Goal: Find specific page/section: Find specific page/section

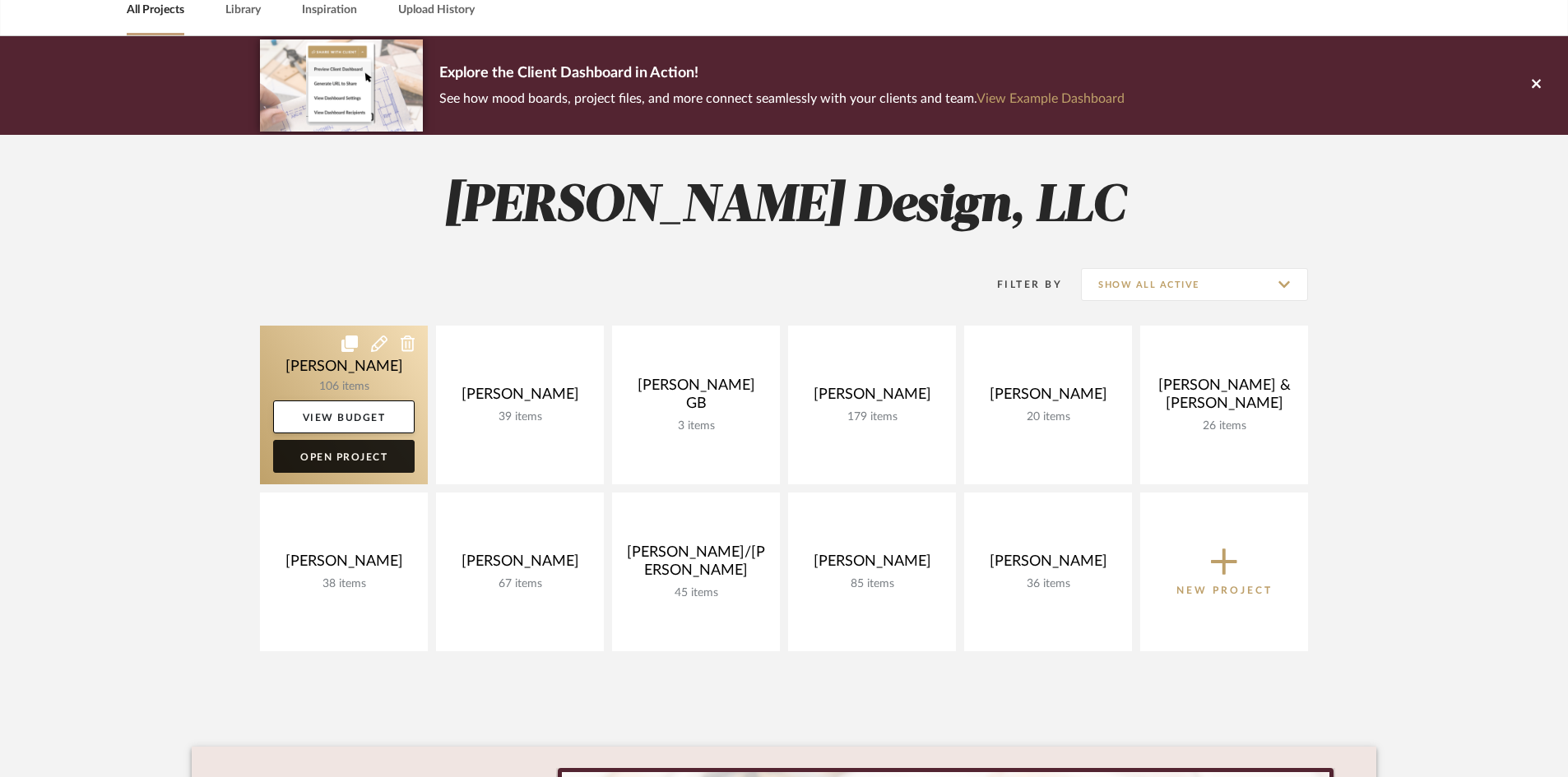
click at [365, 461] on link "Open Project" at bounding box center [343, 457] width 141 height 33
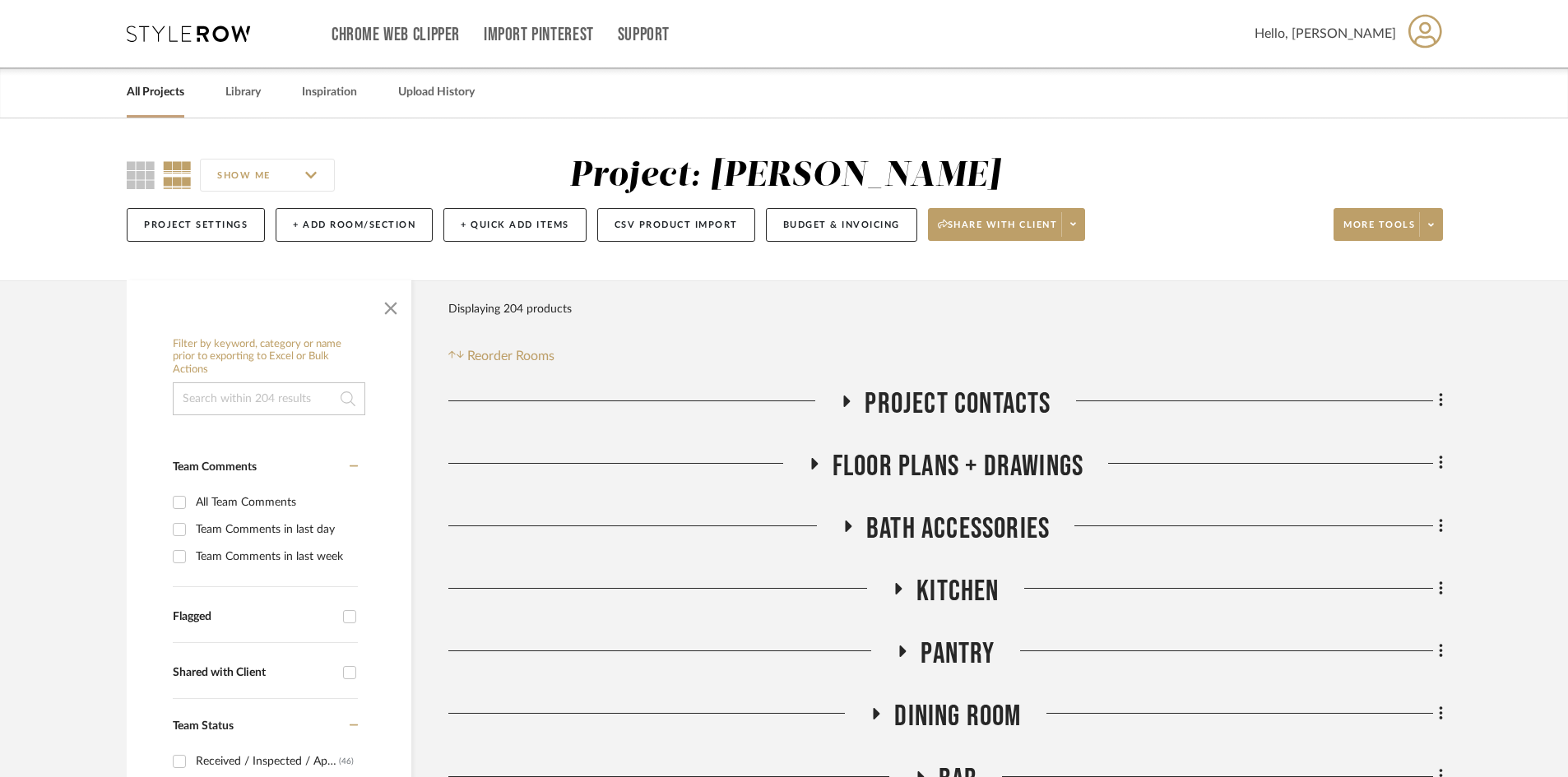
click at [952, 534] on span "BATH ACCESSORIES" at bounding box center [958, 529] width 183 height 36
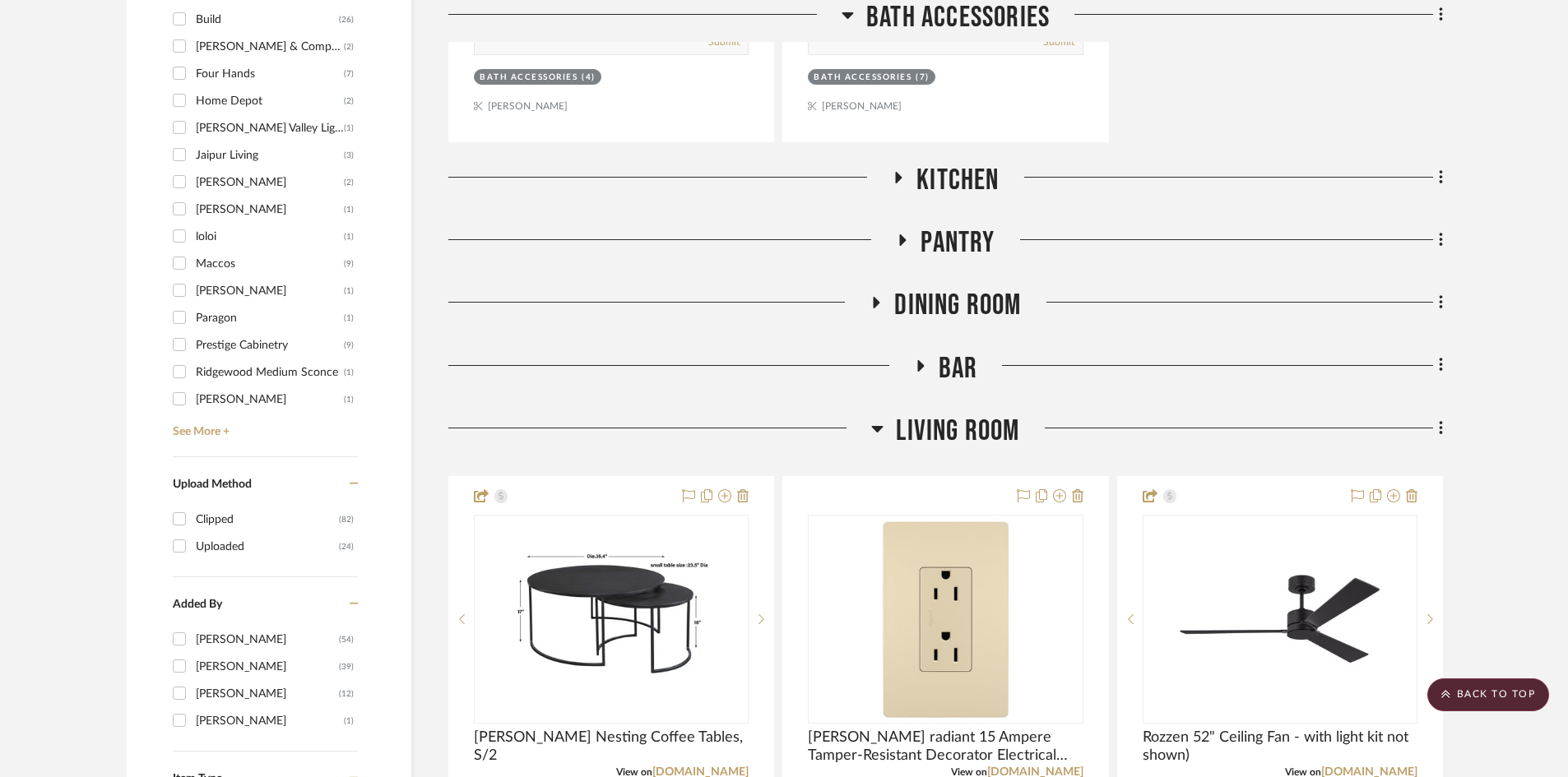
scroll to position [1891, 0]
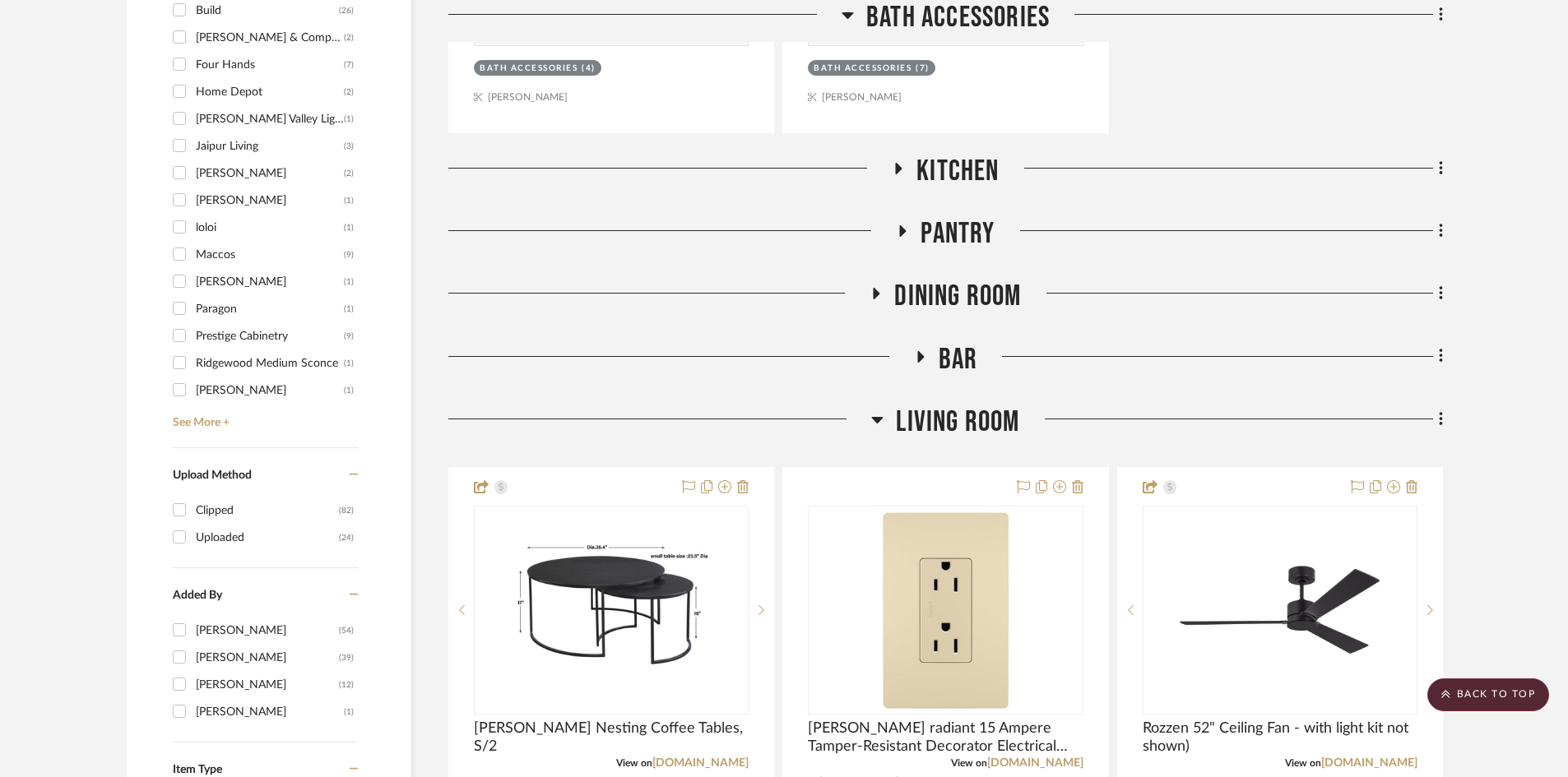
click at [966, 166] on span "Kitchen" at bounding box center [958, 171] width 82 height 36
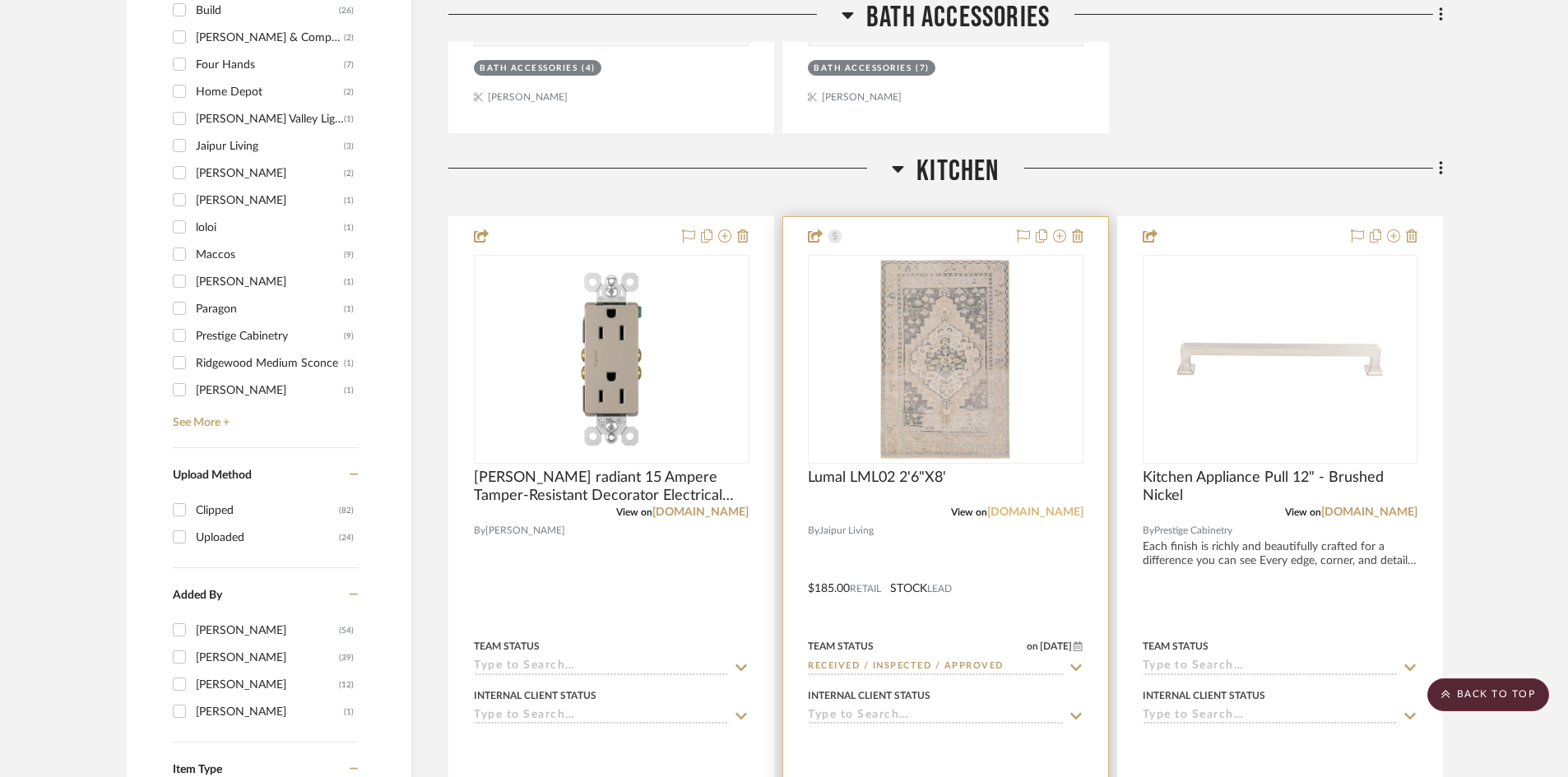
click at [1033, 510] on link "jaipurliving.com" at bounding box center [1035, 513] width 97 height 12
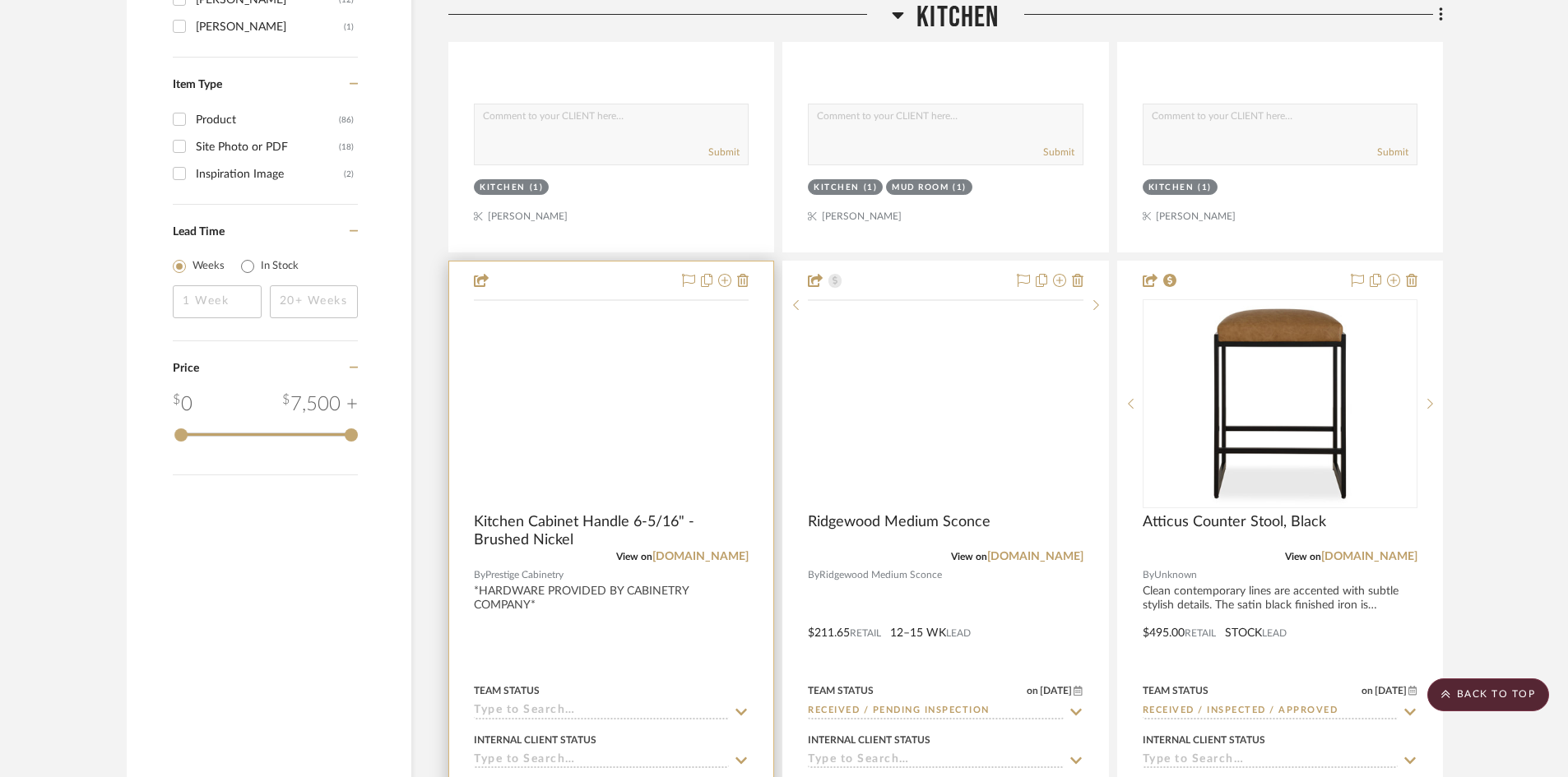
scroll to position [2714, 0]
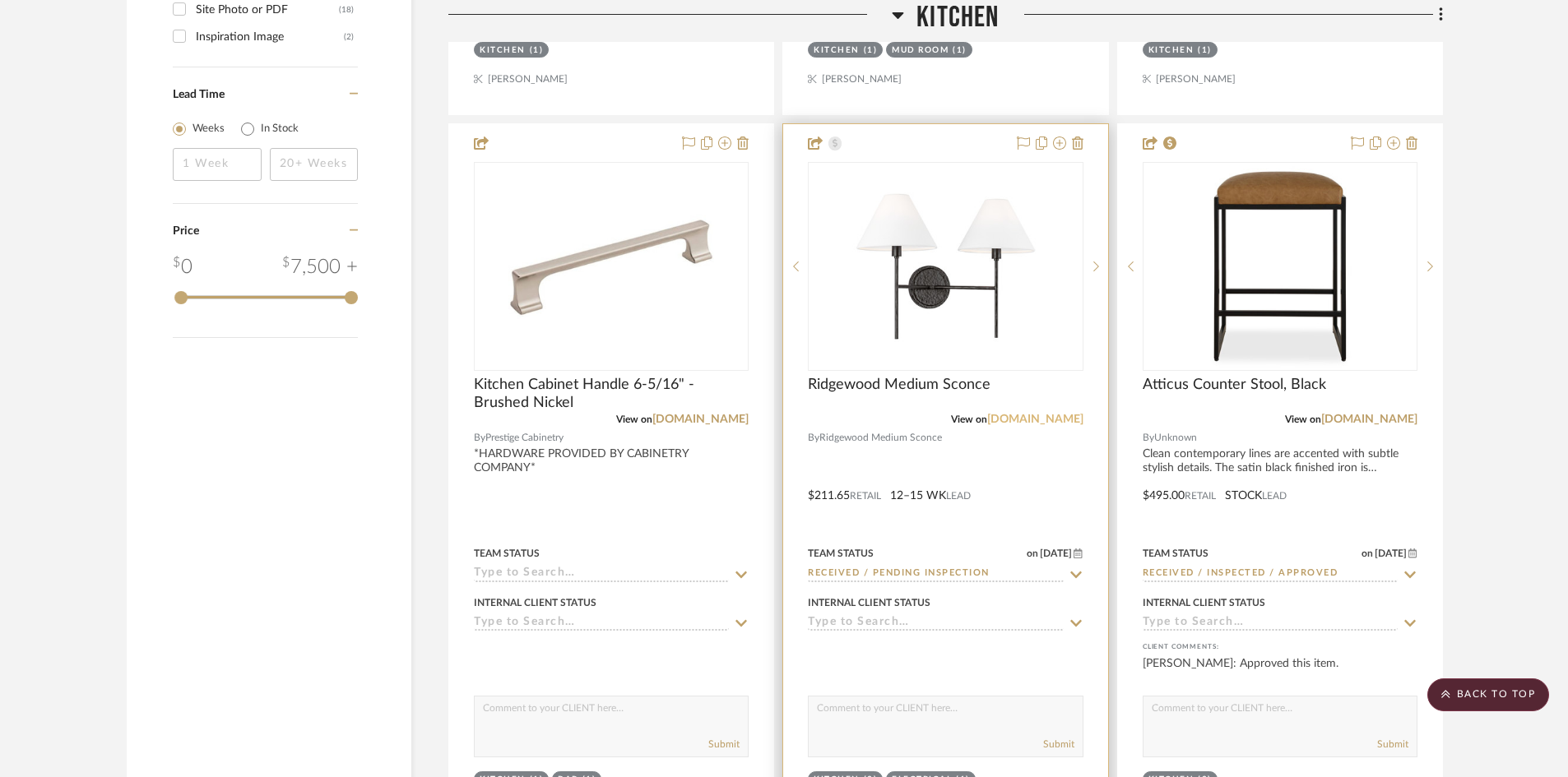
click at [1033, 417] on link "visualcomfort.com" at bounding box center [1035, 420] width 97 height 12
click at [1019, 454] on div at bounding box center [945, 483] width 324 height 720
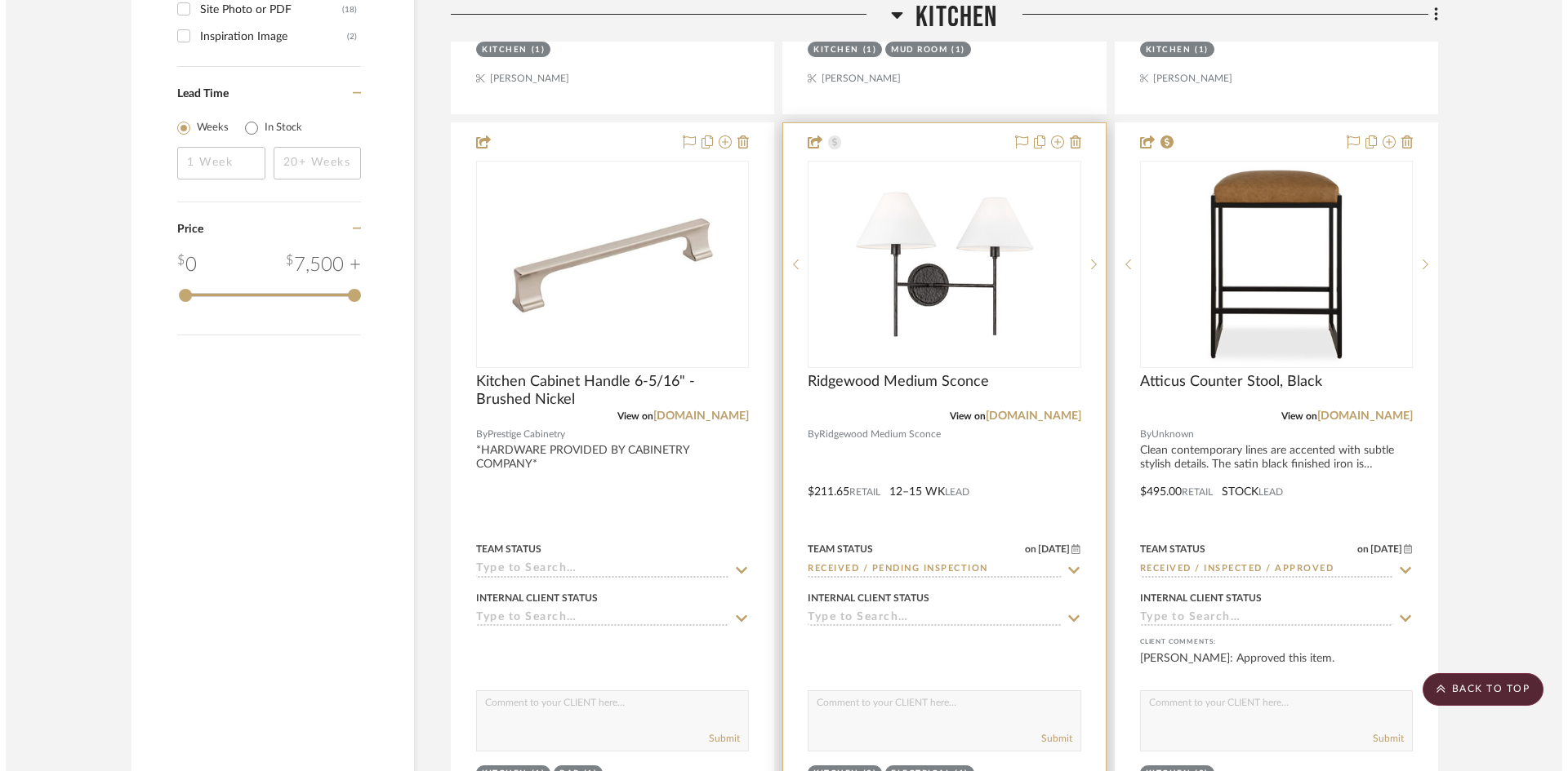
scroll to position [0, 0]
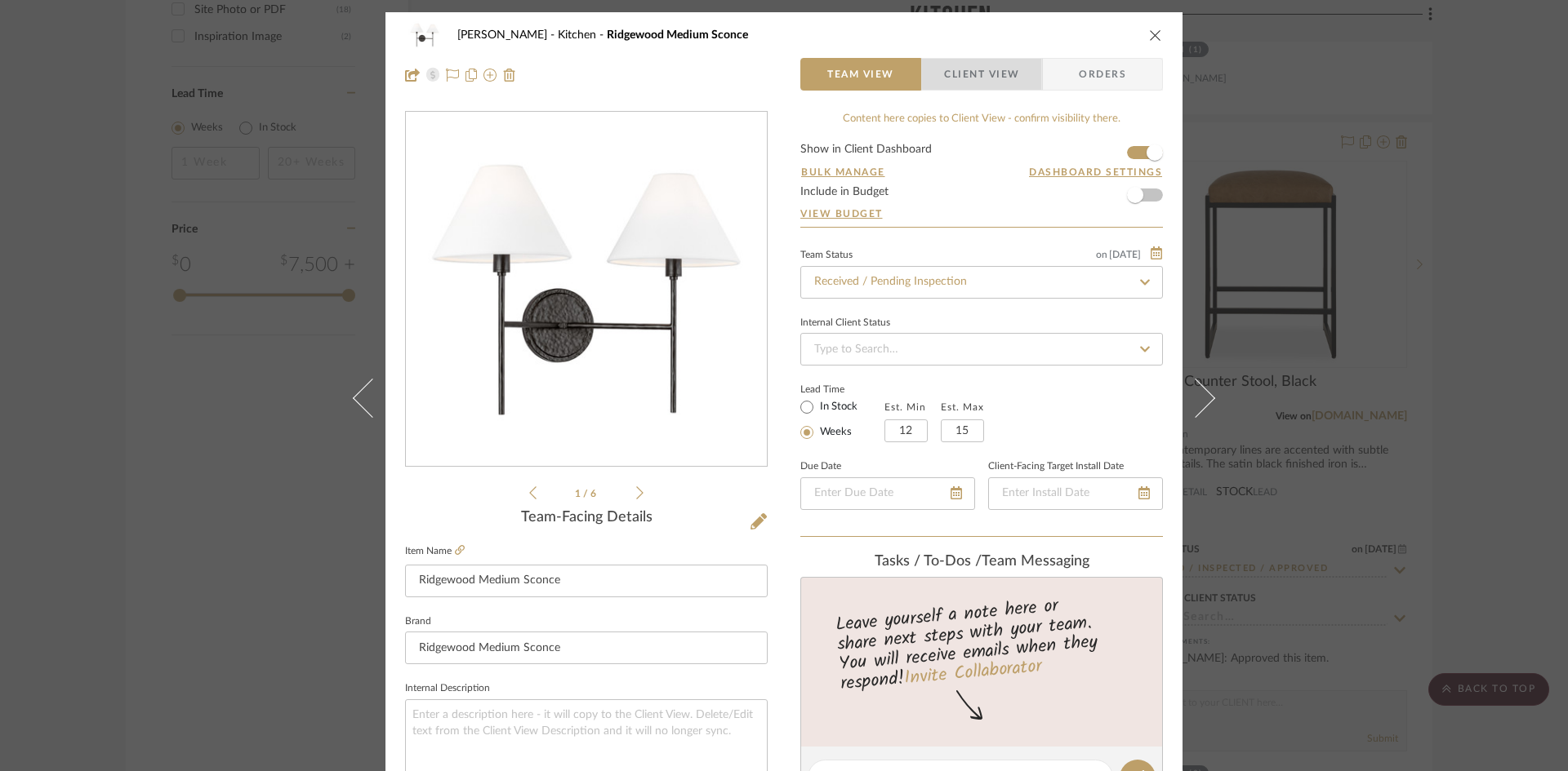
click at [1009, 68] on span "Client View" at bounding box center [981, 74] width 75 height 33
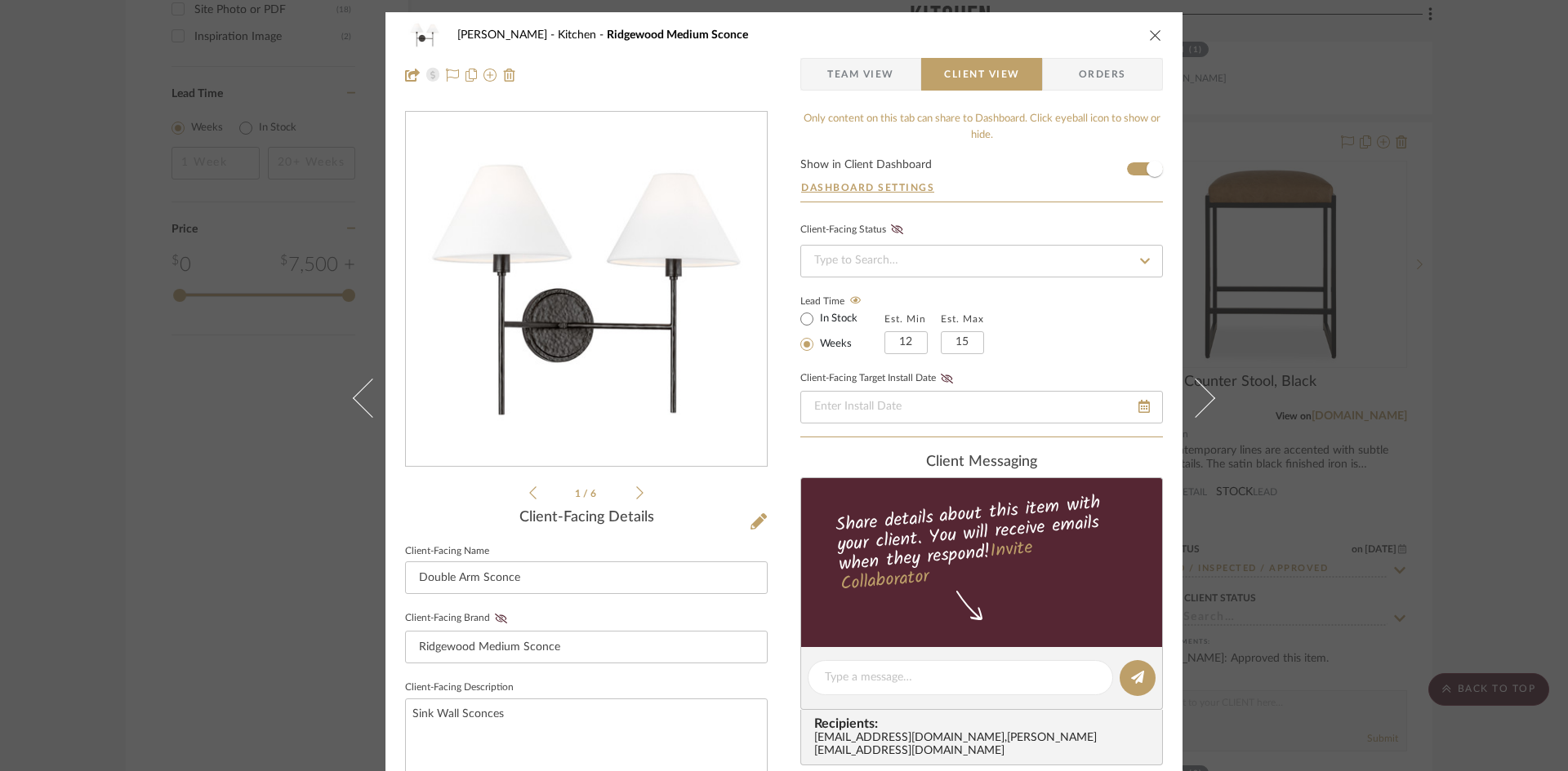
click at [1149, 39] on icon "close" at bounding box center [1155, 35] width 13 height 13
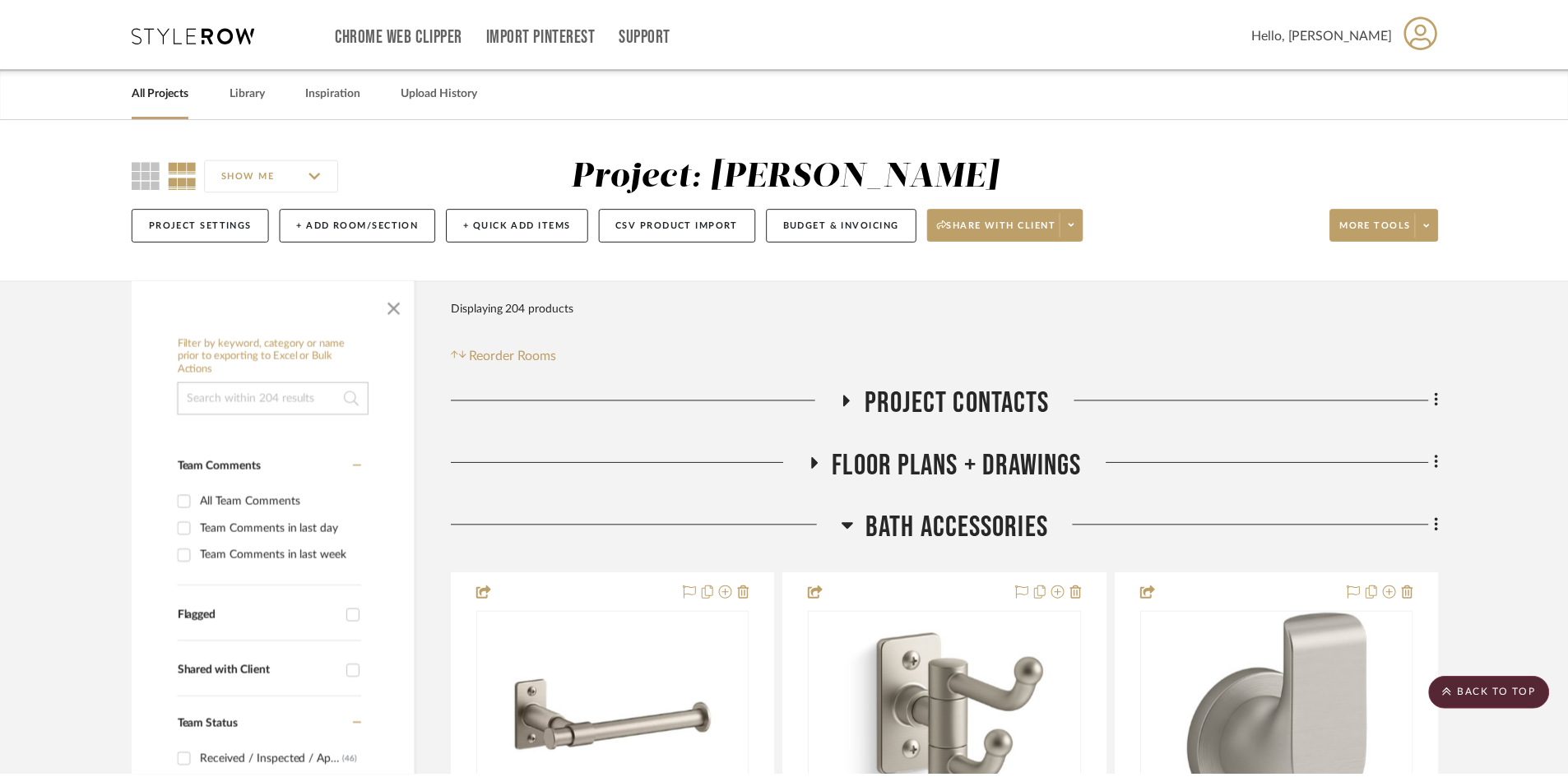
scroll to position [2714, 0]
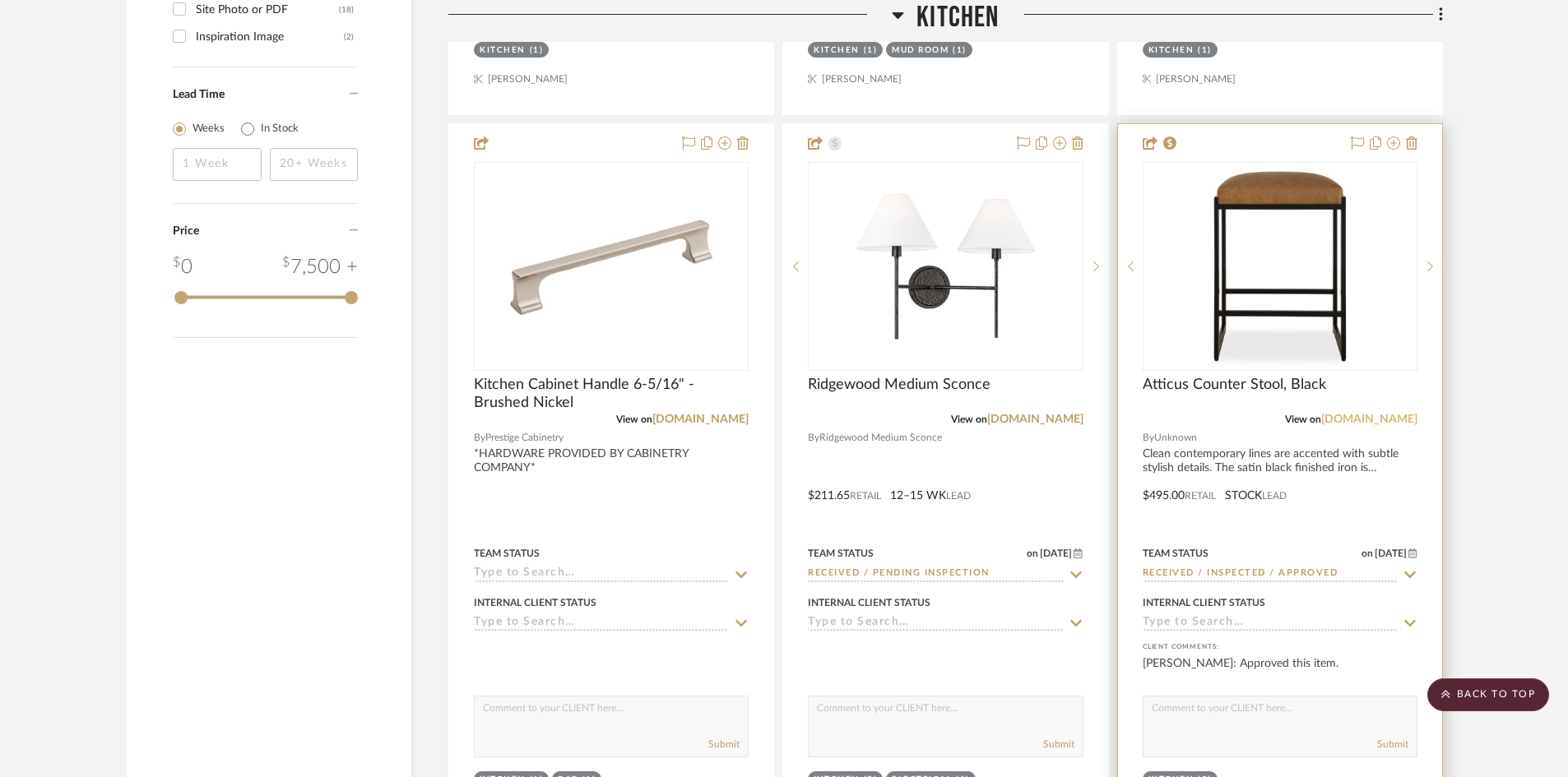
click at [1376, 423] on link "uttermost.com" at bounding box center [1370, 420] width 97 height 12
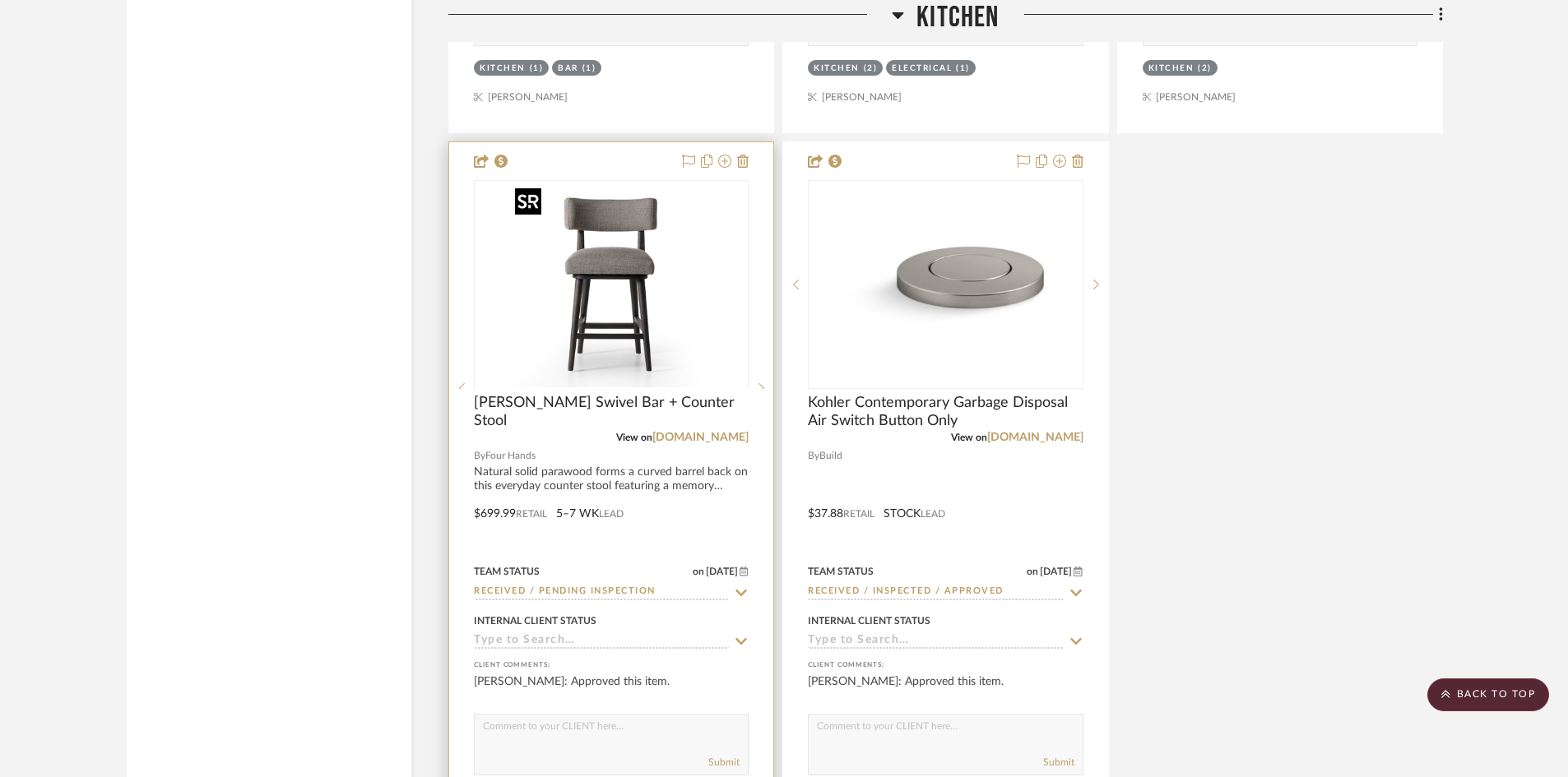
scroll to position [3537, 0]
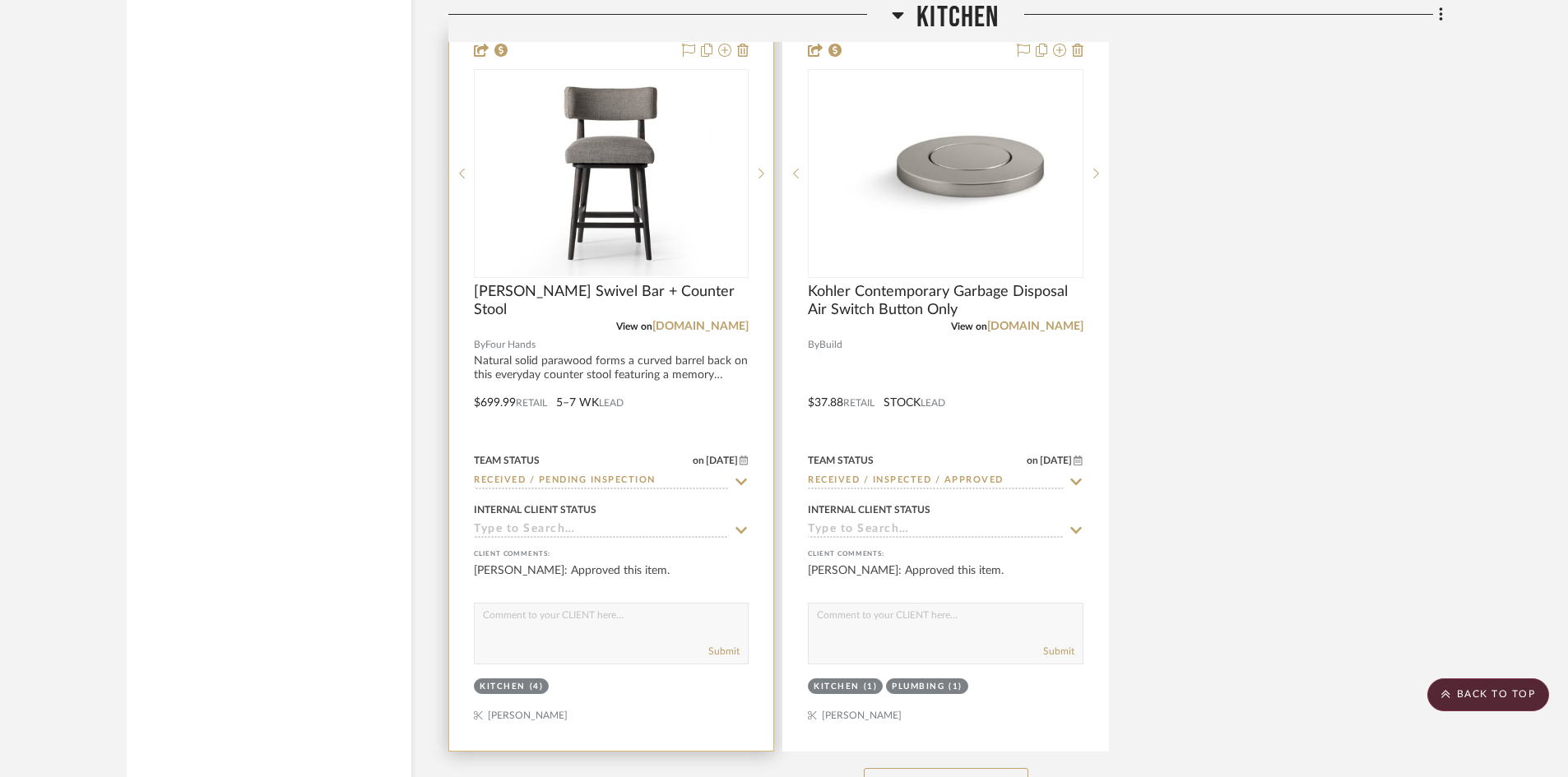
click at [714, 320] on div "View on fourhands.com" at bounding box center [611, 326] width 275 height 15
click at [717, 326] on link "fourhands.com" at bounding box center [701, 326] width 97 height 12
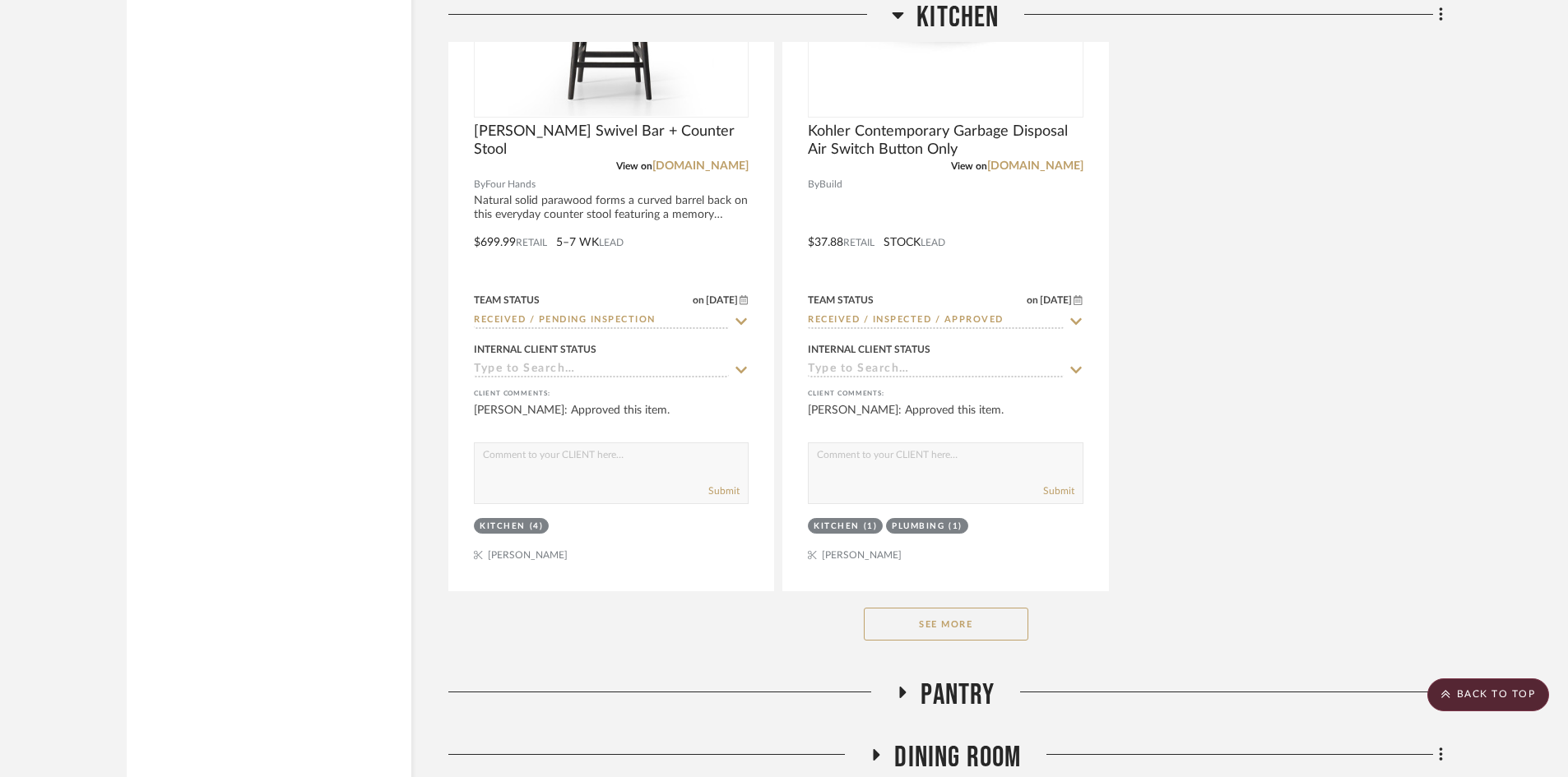
scroll to position [3702, 0]
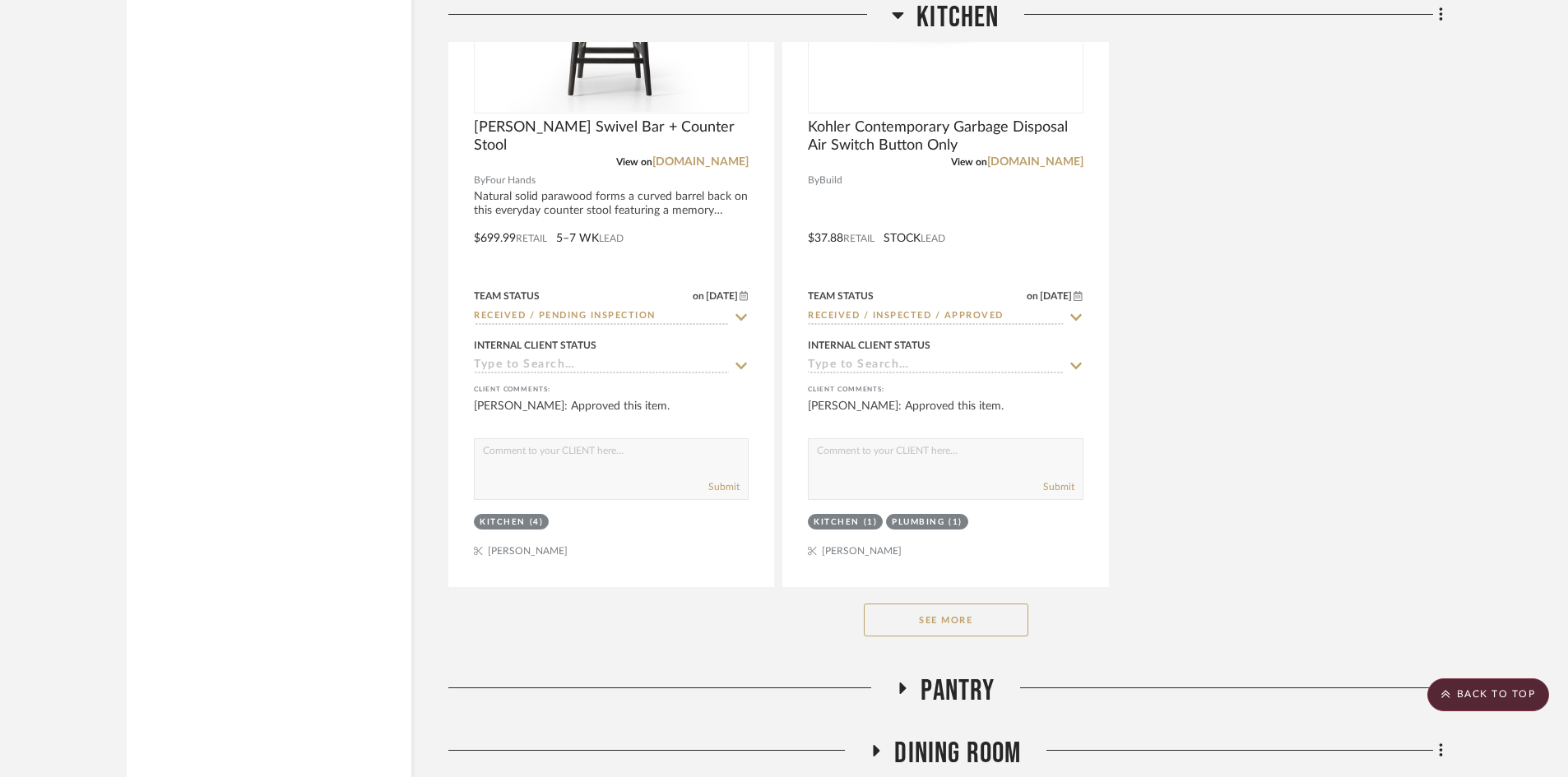
click at [977, 618] on button "See More" at bounding box center [946, 620] width 164 height 33
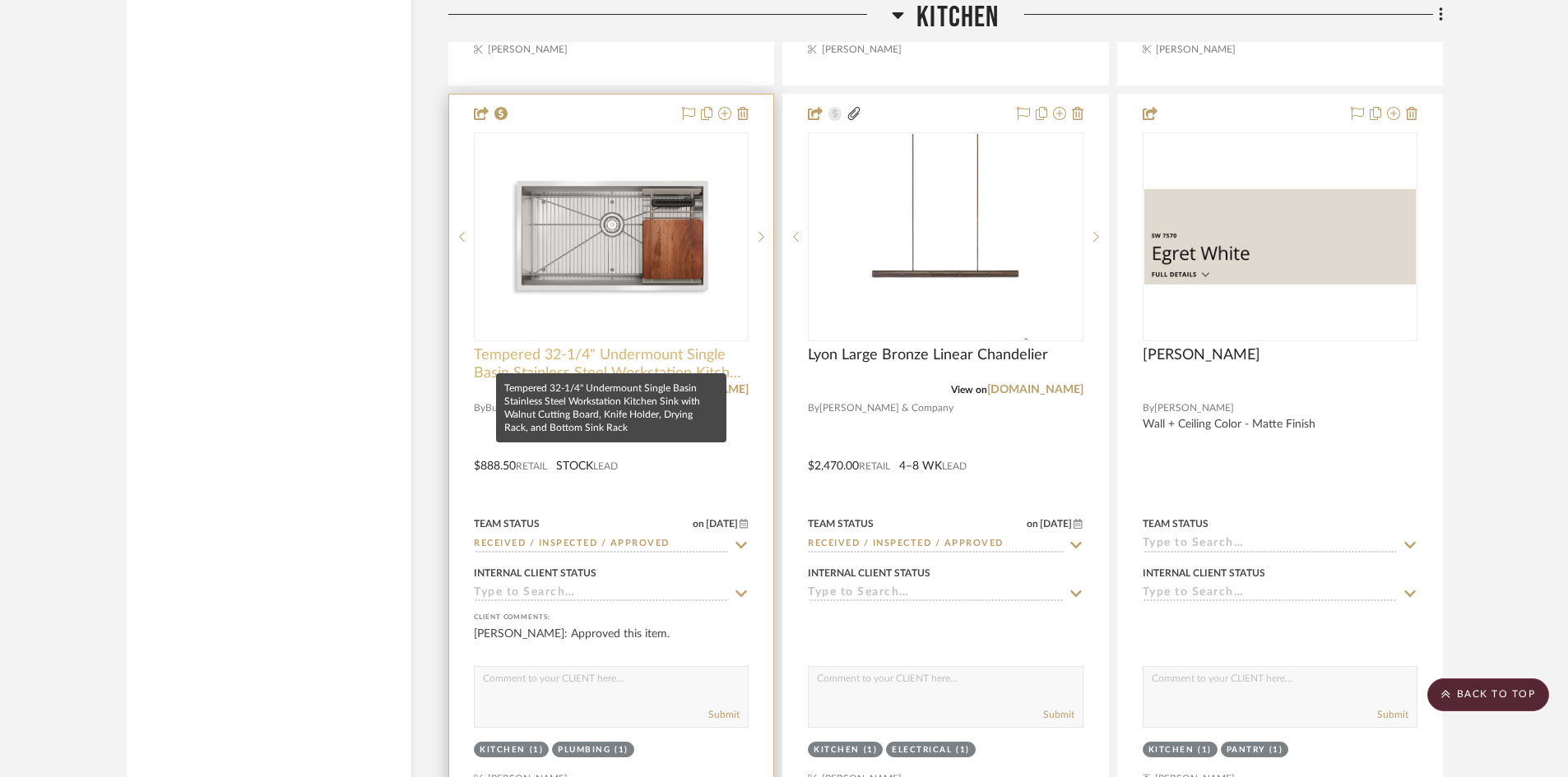
scroll to position [4277, 0]
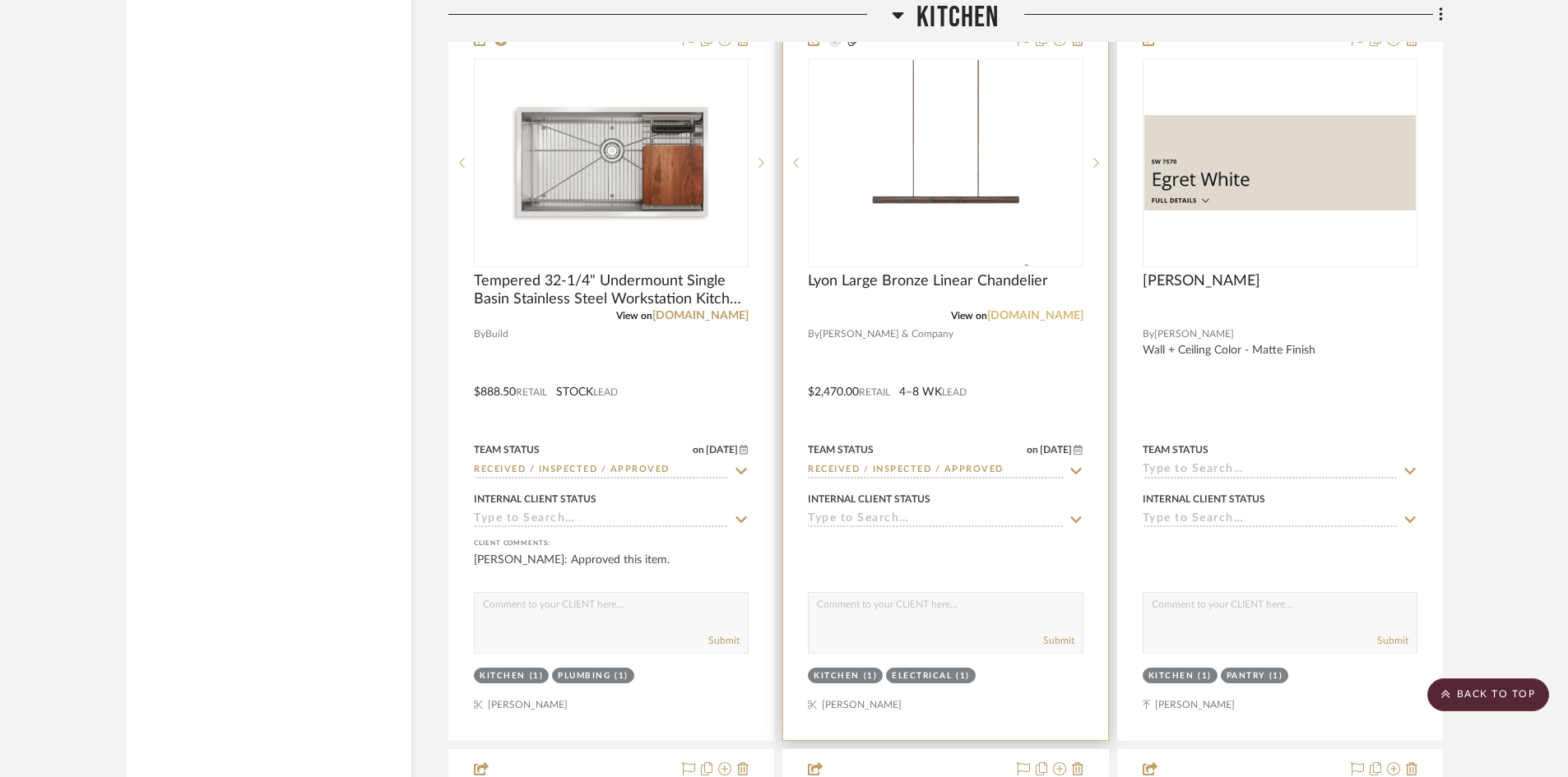
click at [992, 319] on link "curreyandcompany.com" at bounding box center [1035, 316] width 97 height 12
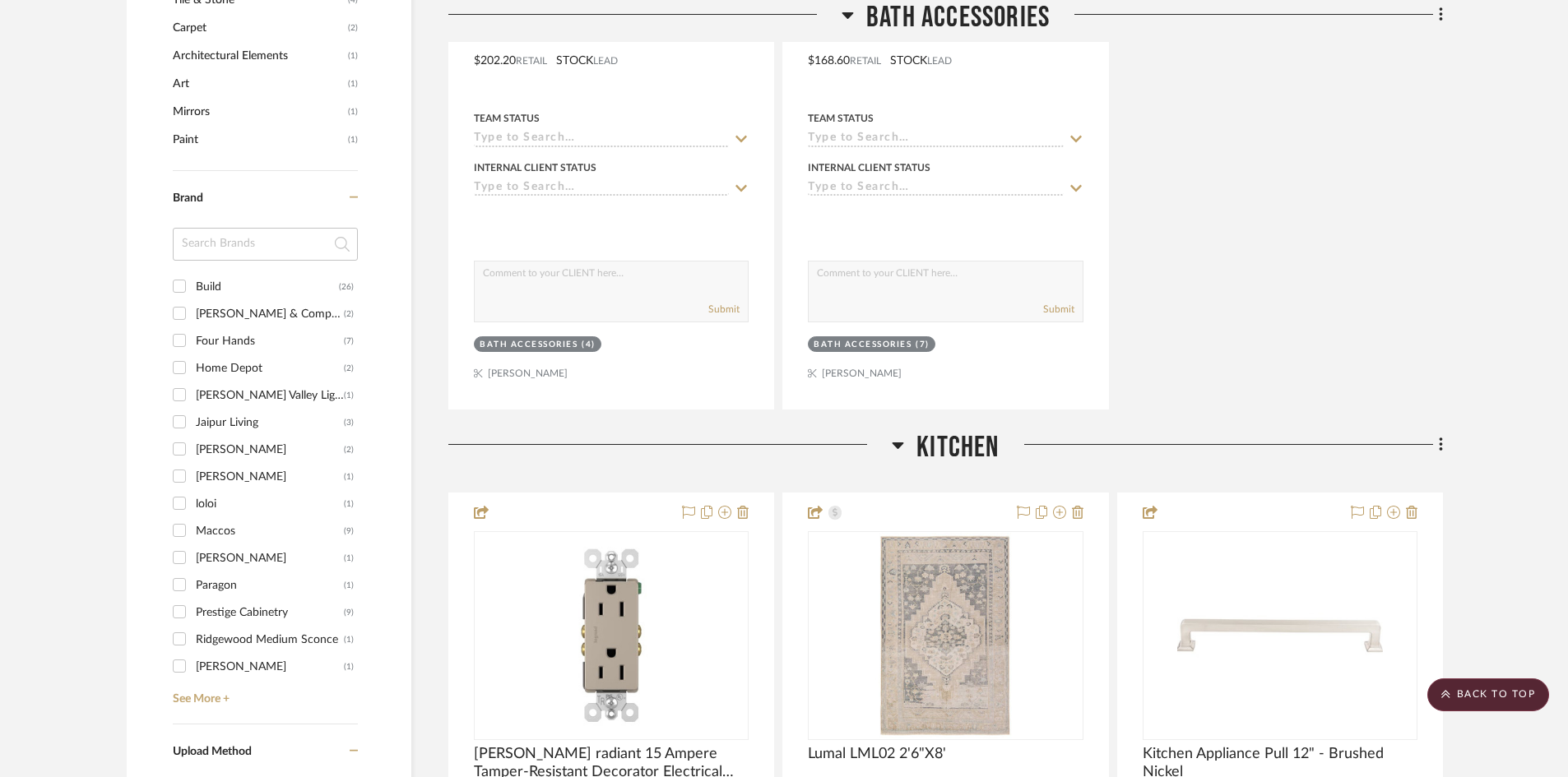
scroll to position [1727, 0]
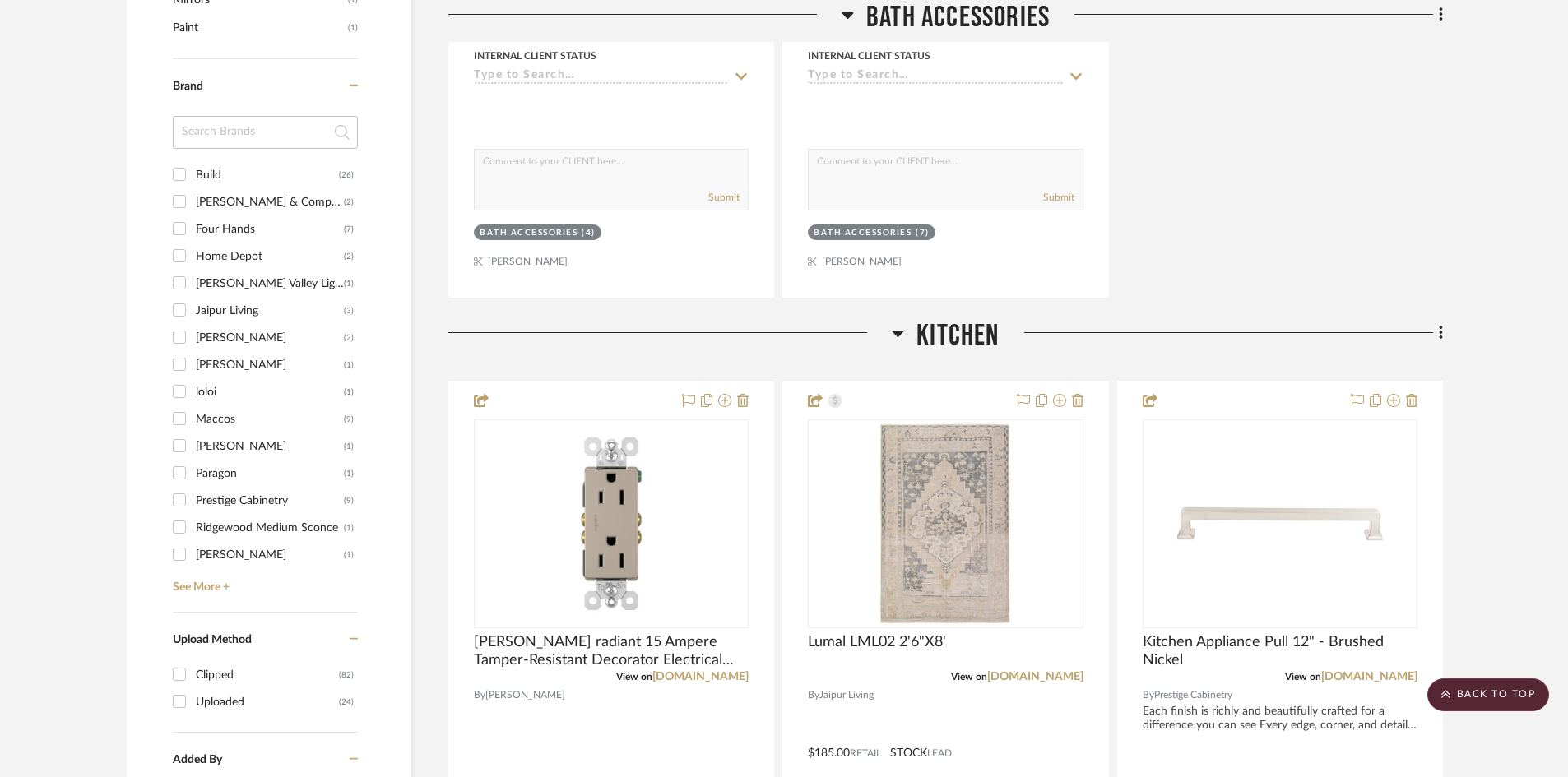
click at [961, 339] on span "Kitchen" at bounding box center [958, 336] width 82 height 36
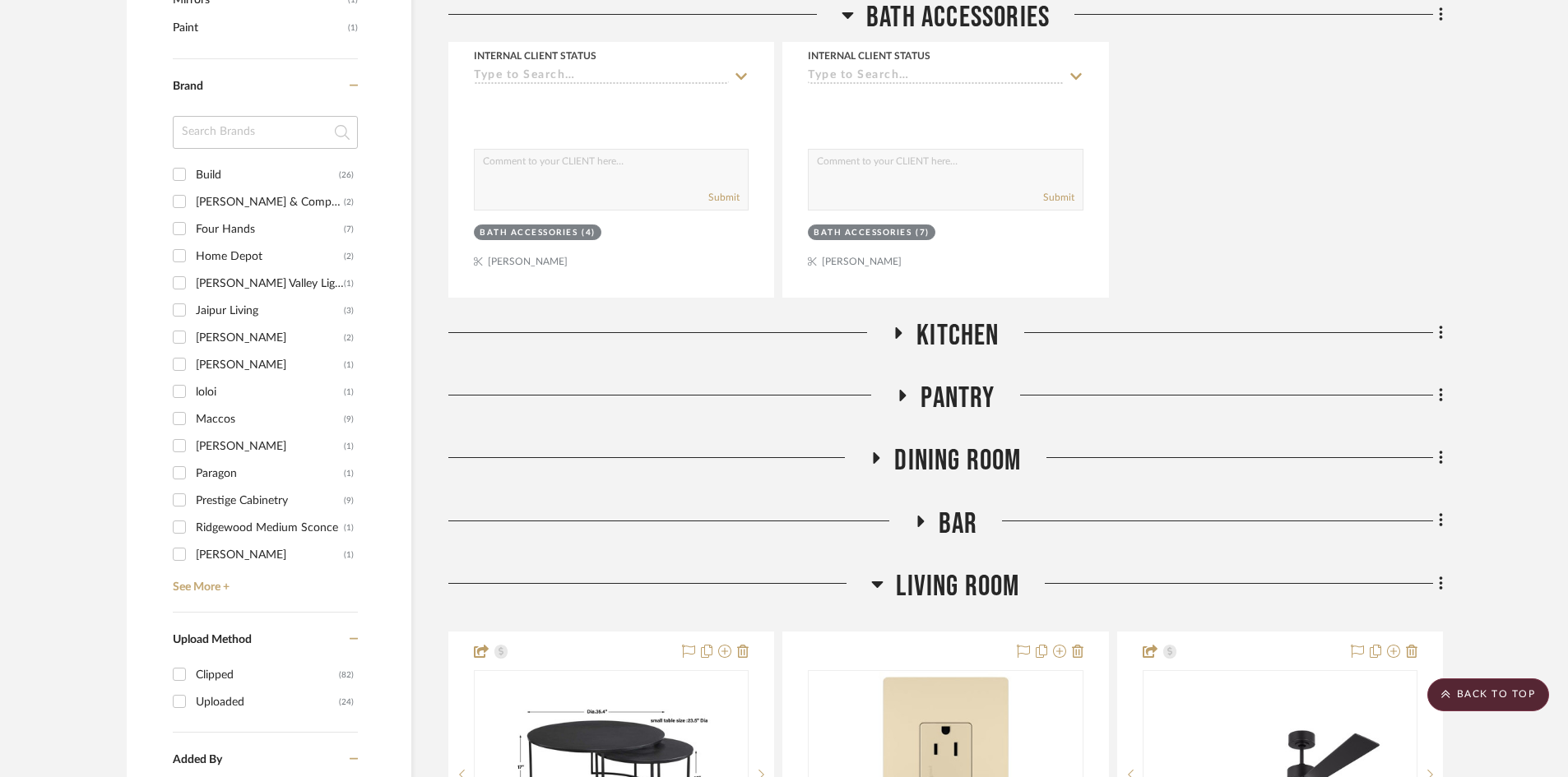
click at [959, 398] on span "Pantry" at bounding box center [957, 399] width 74 height 36
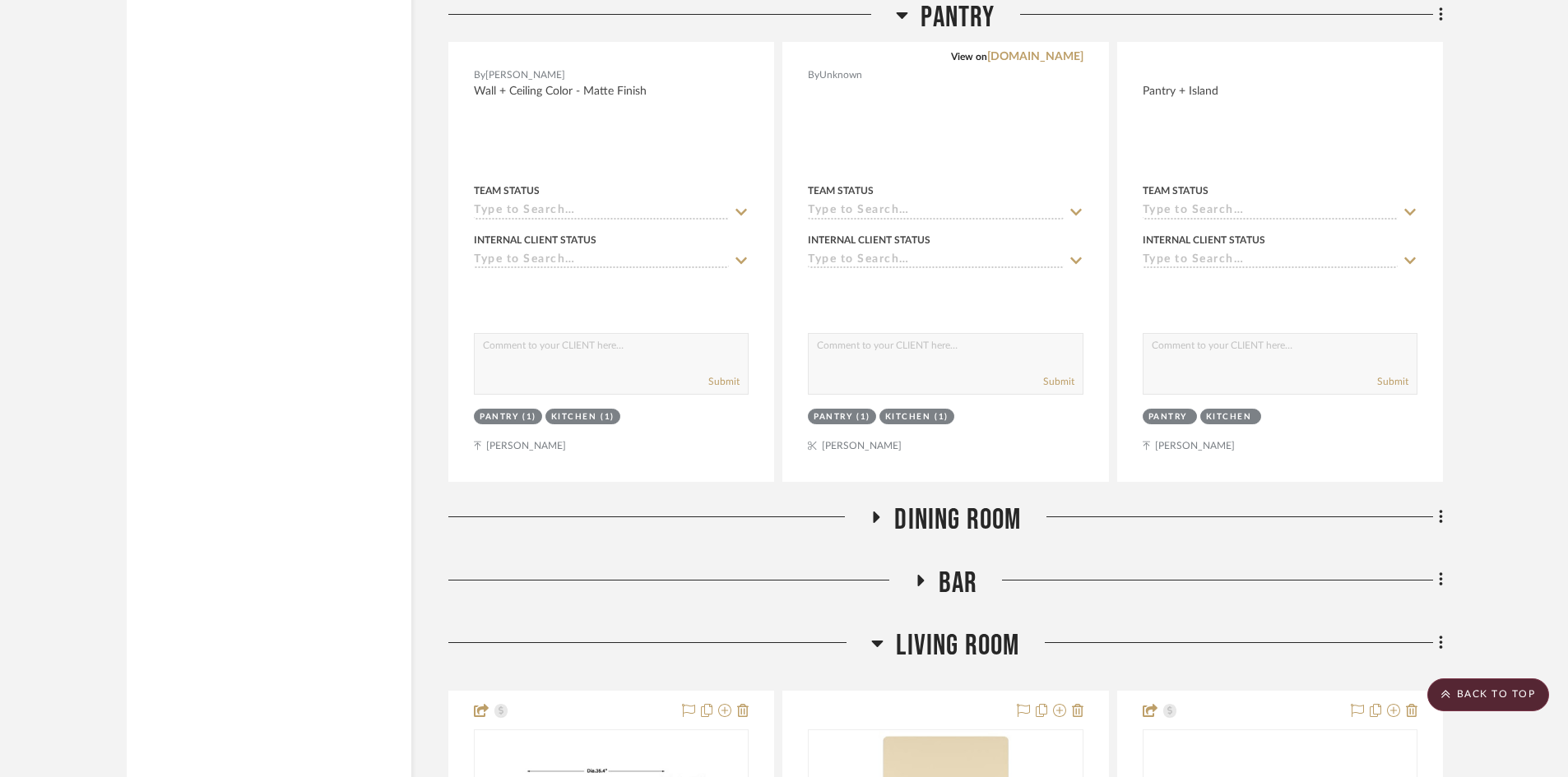
scroll to position [3290, 0]
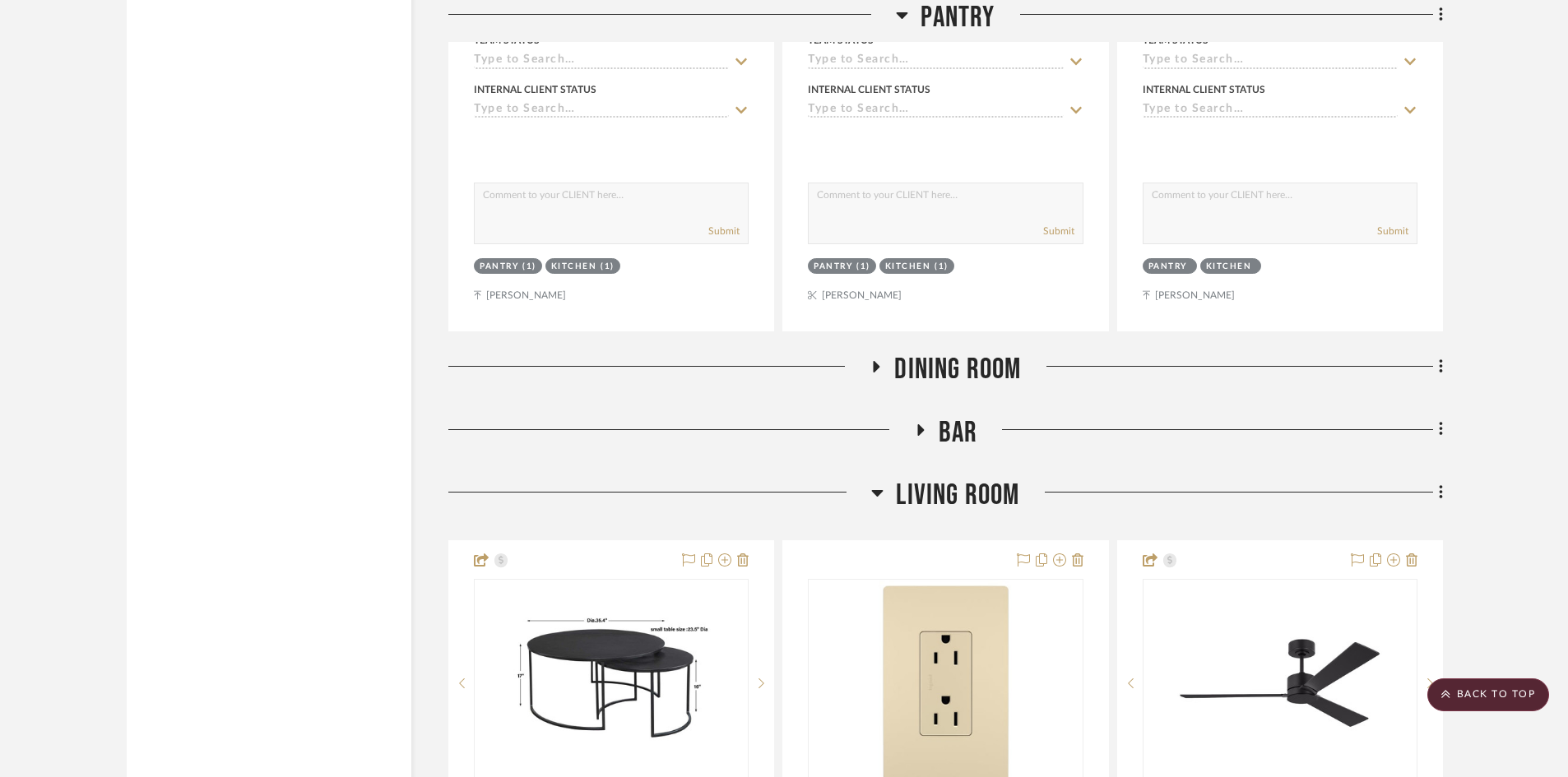
click at [954, 368] on span "Dining Room" at bounding box center [957, 369] width 127 height 36
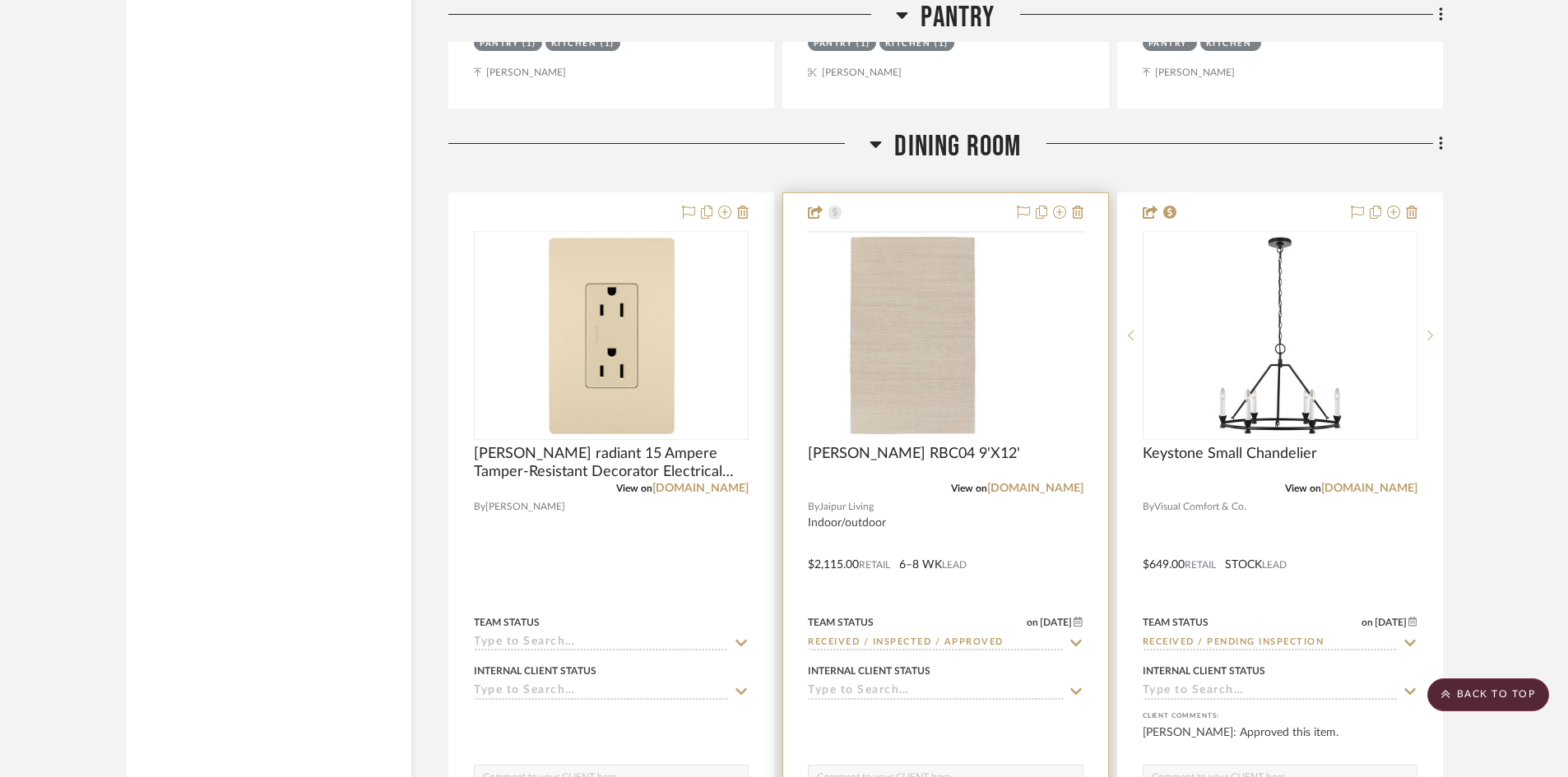
scroll to position [3537, 0]
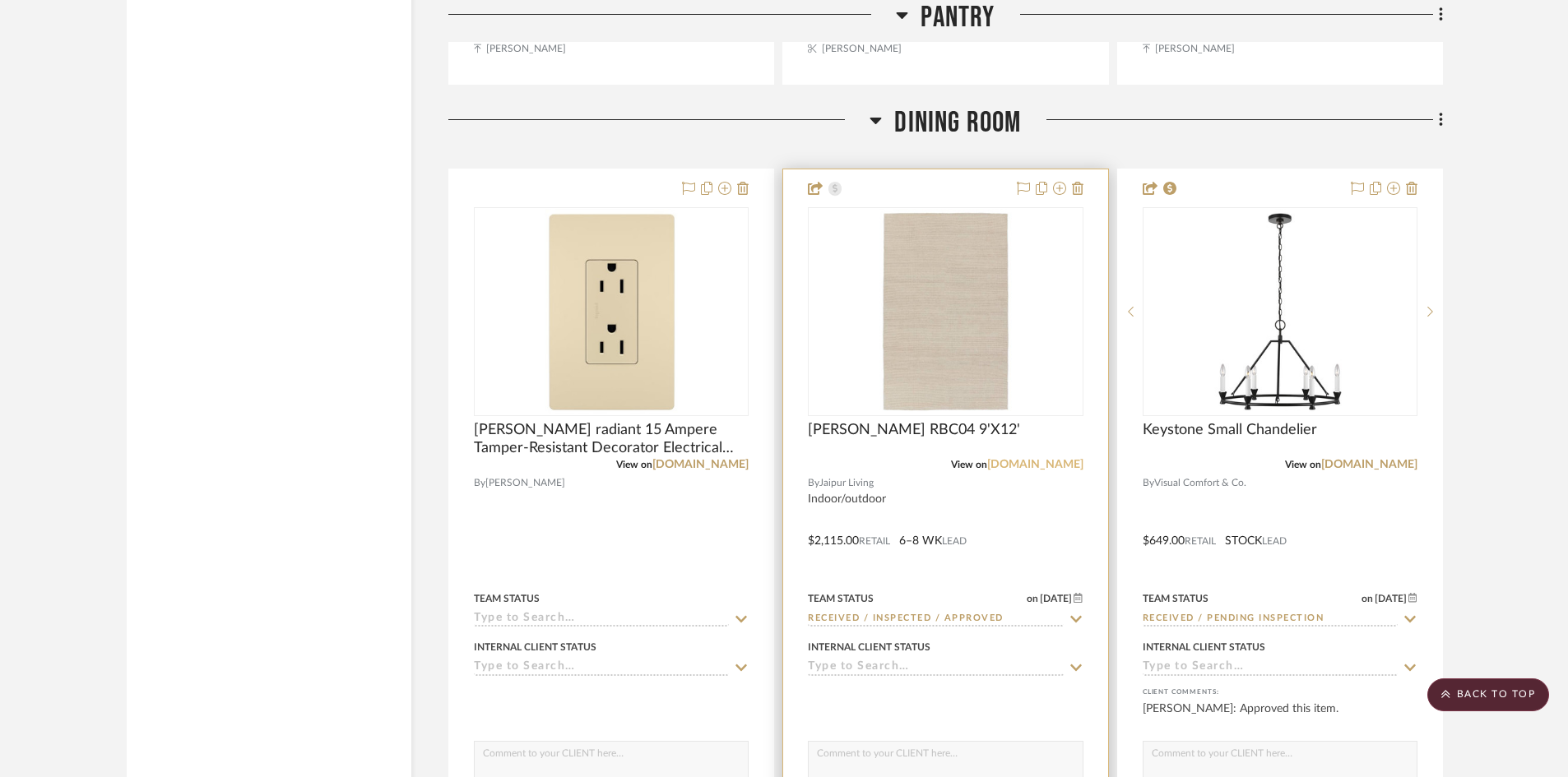
click at [1027, 464] on link "jaipurliving.com" at bounding box center [1035, 464] width 97 height 12
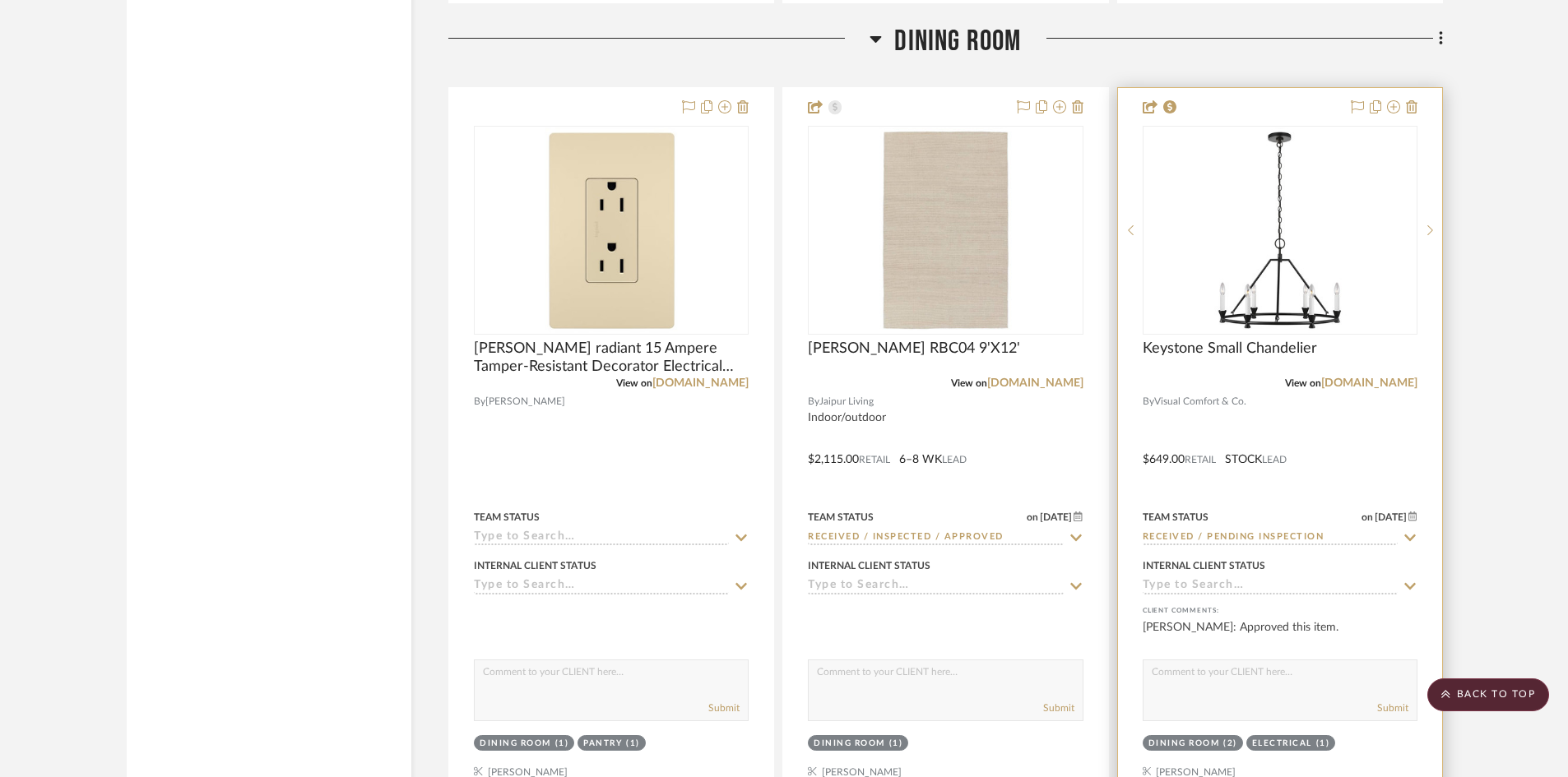
scroll to position [3620, 0]
click at [1372, 381] on link "visualcomfort.com" at bounding box center [1370, 382] width 97 height 12
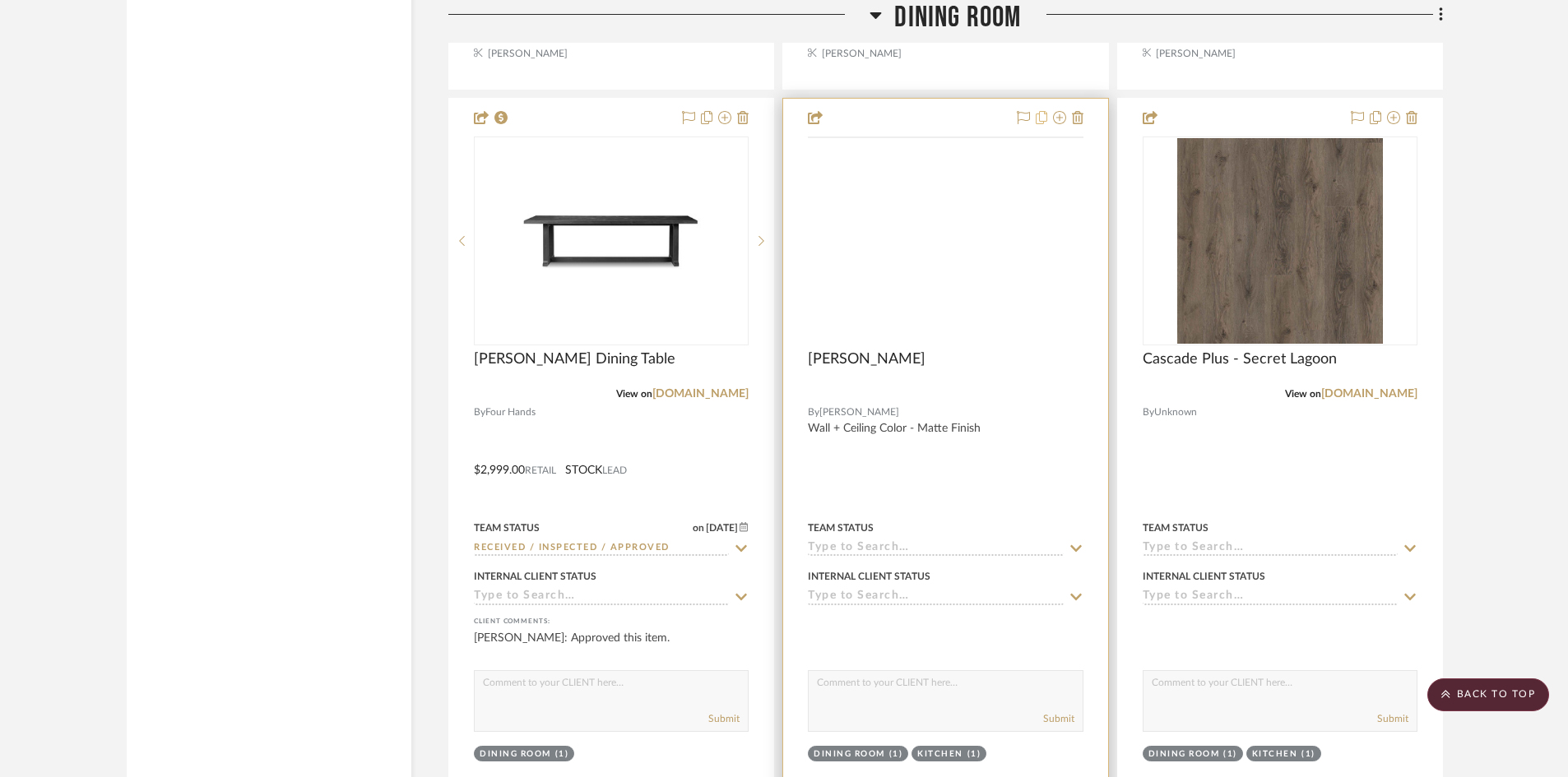
scroll to position [4359, 0]
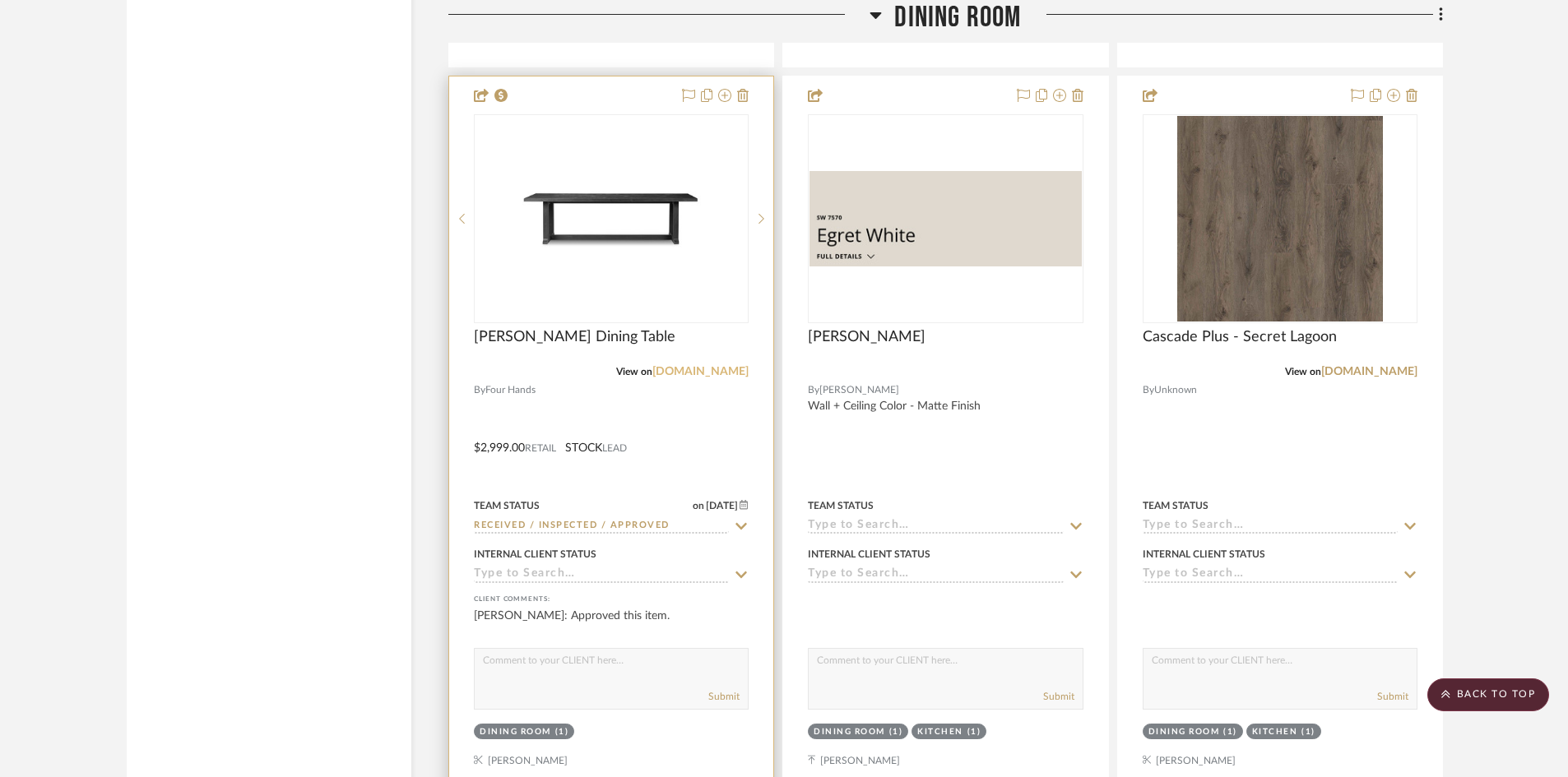
click at [715, 369] on link "fourhands.com" at bounding box center [701, 371] width 97 height 12
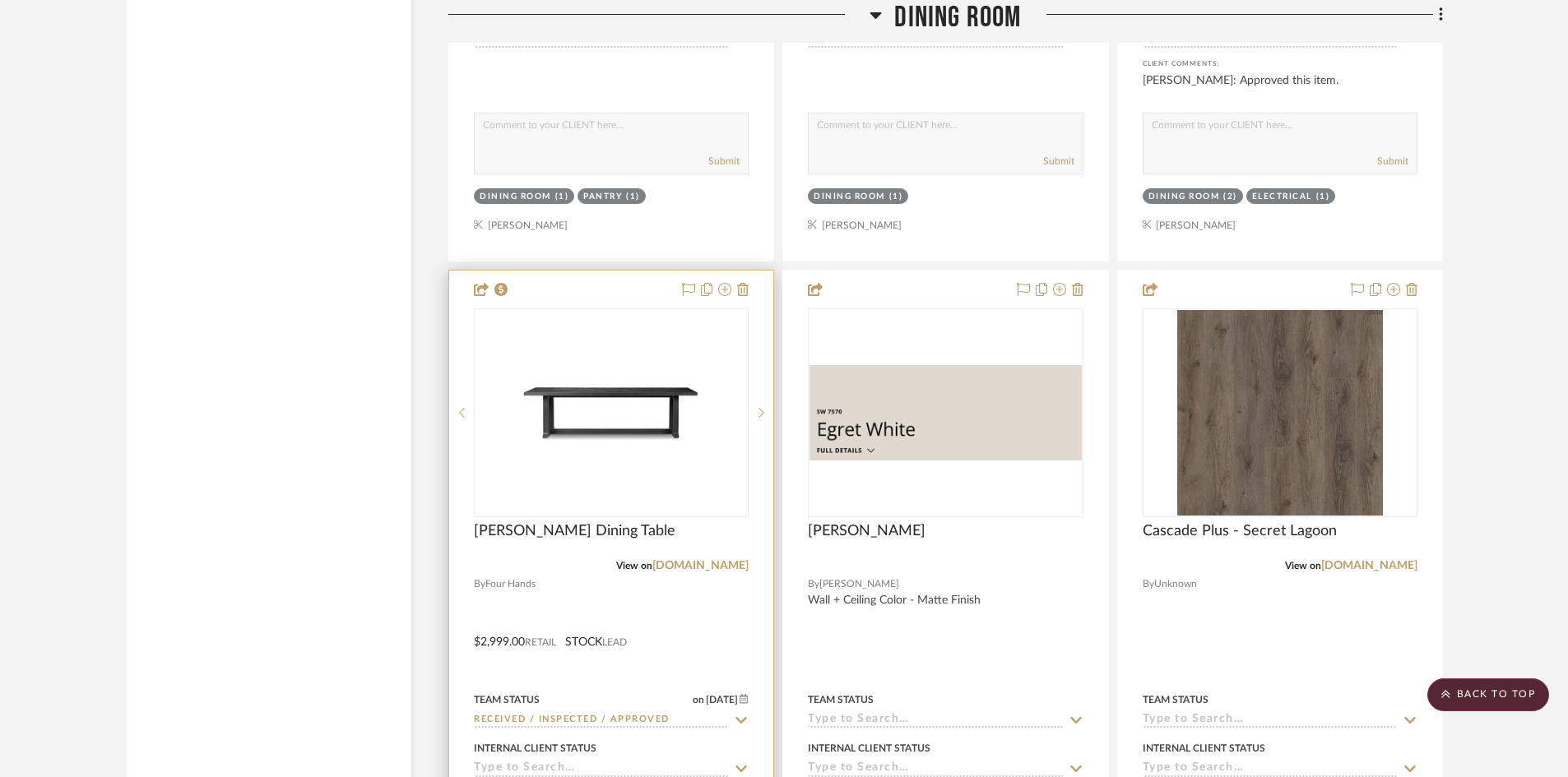
scroll to position [4195, 0]
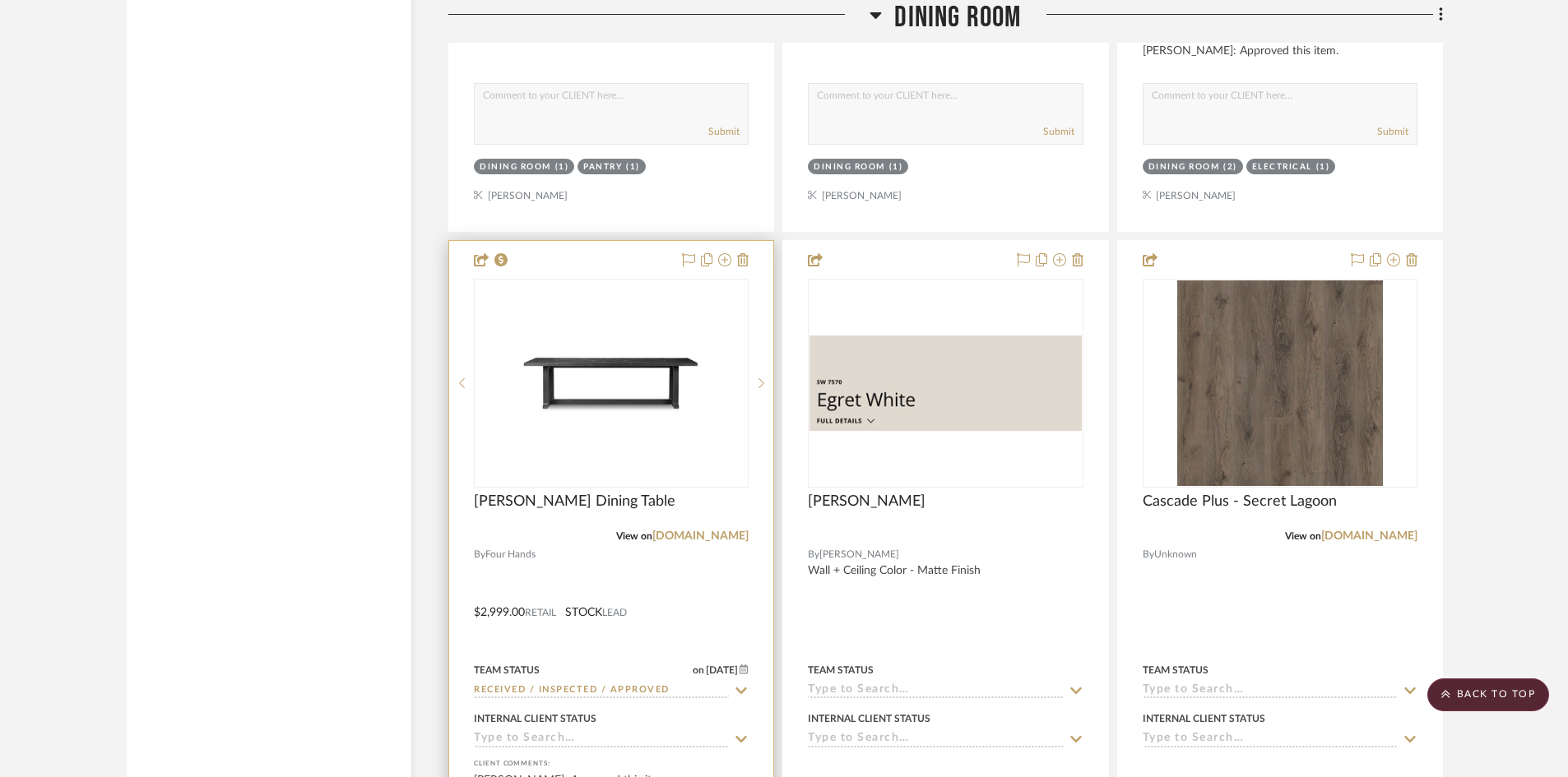
click at [590, 547] on div at bounding box center [610, 600] width 324 height 720
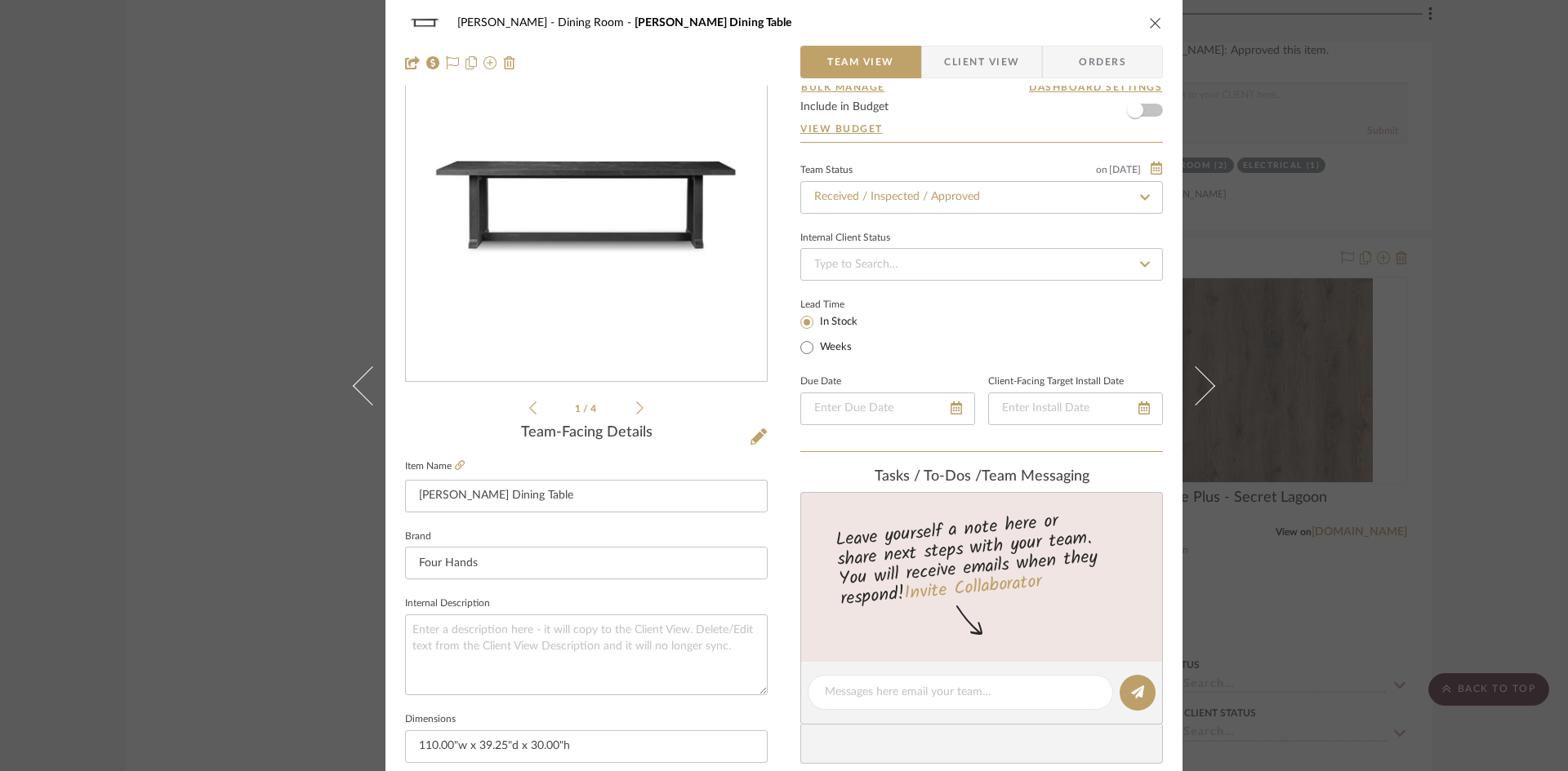
scroll to position [0, 0]
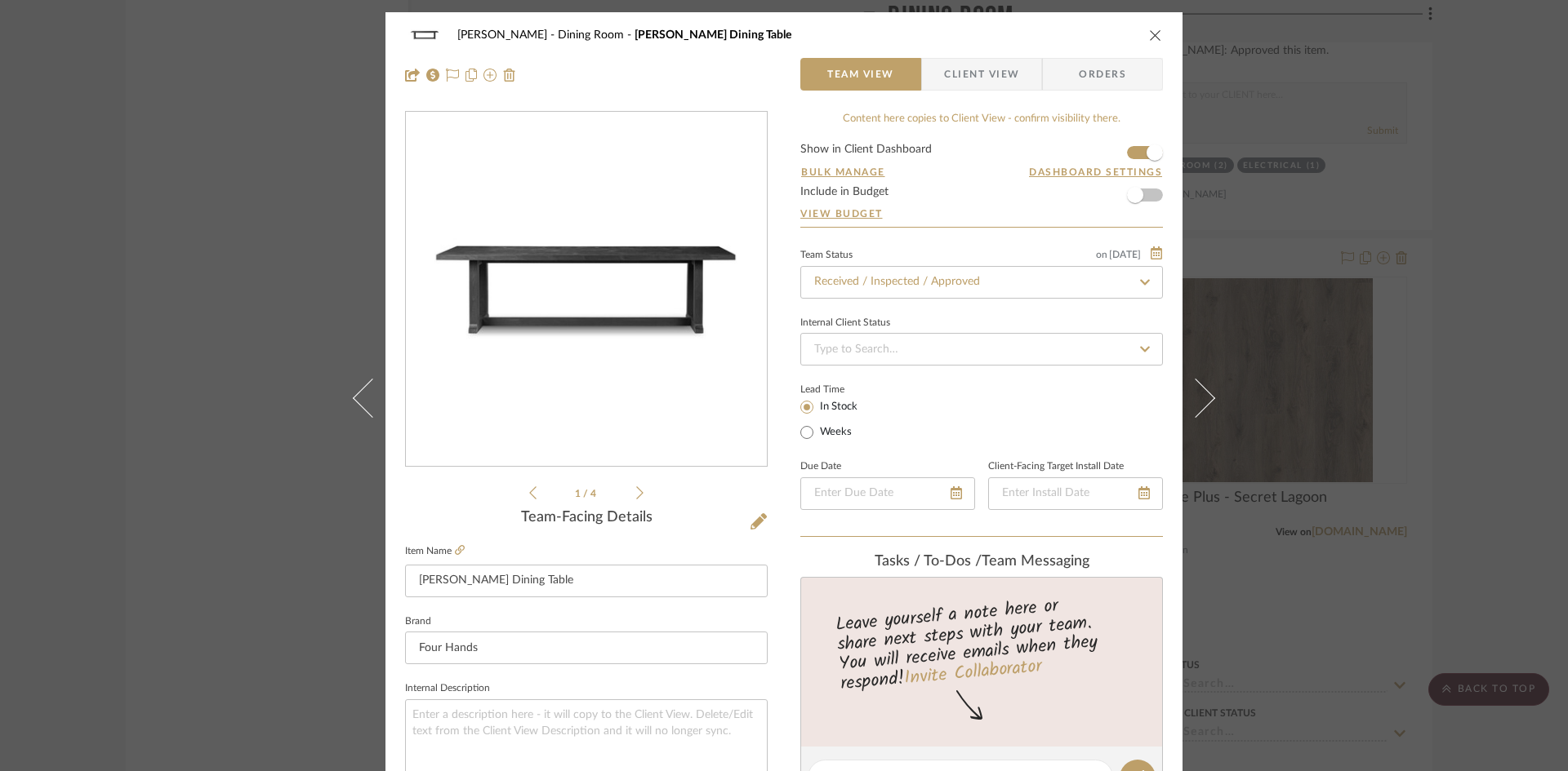
click at [1151, 33] on icon "close" at bounding box center [1155, 35] width 13 height 13
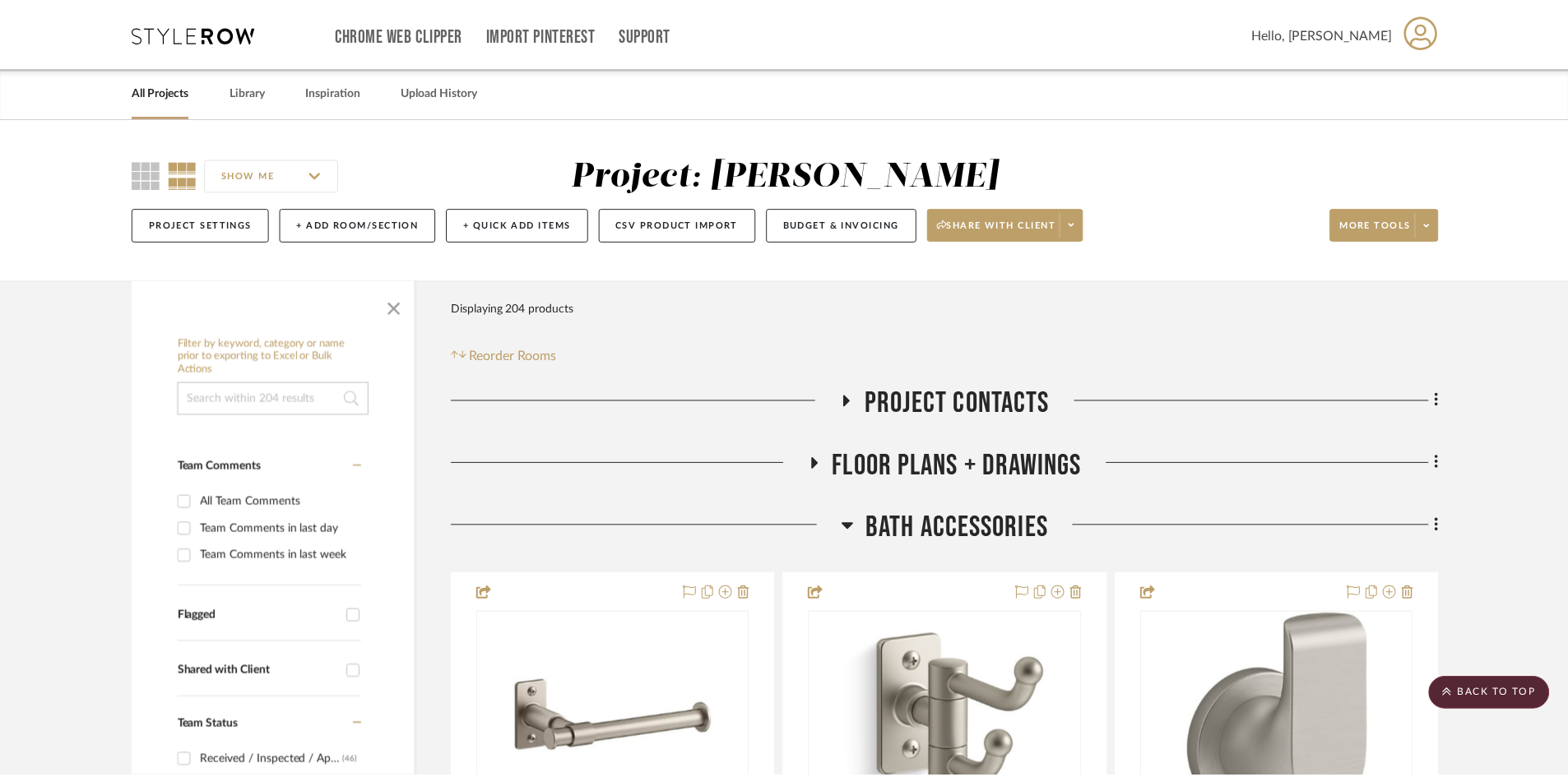
scroll to position [4195, 0]
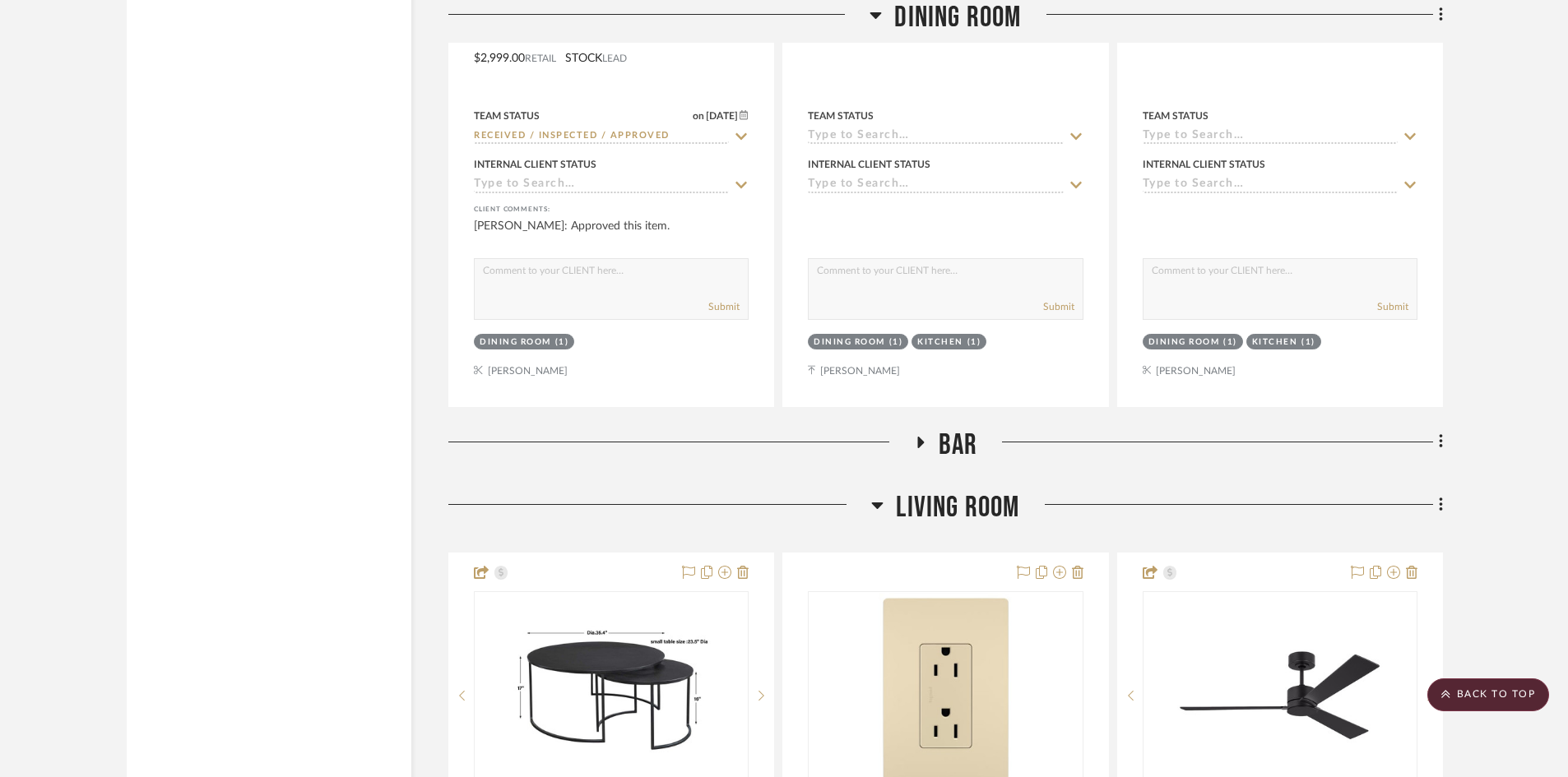
scroll to position [4771, 0]
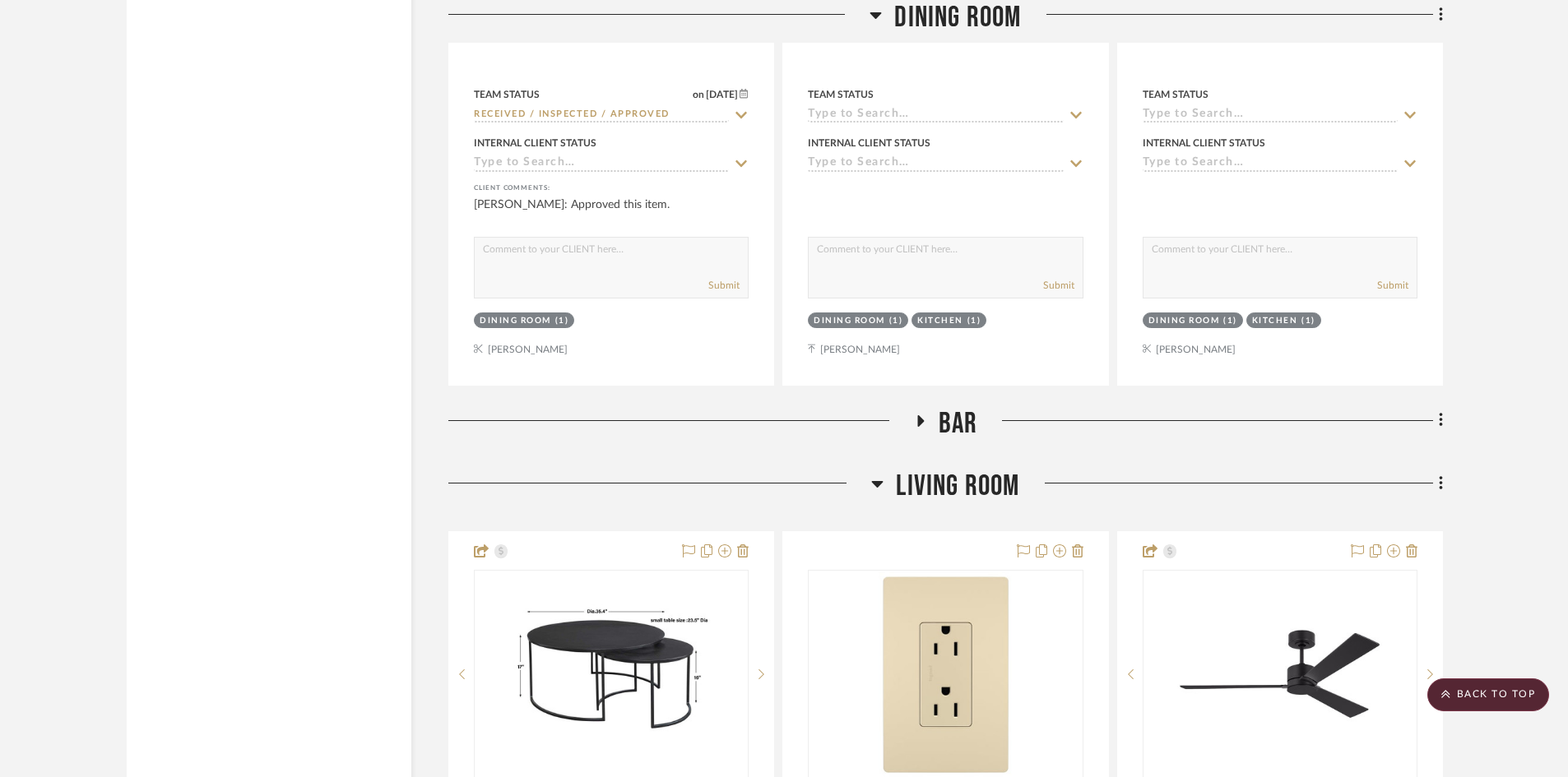
click at [950, 422] on span "Bar" at bounding box center [958, 424] width 39 height 36
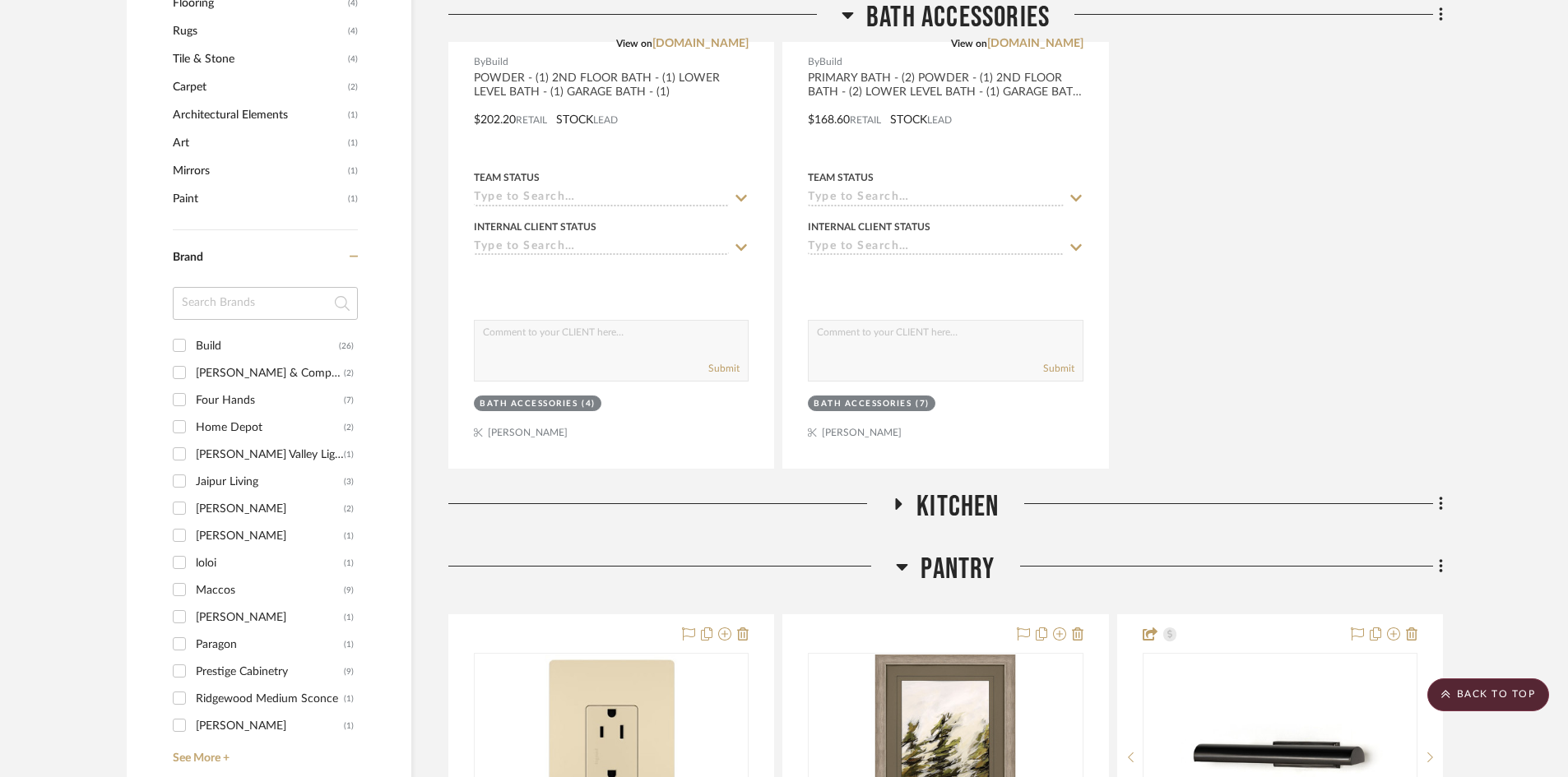
scroll to position [1645, 0]
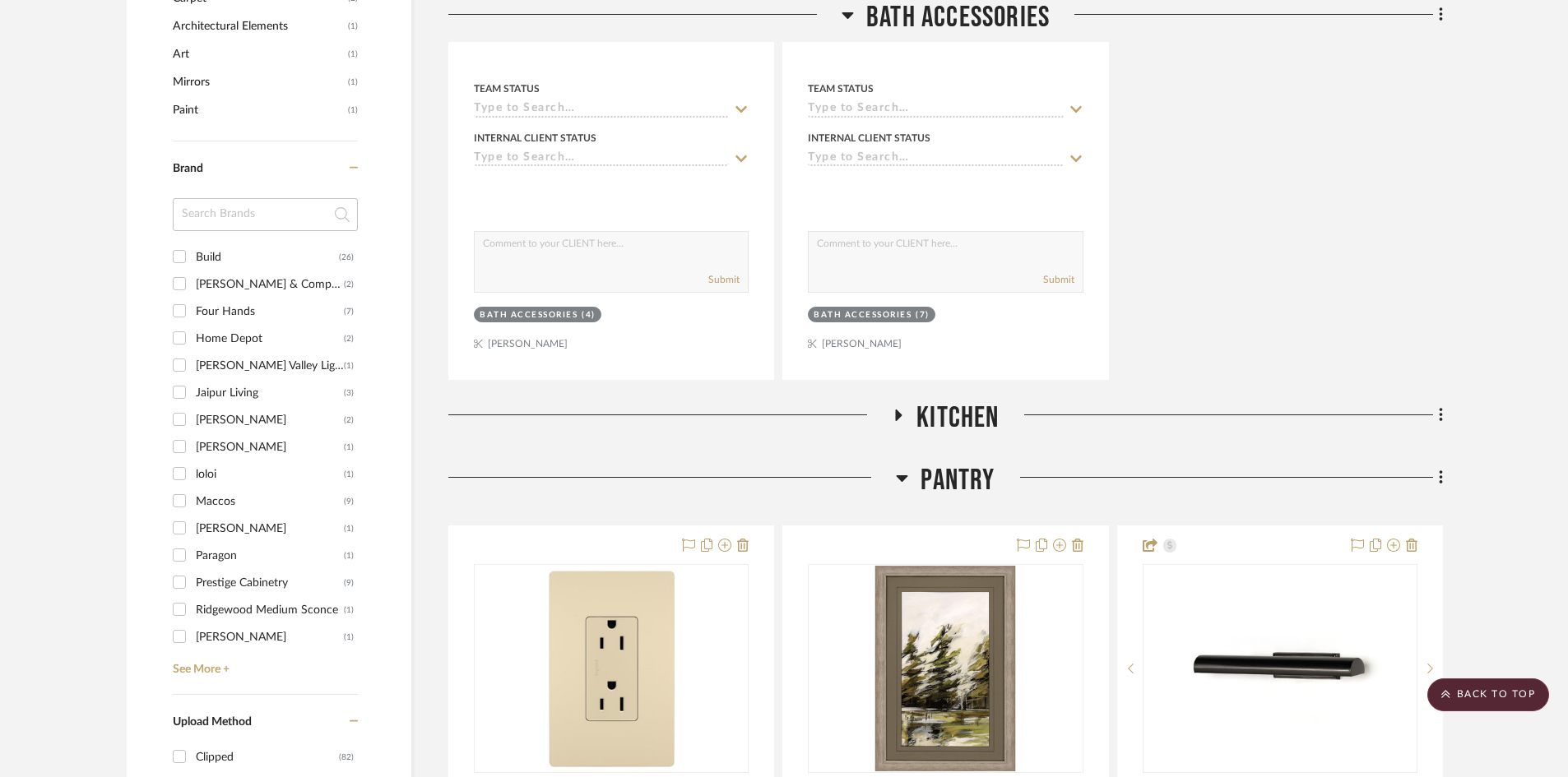
click at [929, 412] on span "Kitchen" at bounding box center [958, 418] width 82 height 36
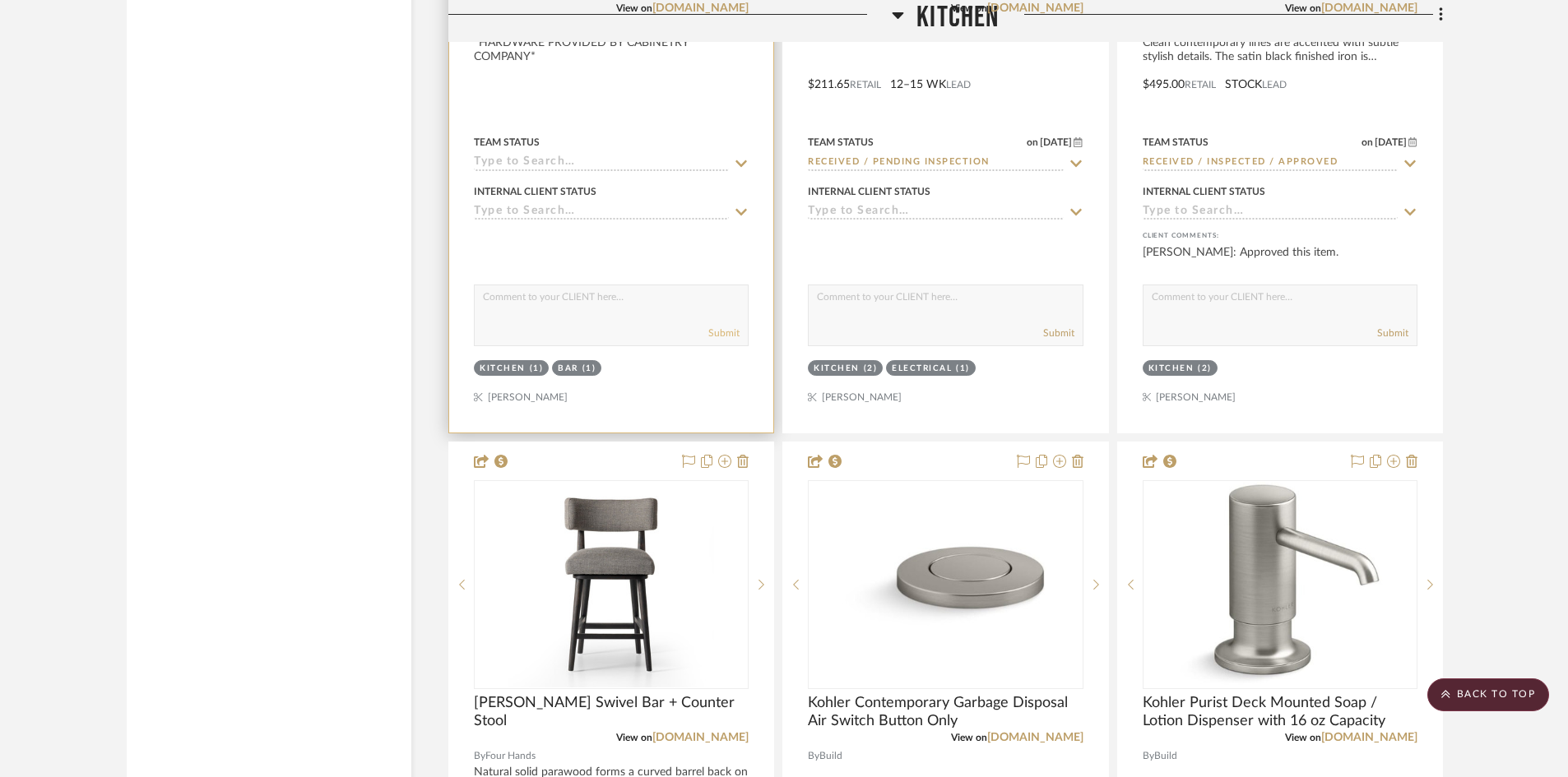
scroll to position [3372, 0]
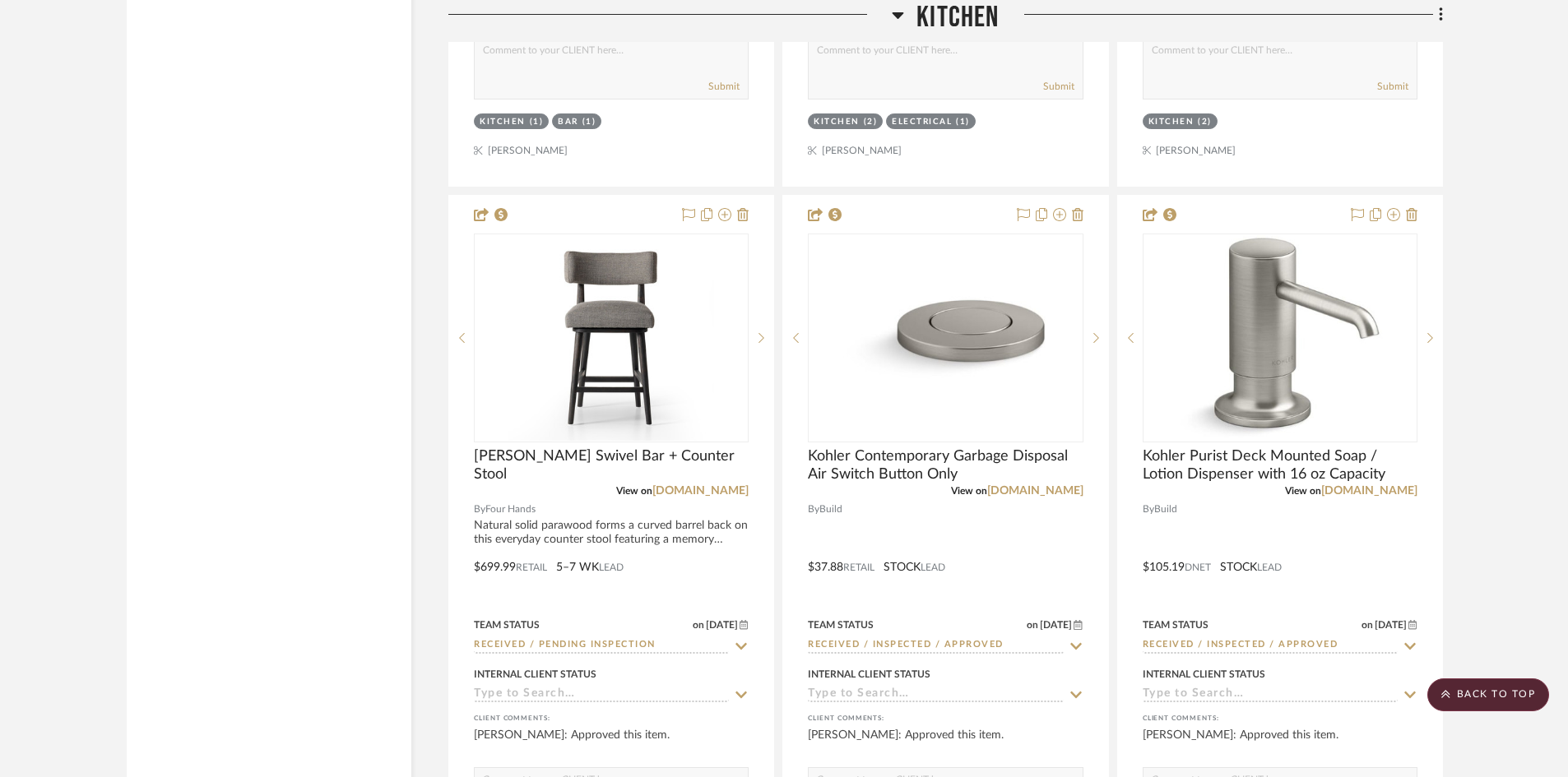
click at [941, 15] on span "Kitchen" at bounding box center [958, 17] width 82 height 36
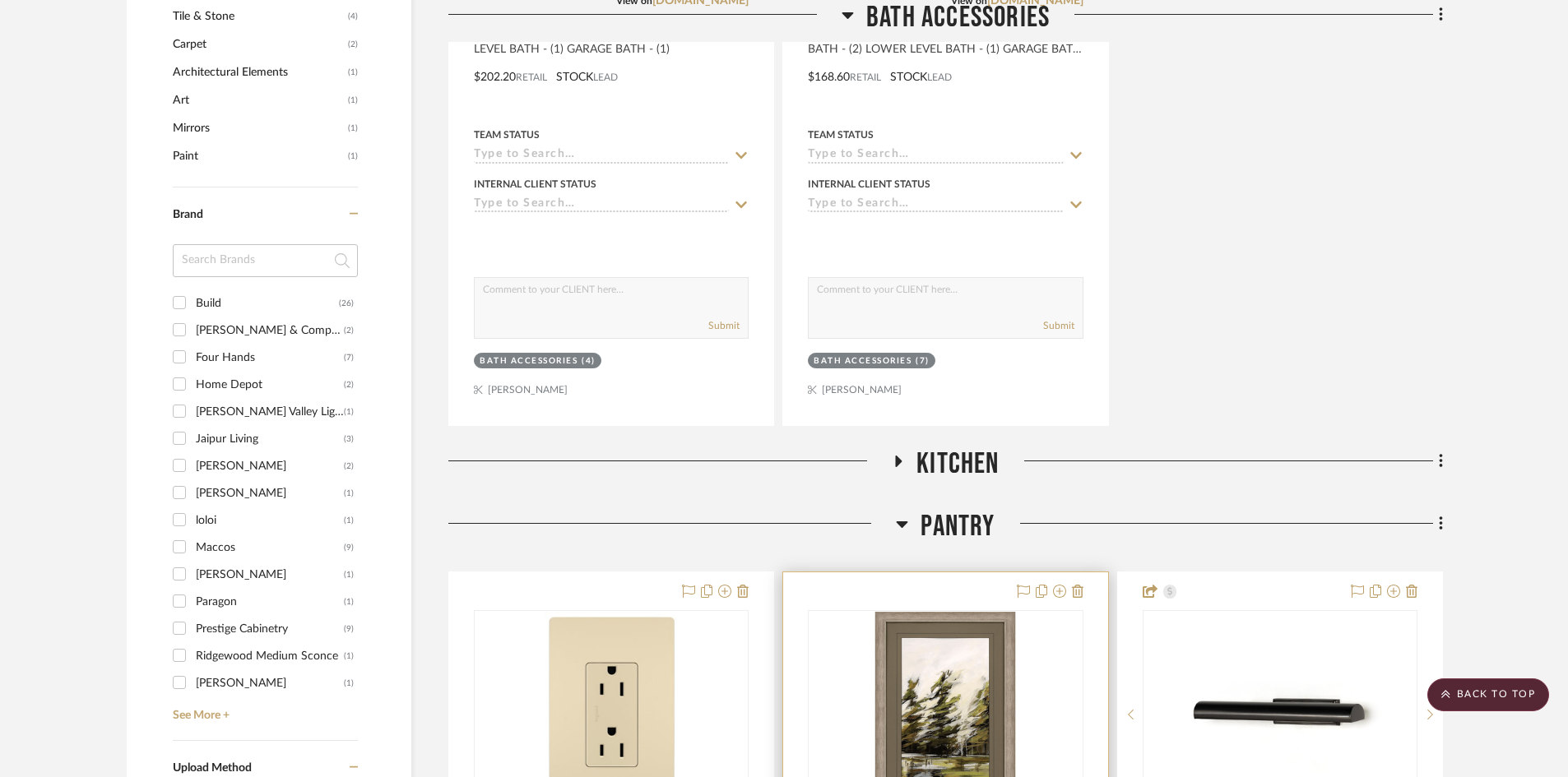
scroll to position [1727, 0]
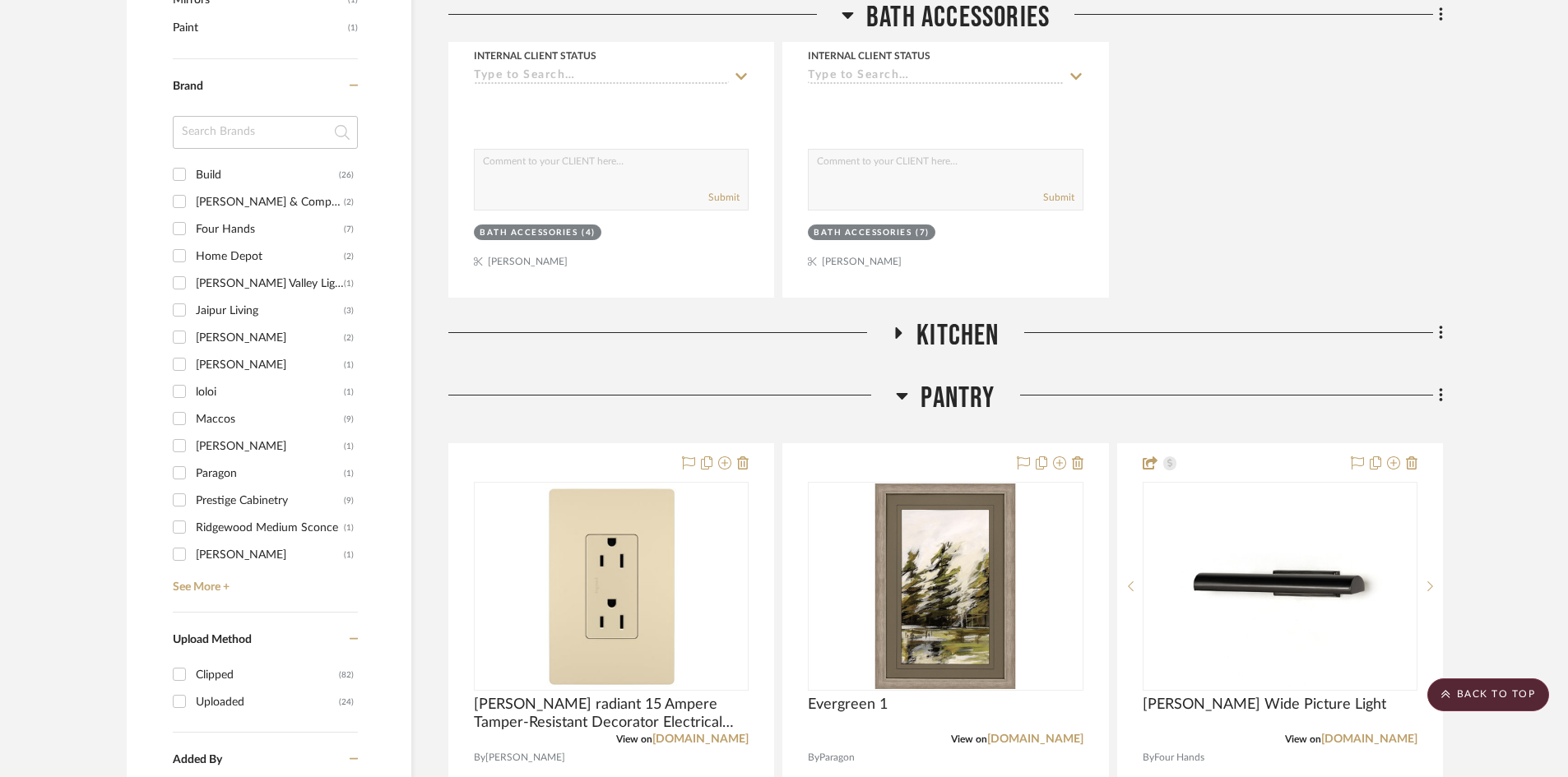
click at [969, 403] on span "Pantry" at bounding box center [957, 399] width 74 height 36
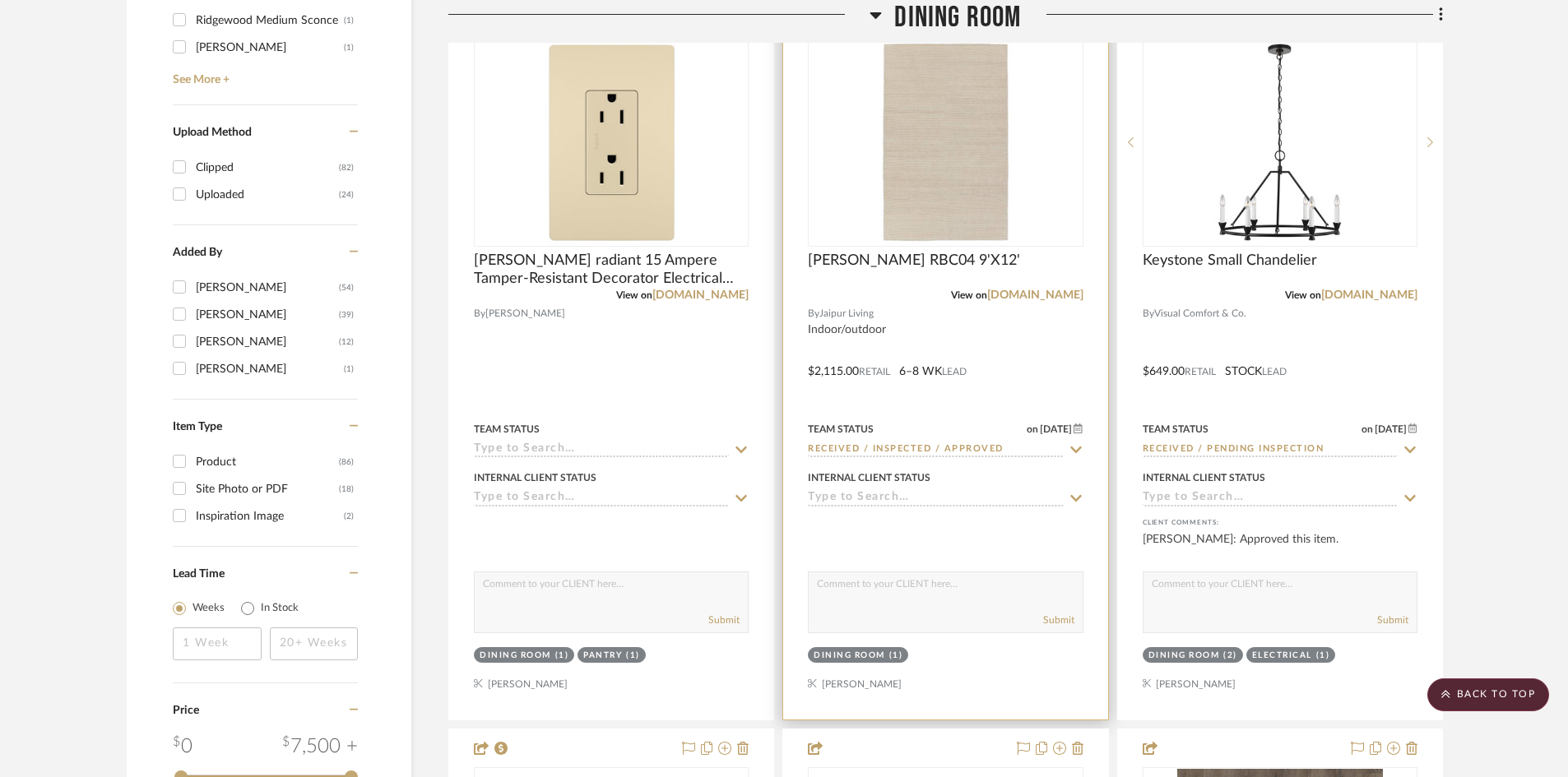
scroll to position [1974, 0]
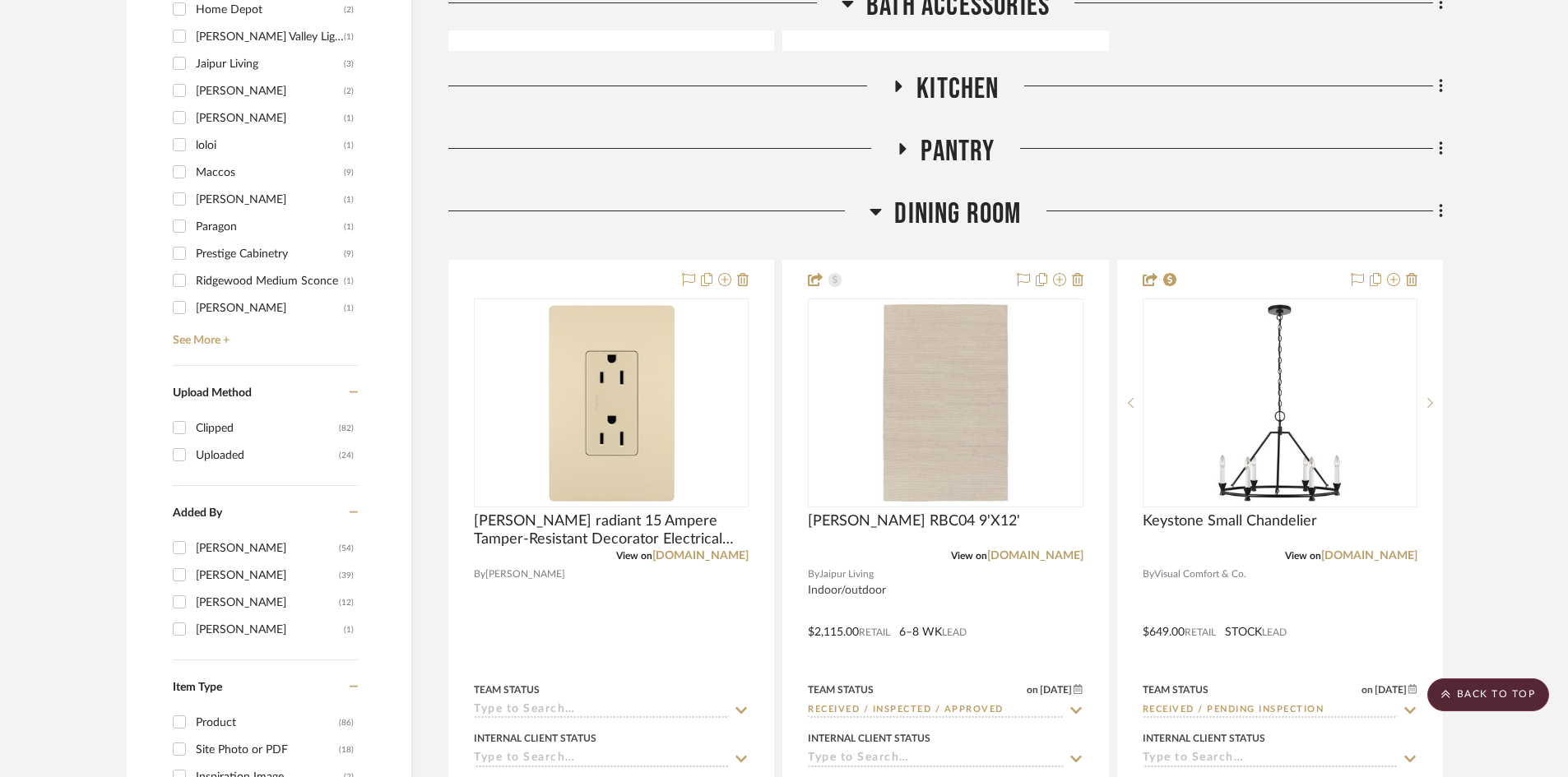
click at [950, 209] on span "Dining Room" at bounding box center [957, 214] width 127 height 36
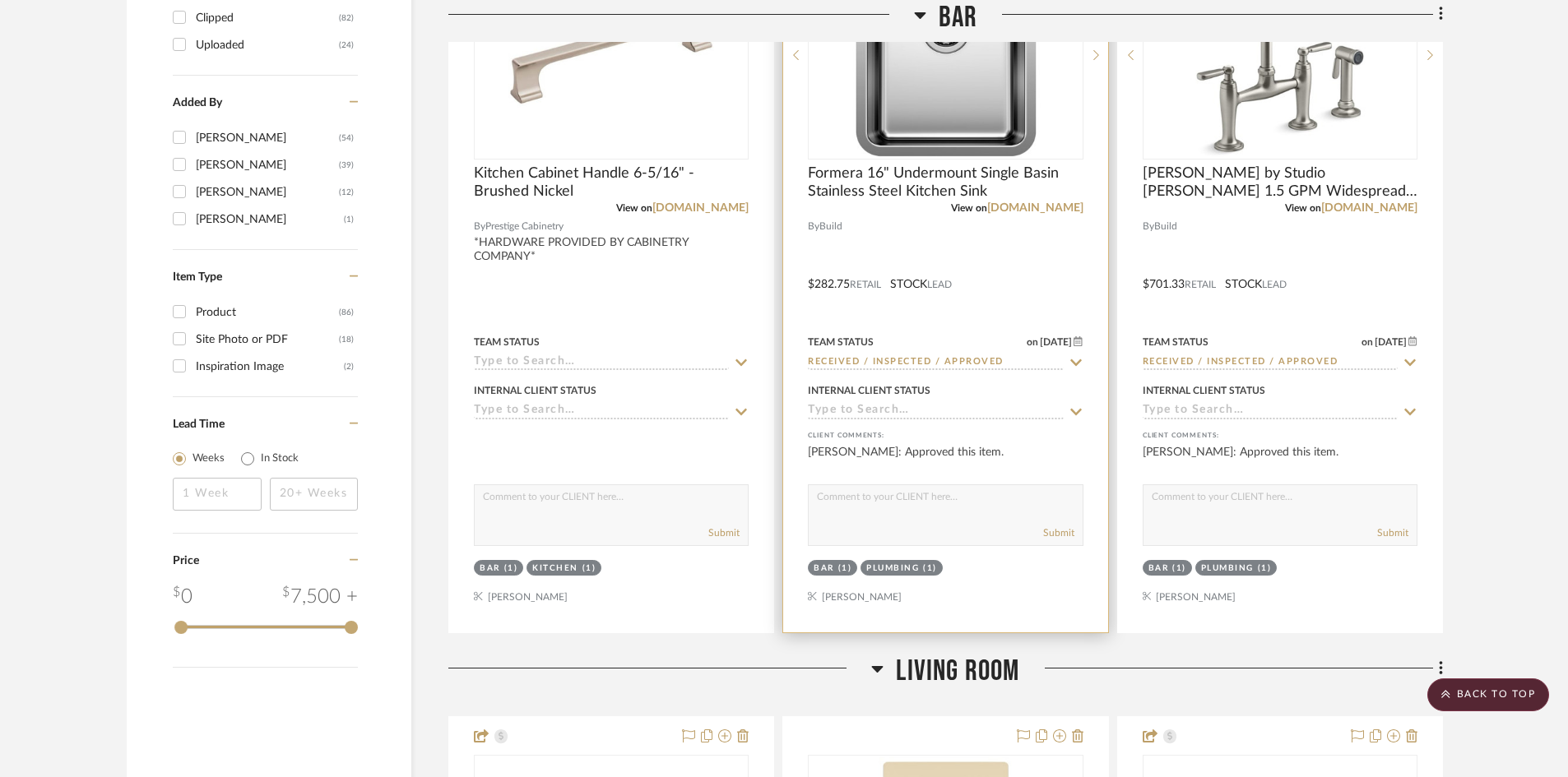
scroll to position [2221, 0]
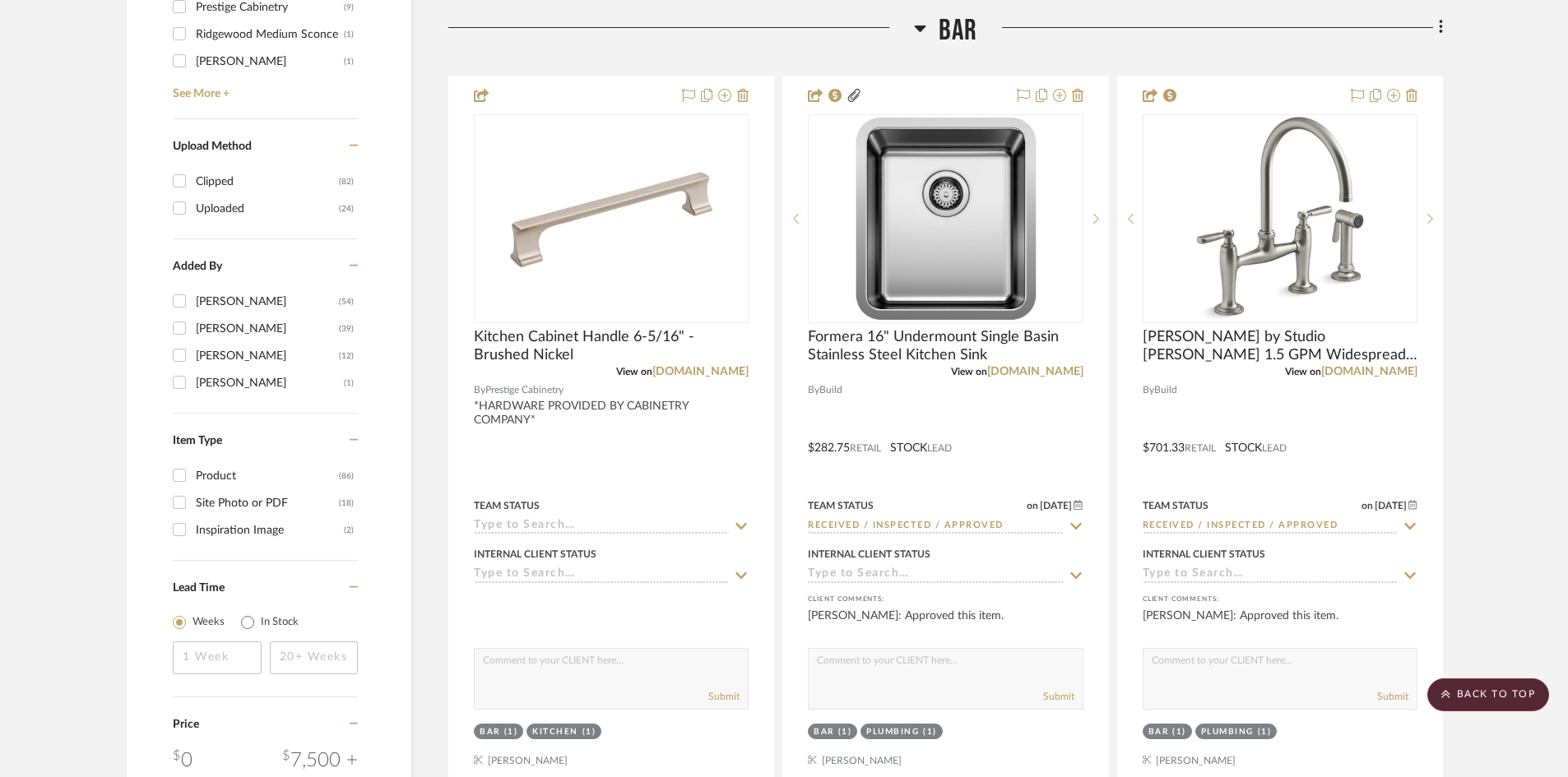
click at [946, 24] on span "Bar" at bounding box center [958, 30] width 39 height 36
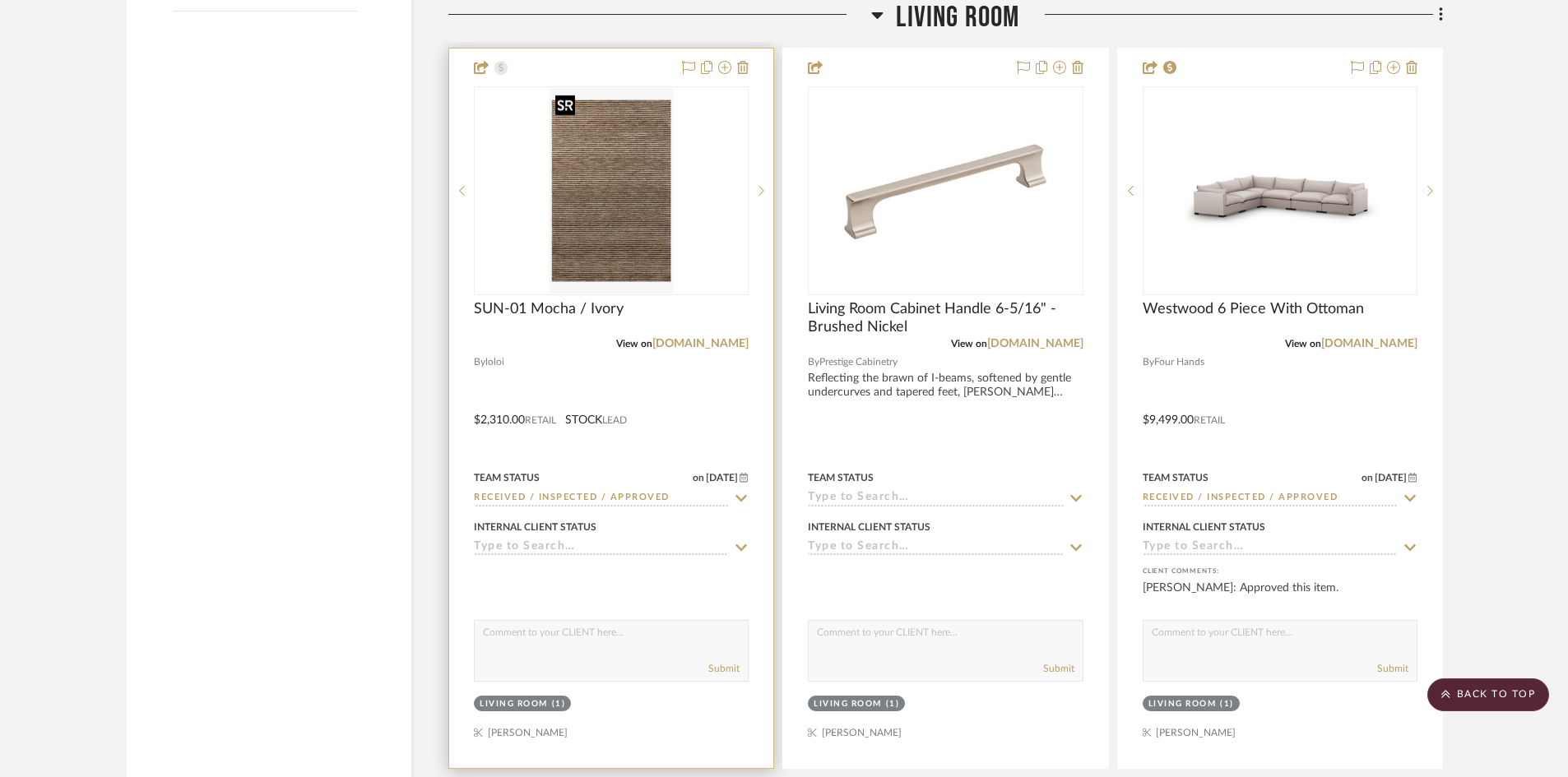
scroll to position [3043, 0]
click at [691, 389] on div at bounding box center [610, 406] width 324 height 720
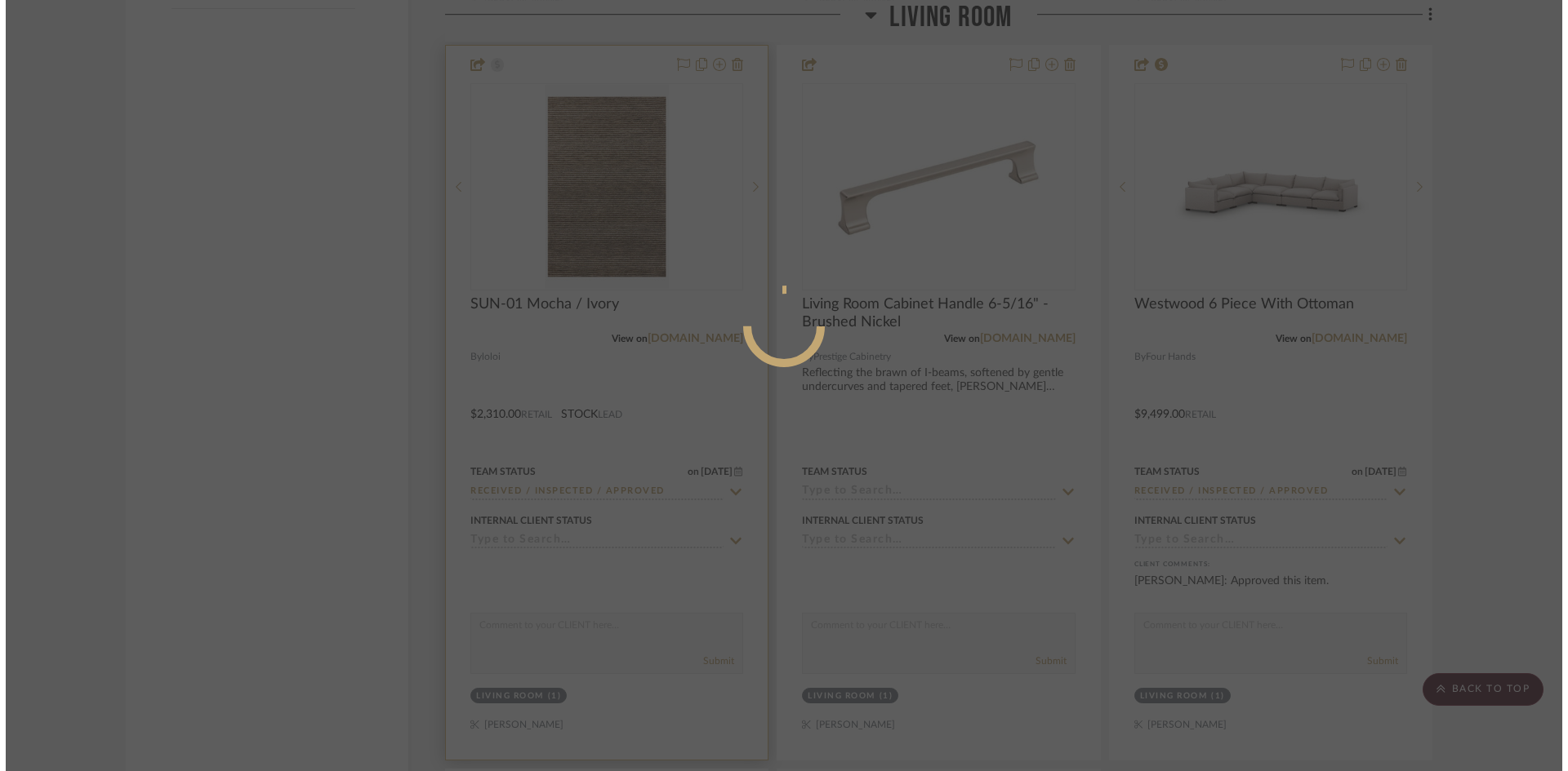
scroll to position [0, 0]
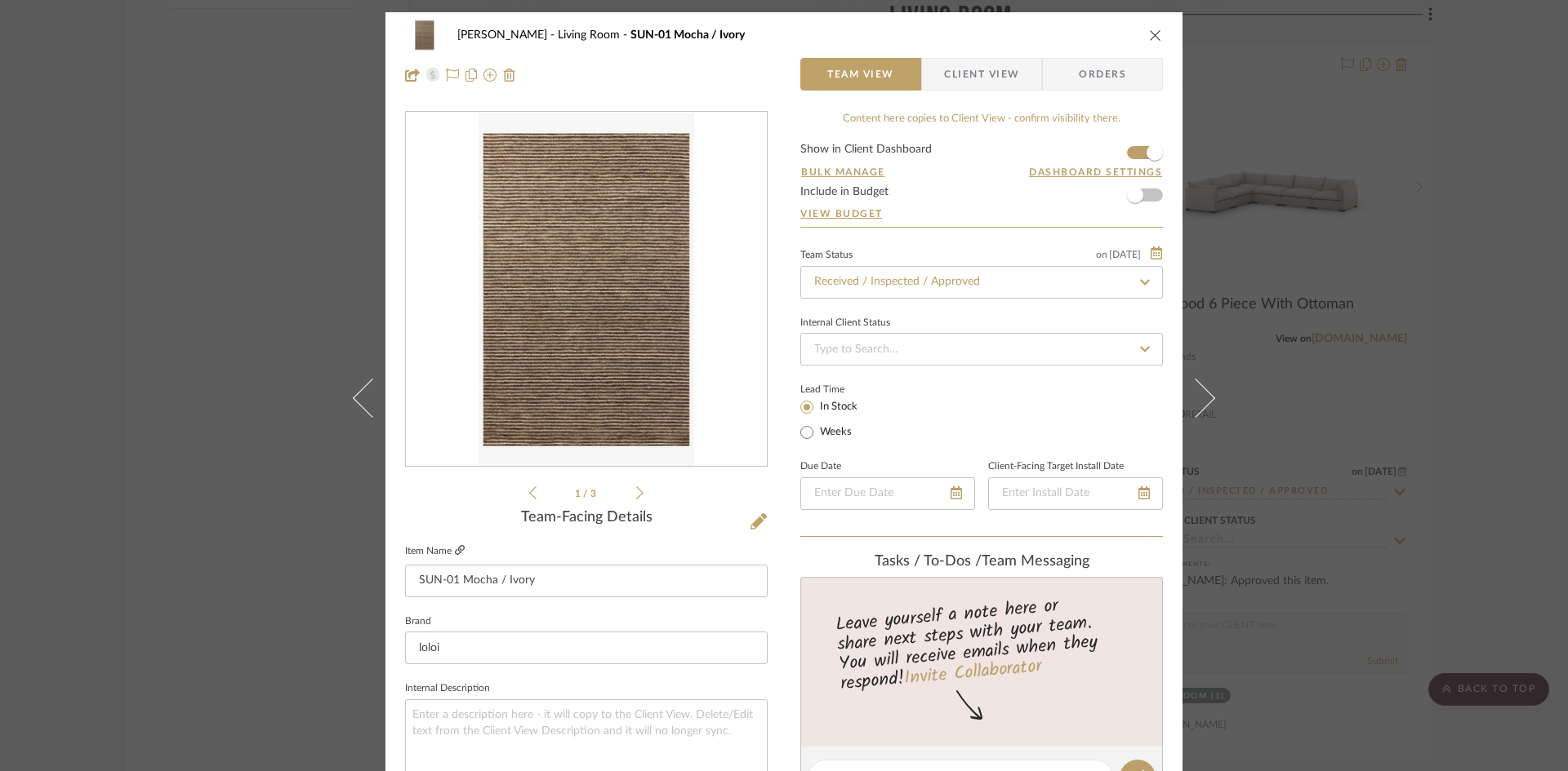
click at [457, 551] on icon at bounding box center [459, 549] width 10 height 10
click at [962, 80] on span "Client View" at bounding box center [981, 74] width 75 height 33
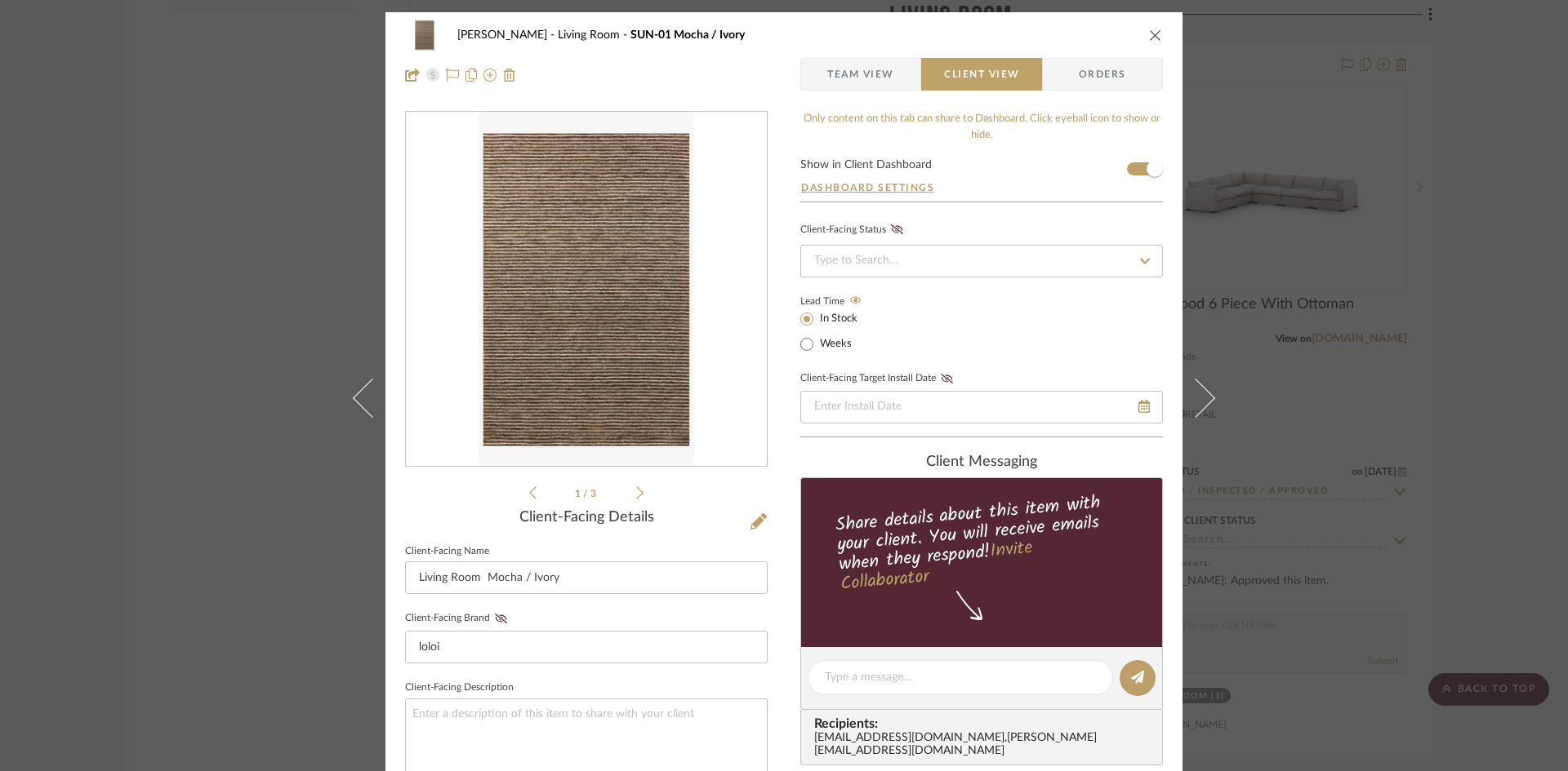
click at [866, 71] on span "Team View" at bounding box center [861, 74] width 67 height 33
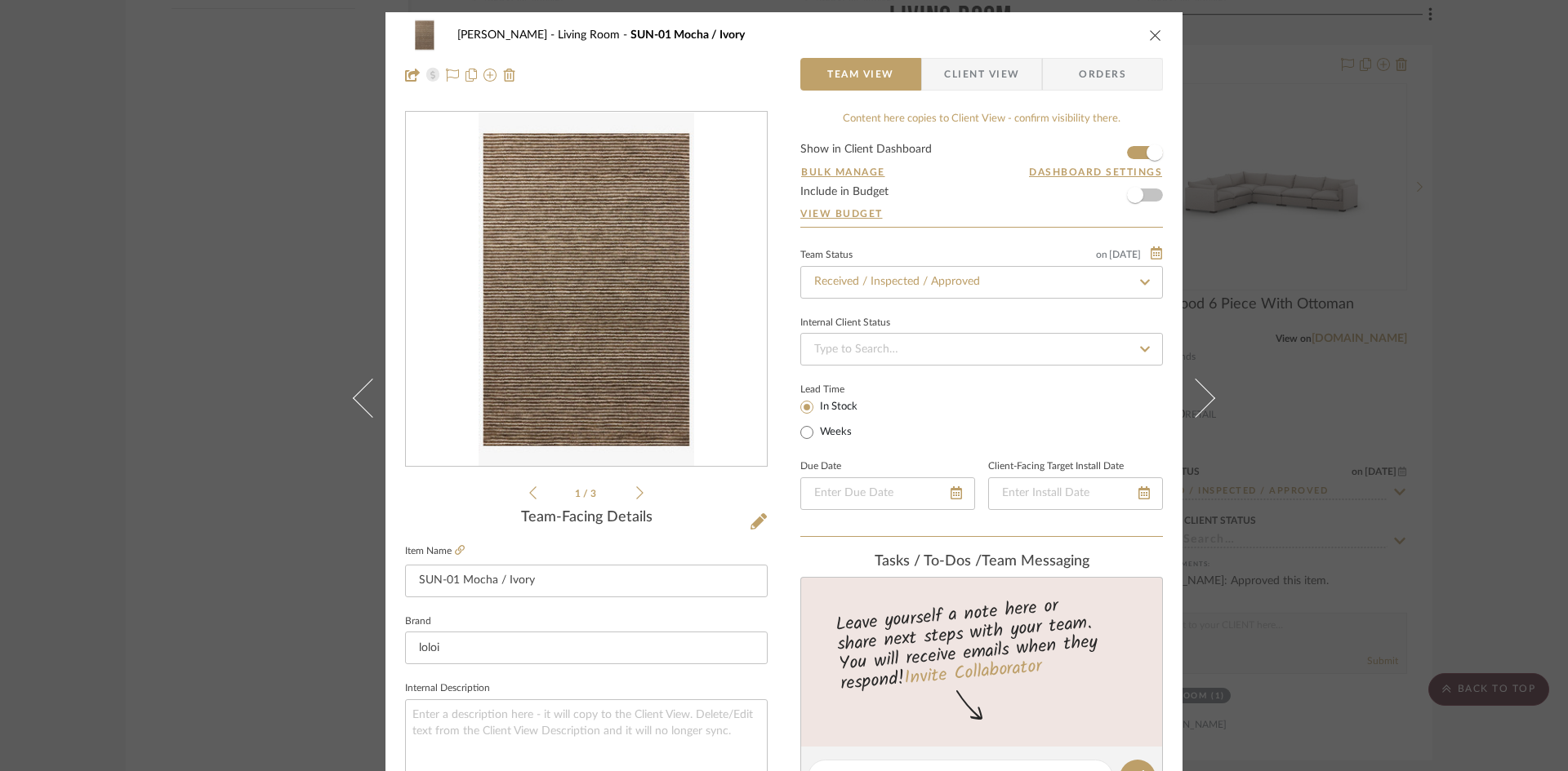
click at [1152, 37] on icon "close" at bounding box center [1155, 35] width 13 height 13
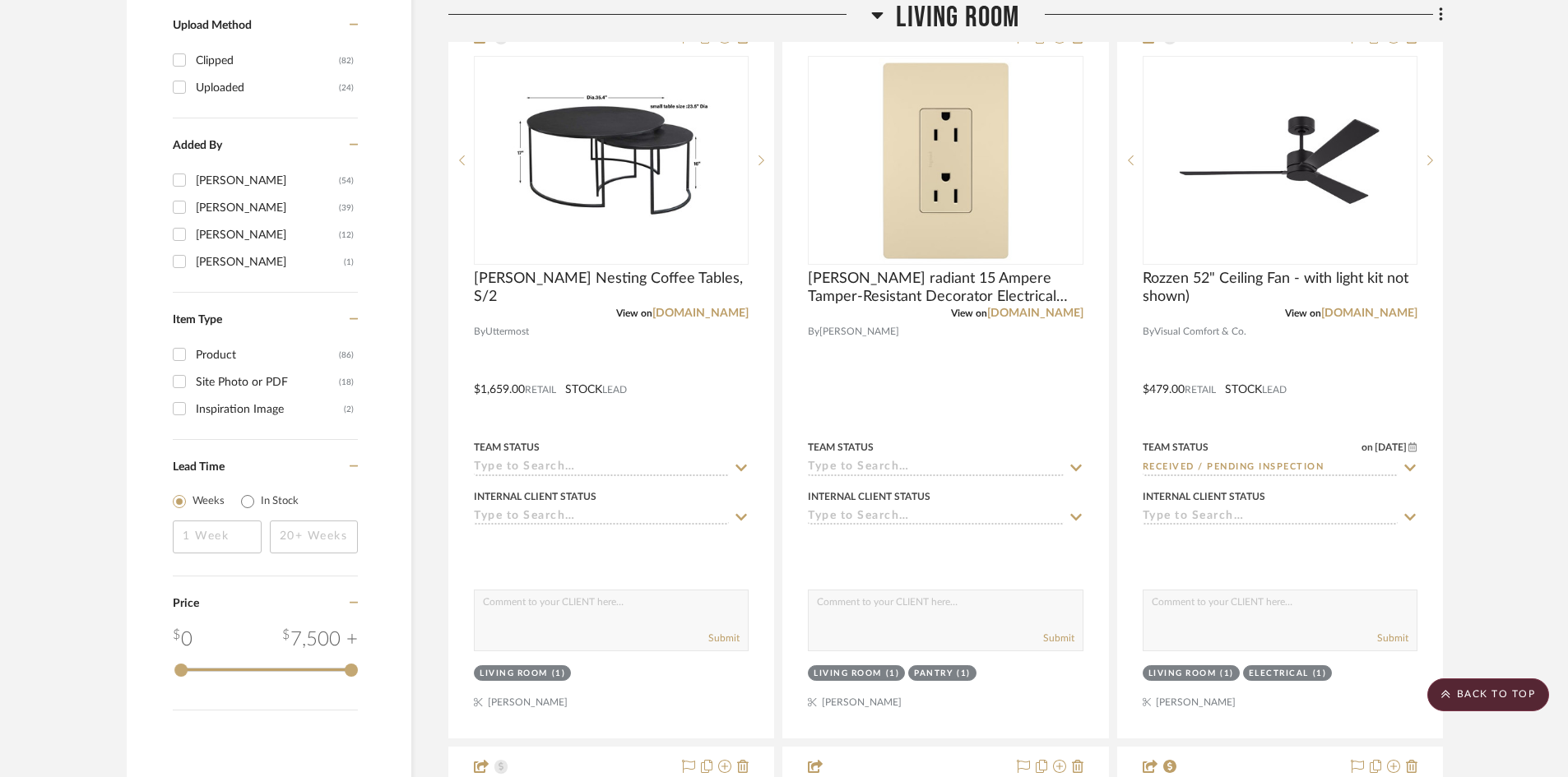
scroll to position [2139, 0]
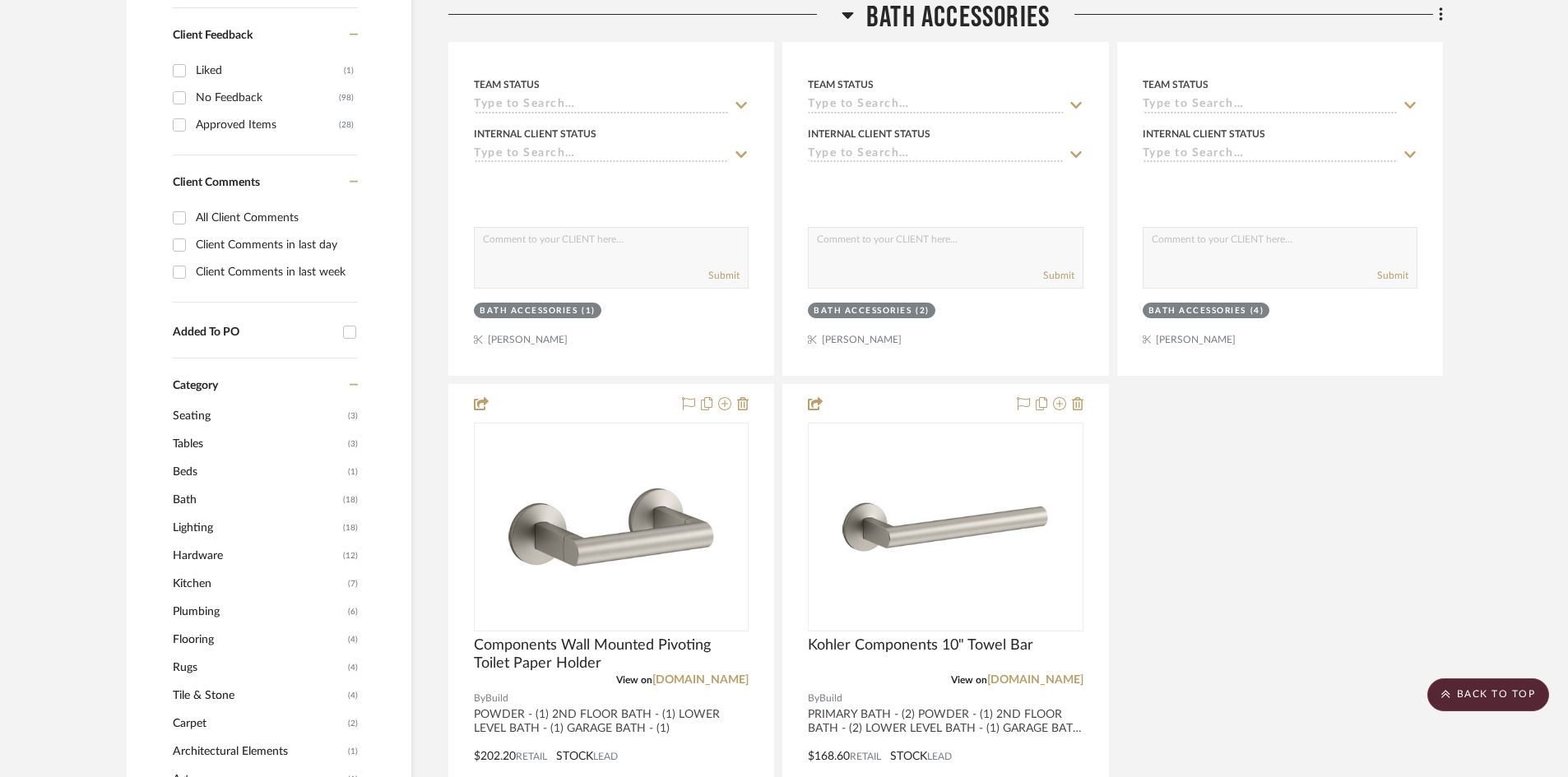
scroll to position [905, 0]
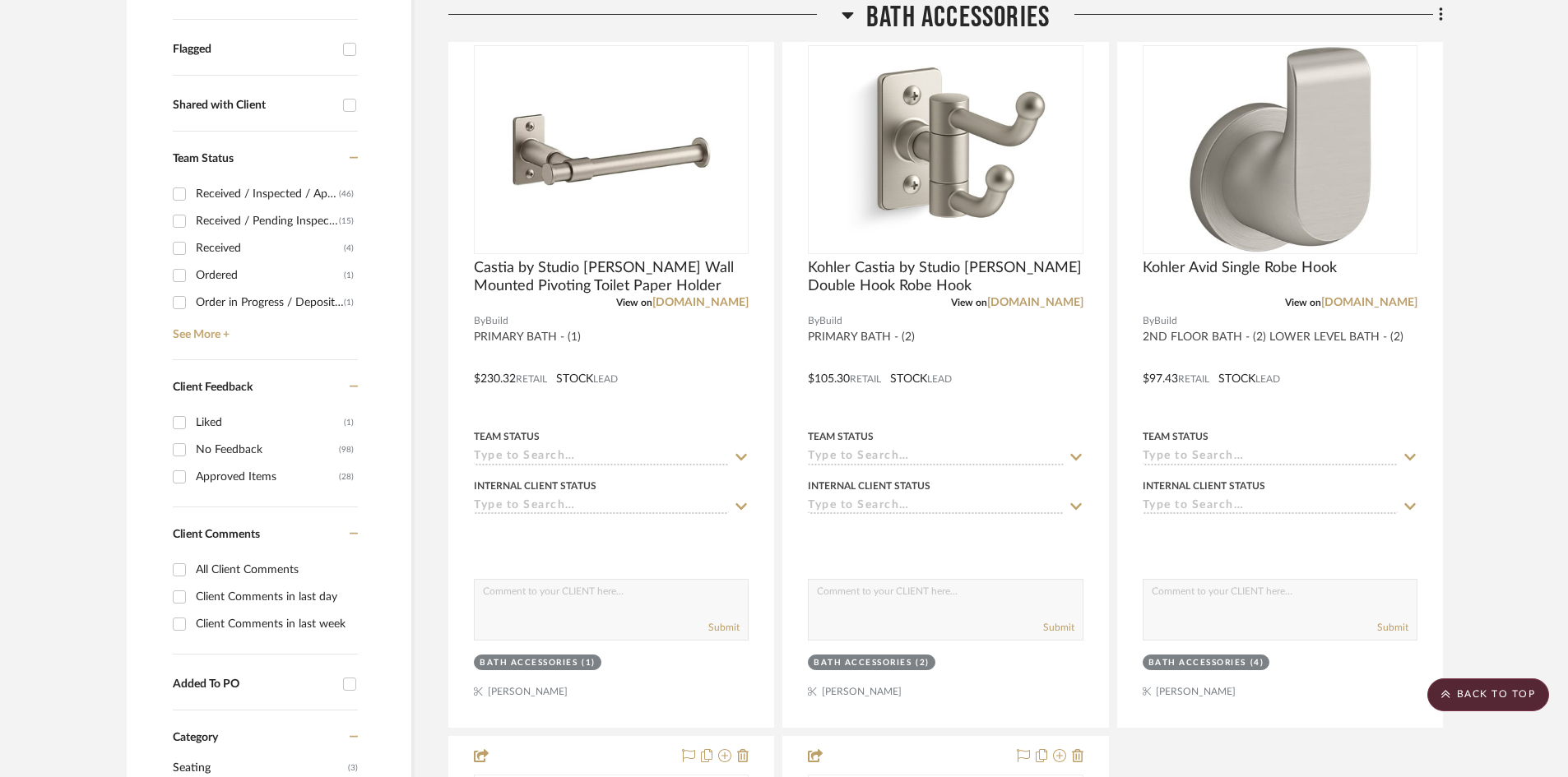
scroll to position [329, 0]
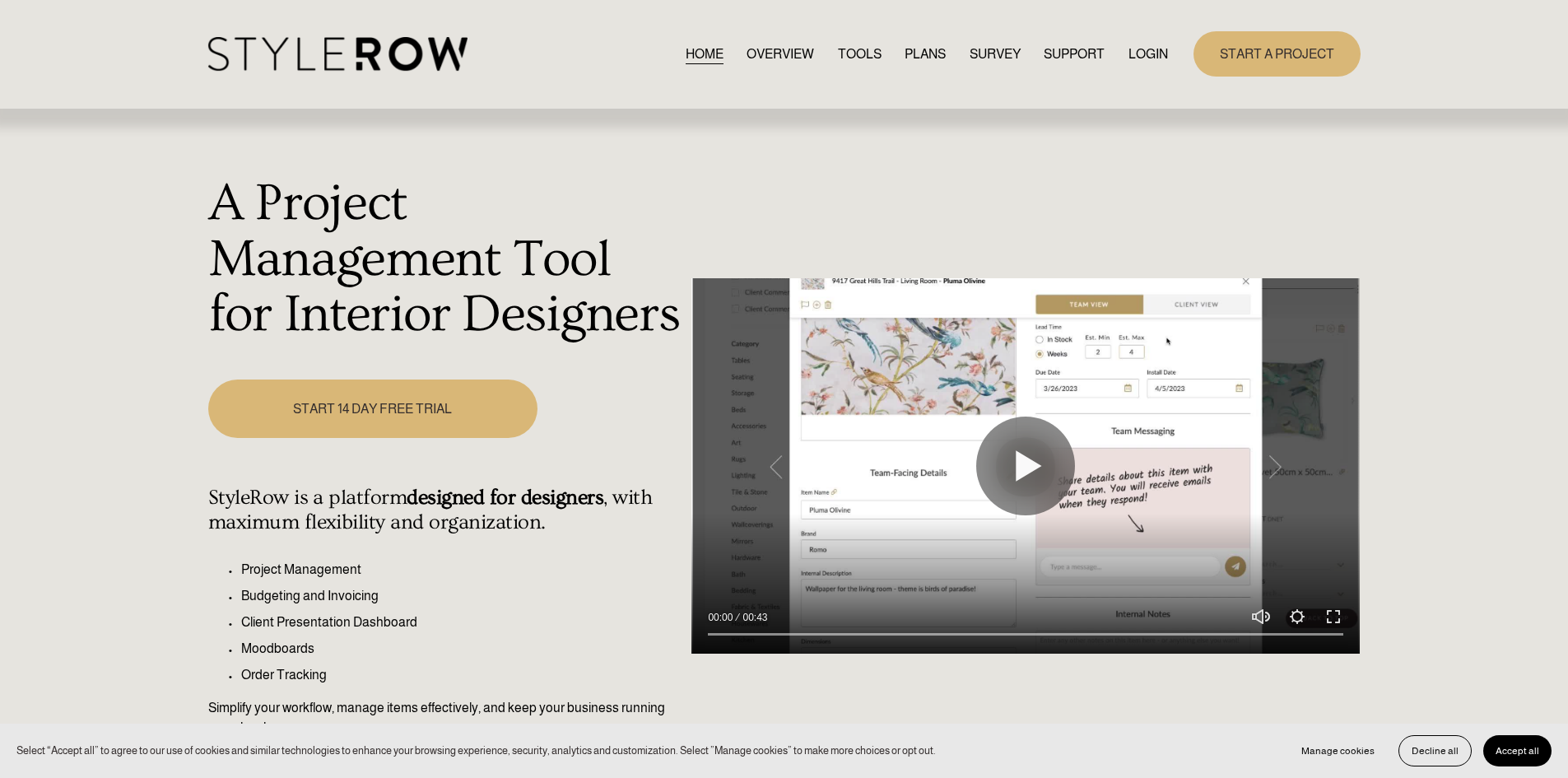
click at [1146, 55] on link "LOGIN" at bounding box center [1148, 54] width 39 height 22
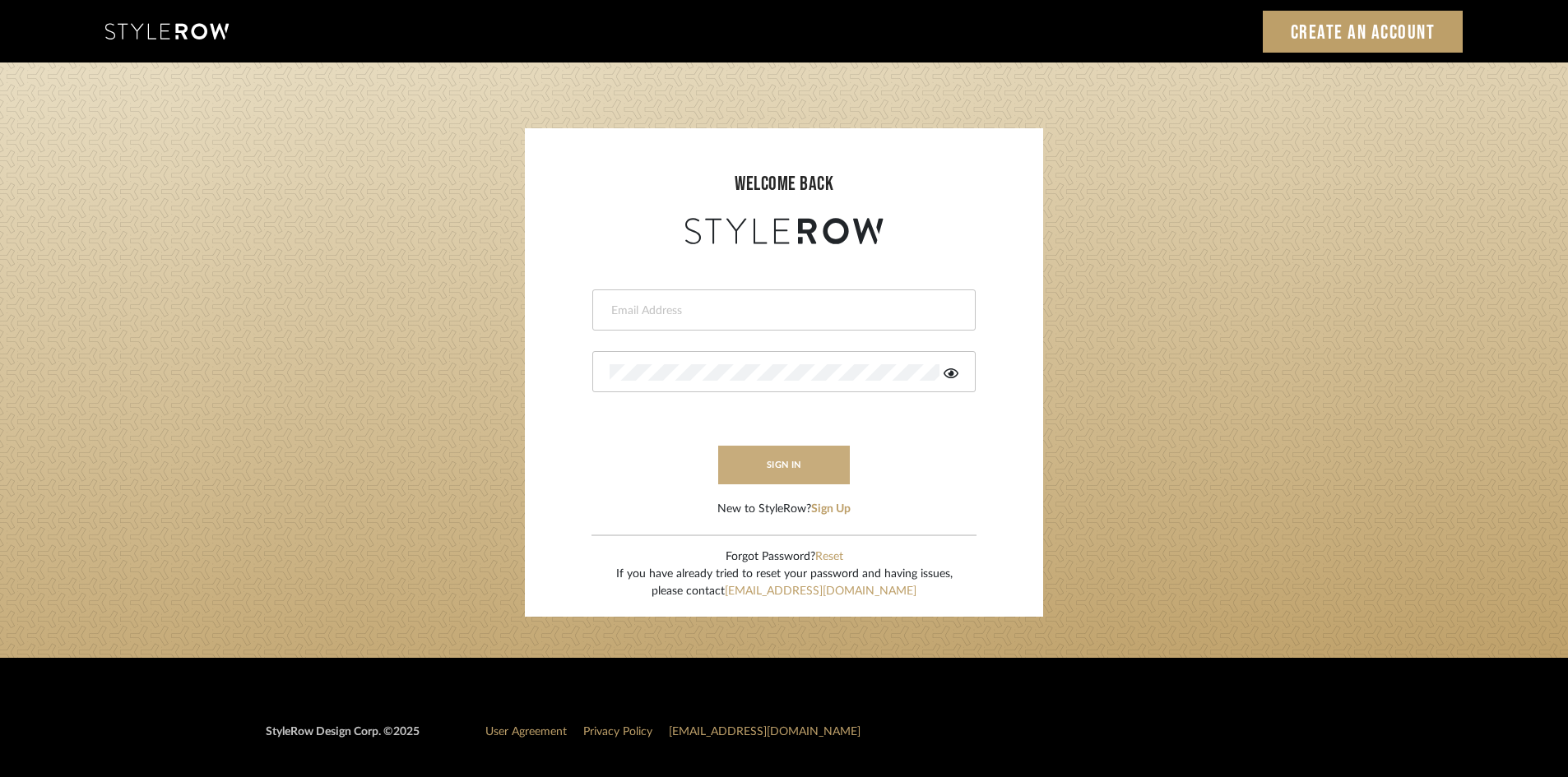
type input "[EMAIL_ADDRESS][DOMAIN_NAME]"
click at [794, 464] on button "sign in" at bounding box center [784, 465] width 131 height 38
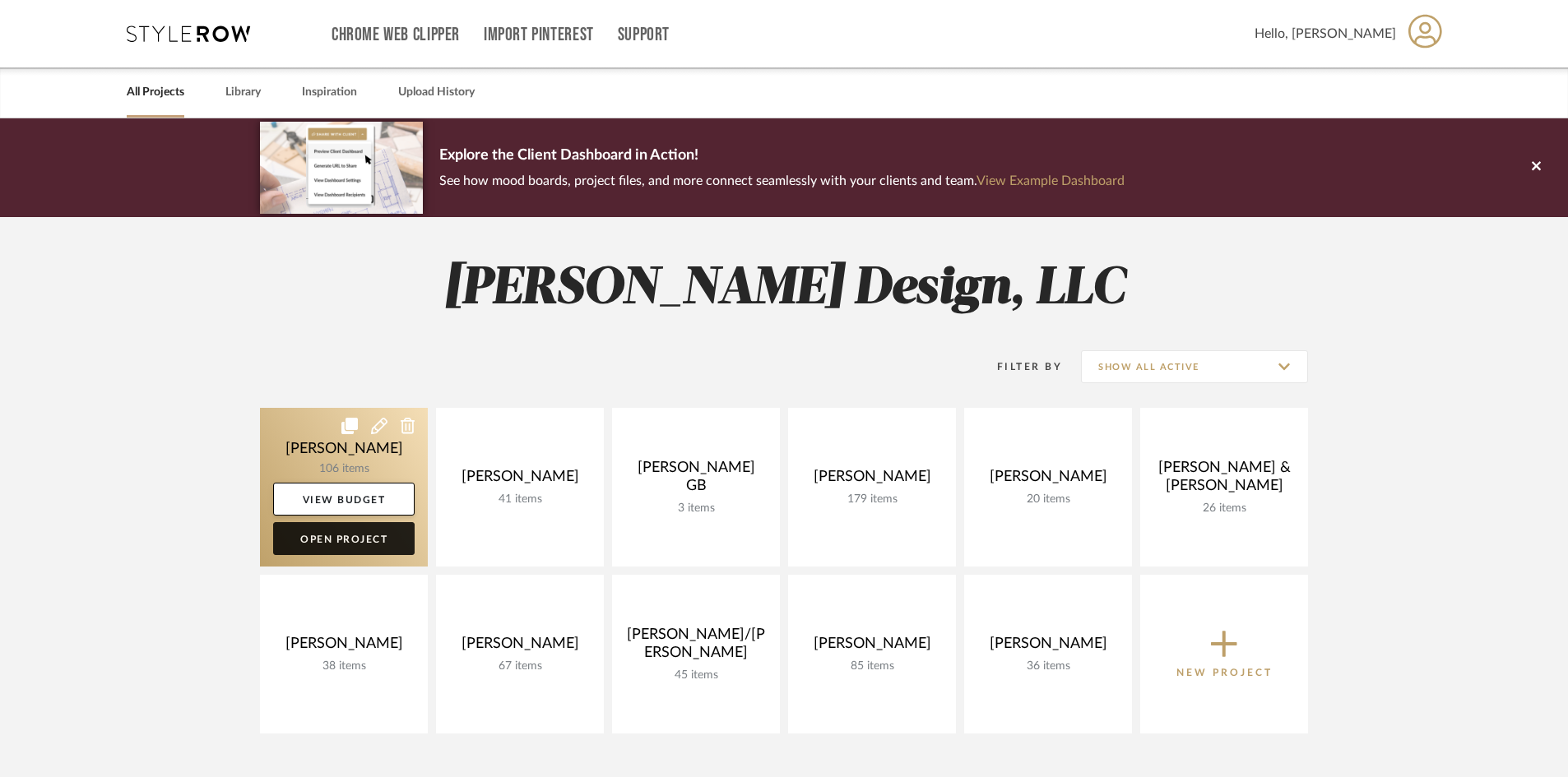
drag, startPoint x: 355, startPoint y: 541, endPoint x: 343, endPoint y: 543, distance: 12.2
click at [355, 541] on link "Open Project" at bounding box center [343, 539] width 141 height 33
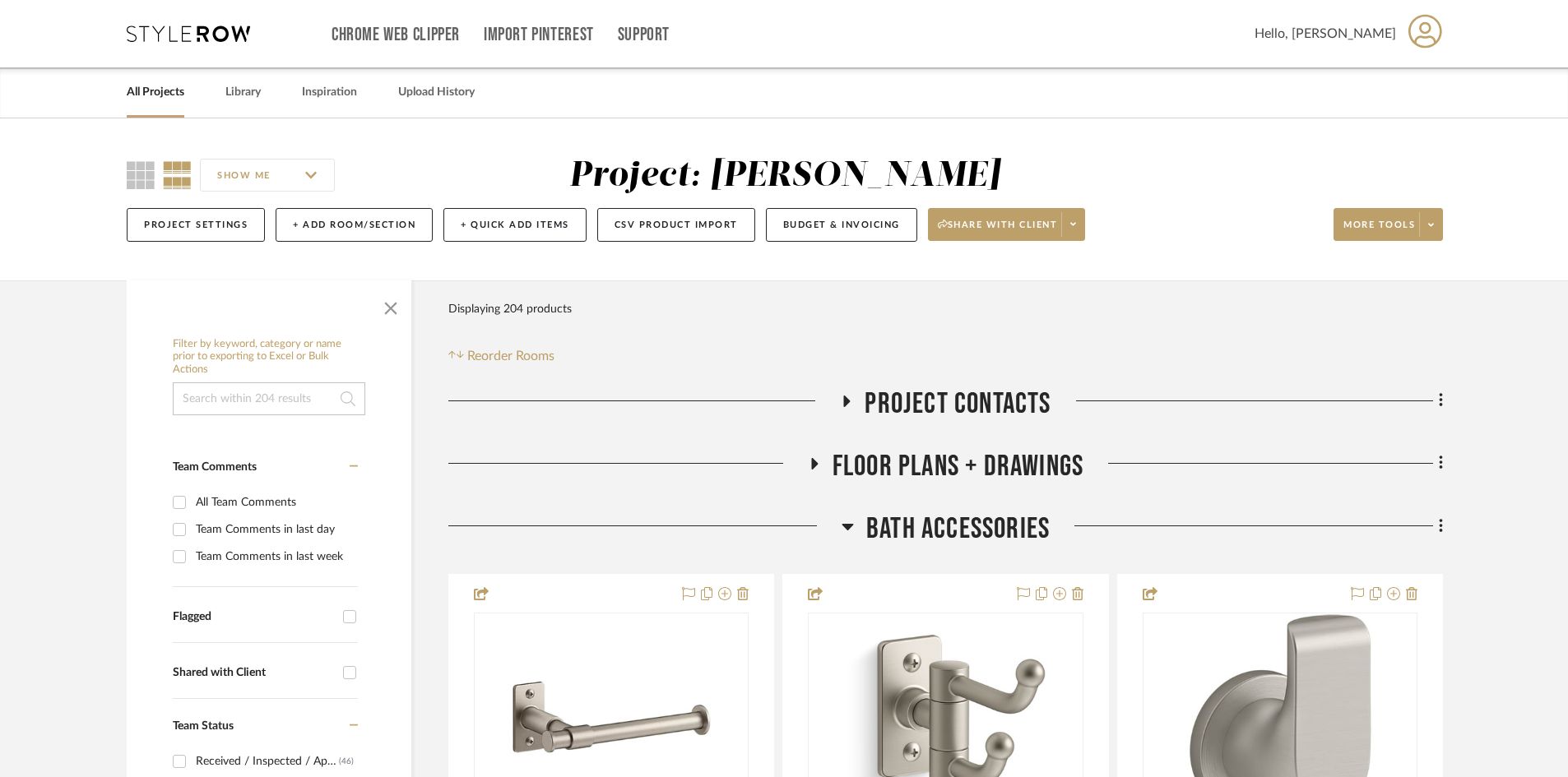
click at [951, 533] on span "BATH ACCESSORIES" at bounding box center [958, 529] width 183 height 36
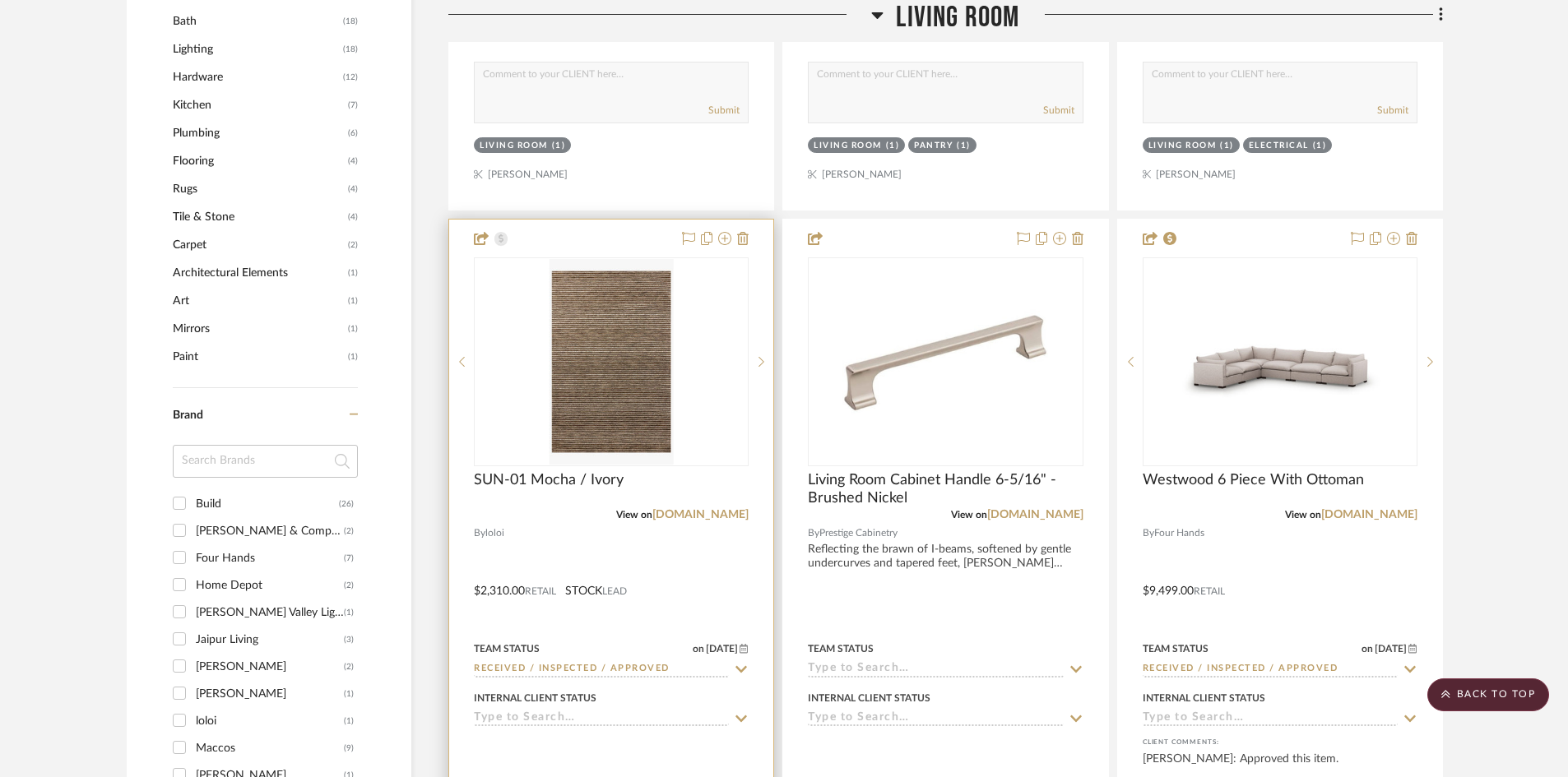
scroll to position [1480, 0]
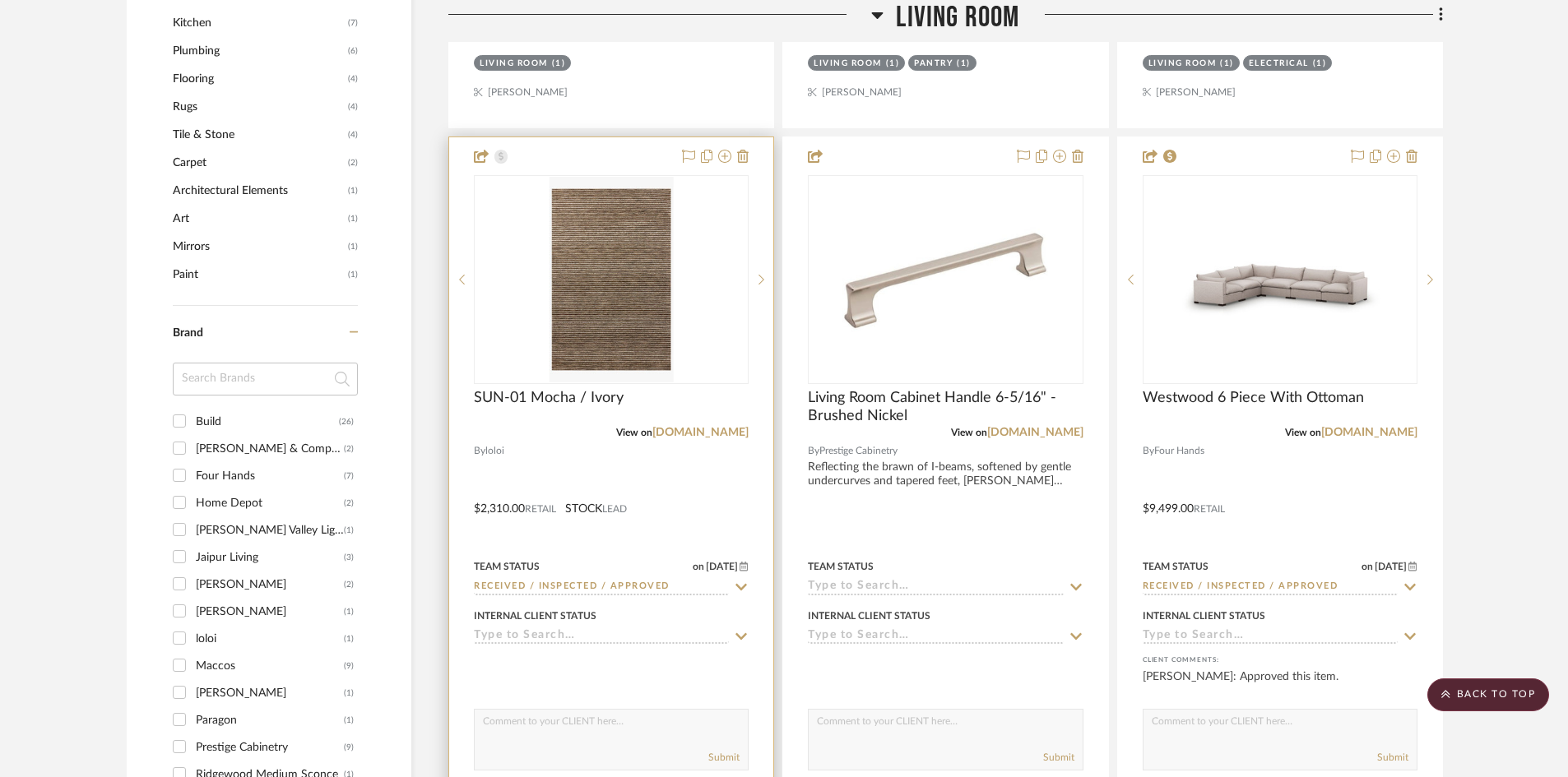
click at [591, 462] on div at bounding box center [610, 497] width 324 height 720
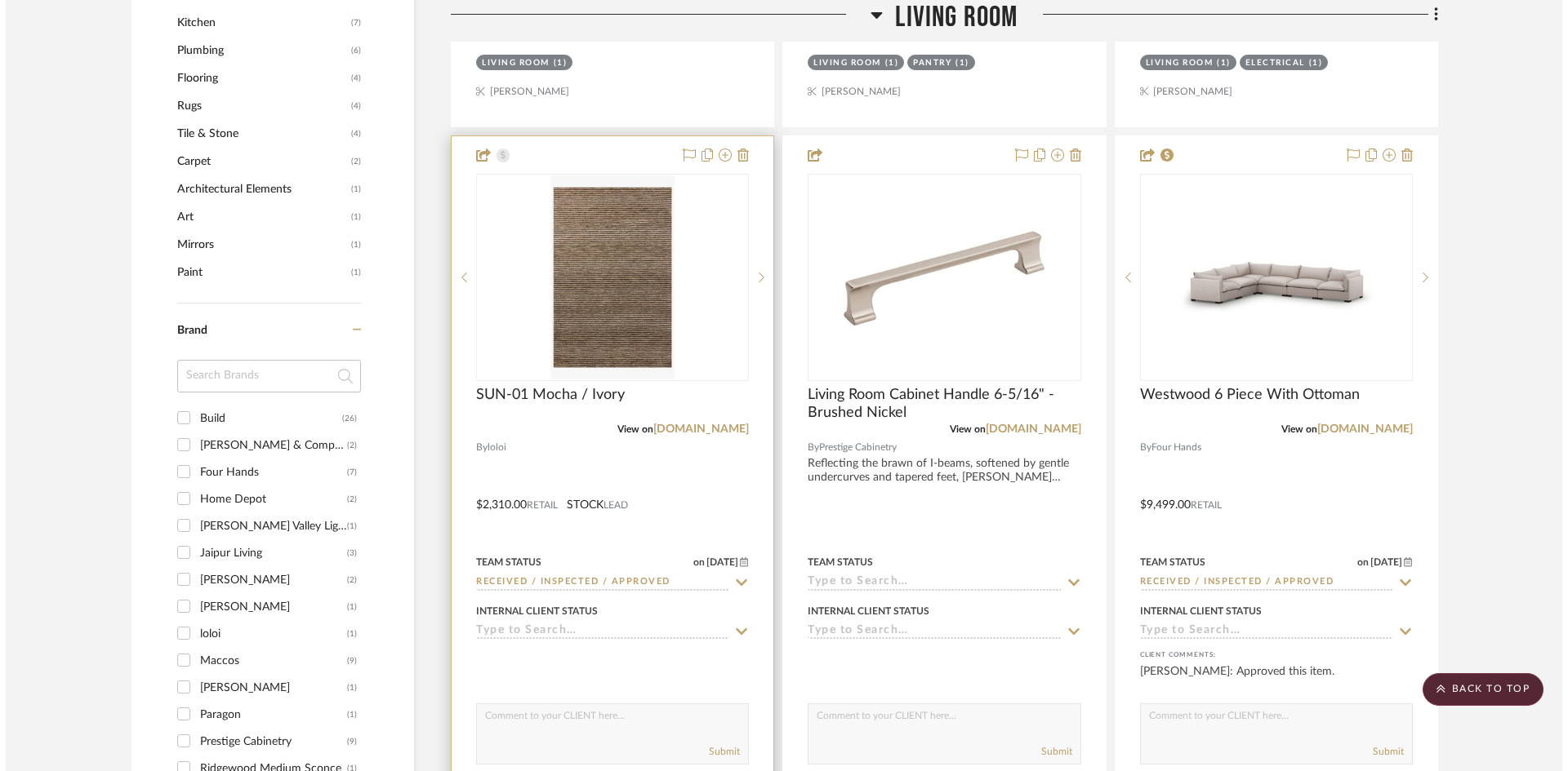
scroll to position [0, 0]
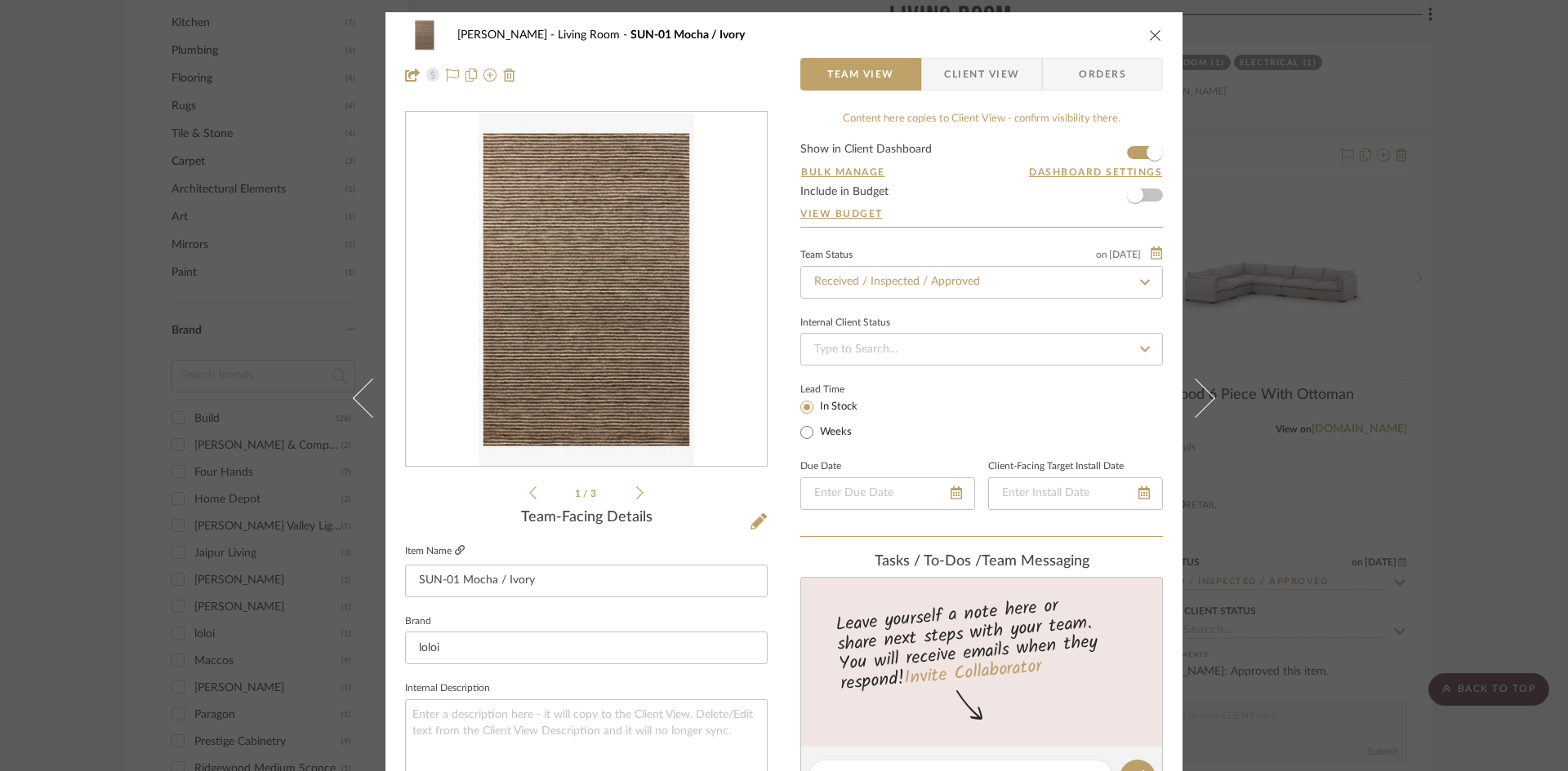
click at [454, 550] on icon at bounding box center [459, 549] width 10 height 10
click at [1152, 37] on icon "close" at bounding box center [1155, 35] width 13 height 13
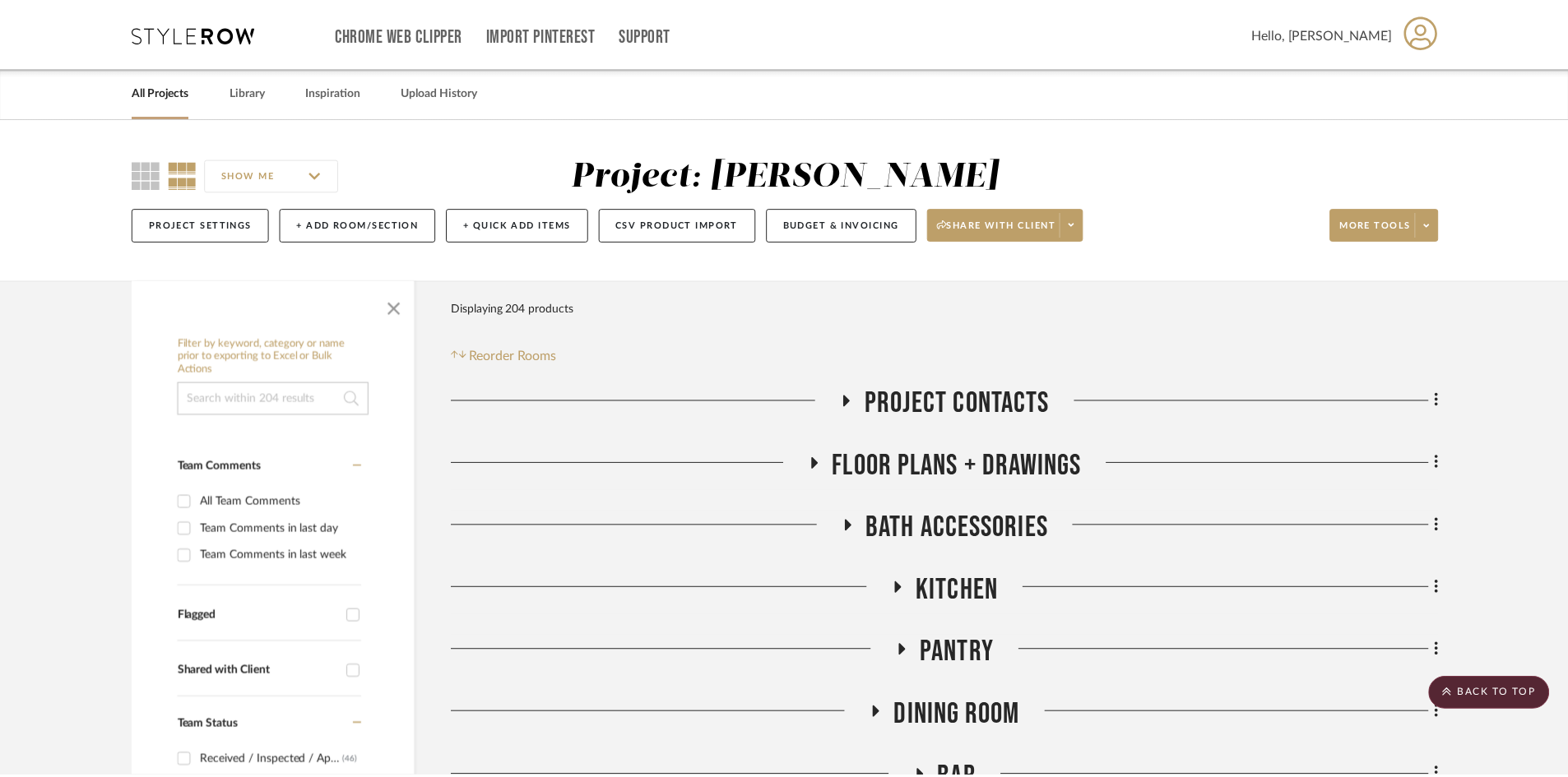
scroll to position [1480, 0]
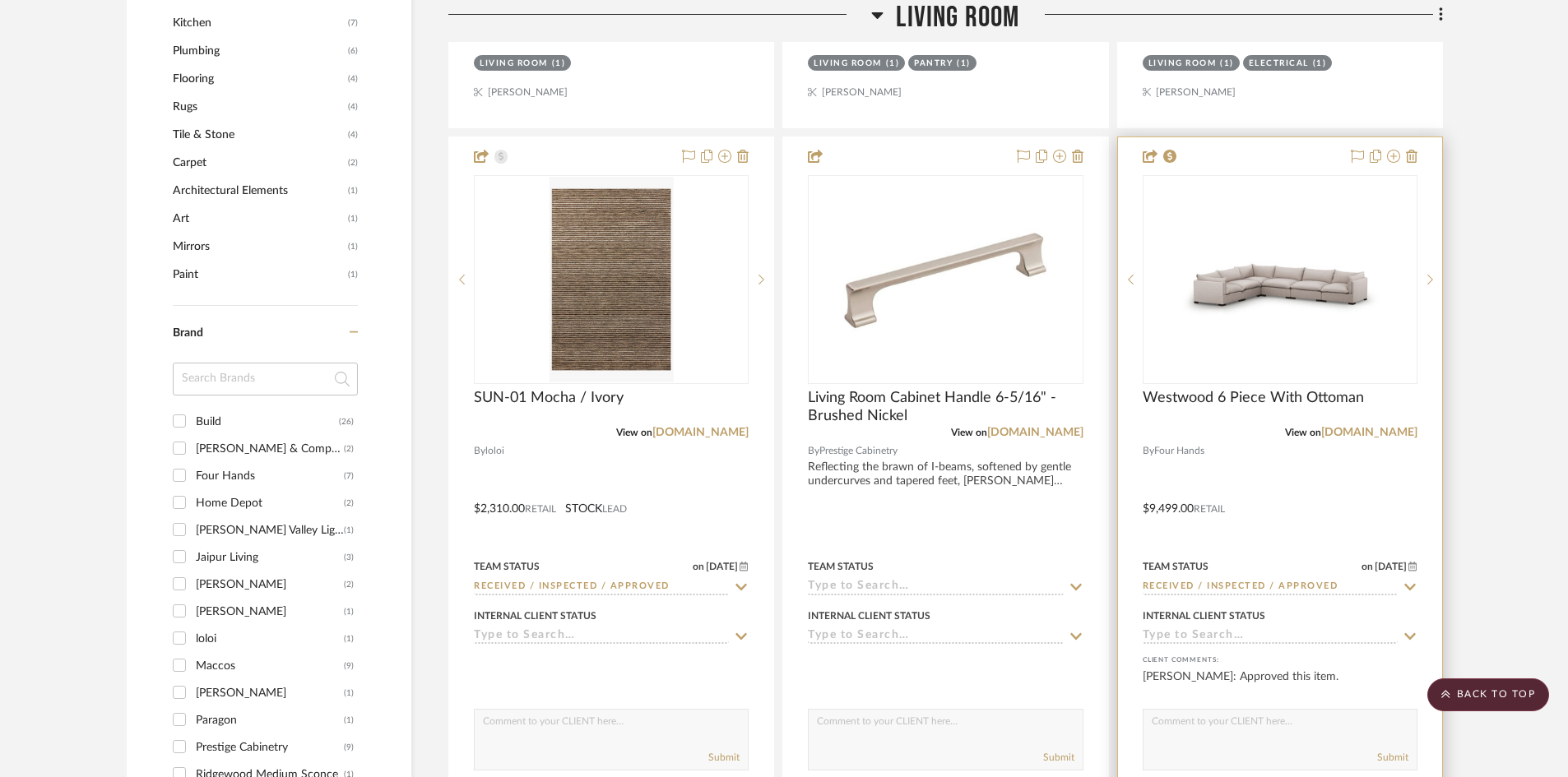
click at [1254, 455] on div at bounding box center [1280, 497] width 324 height 720
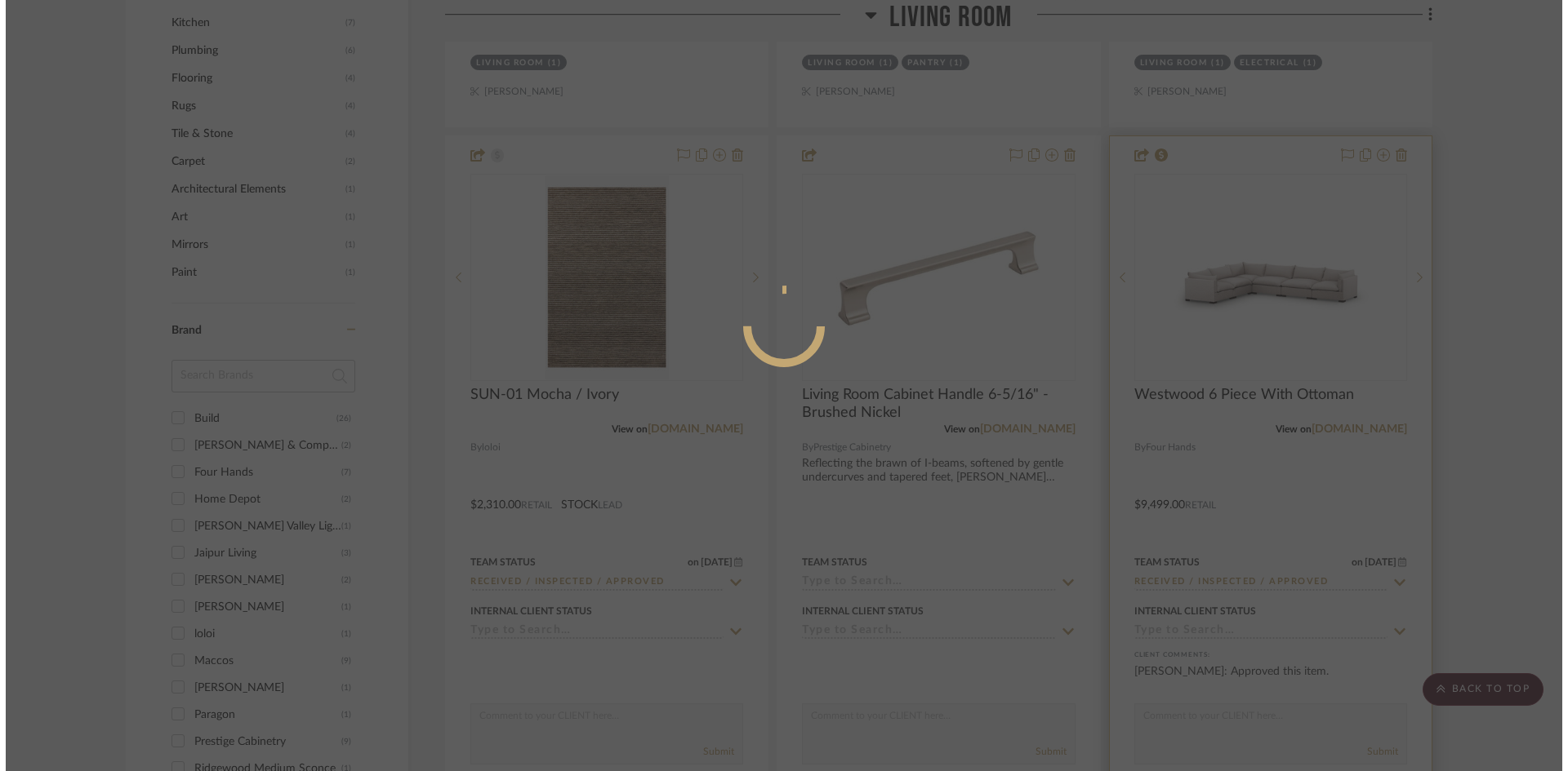
scroll to position [0, 0]
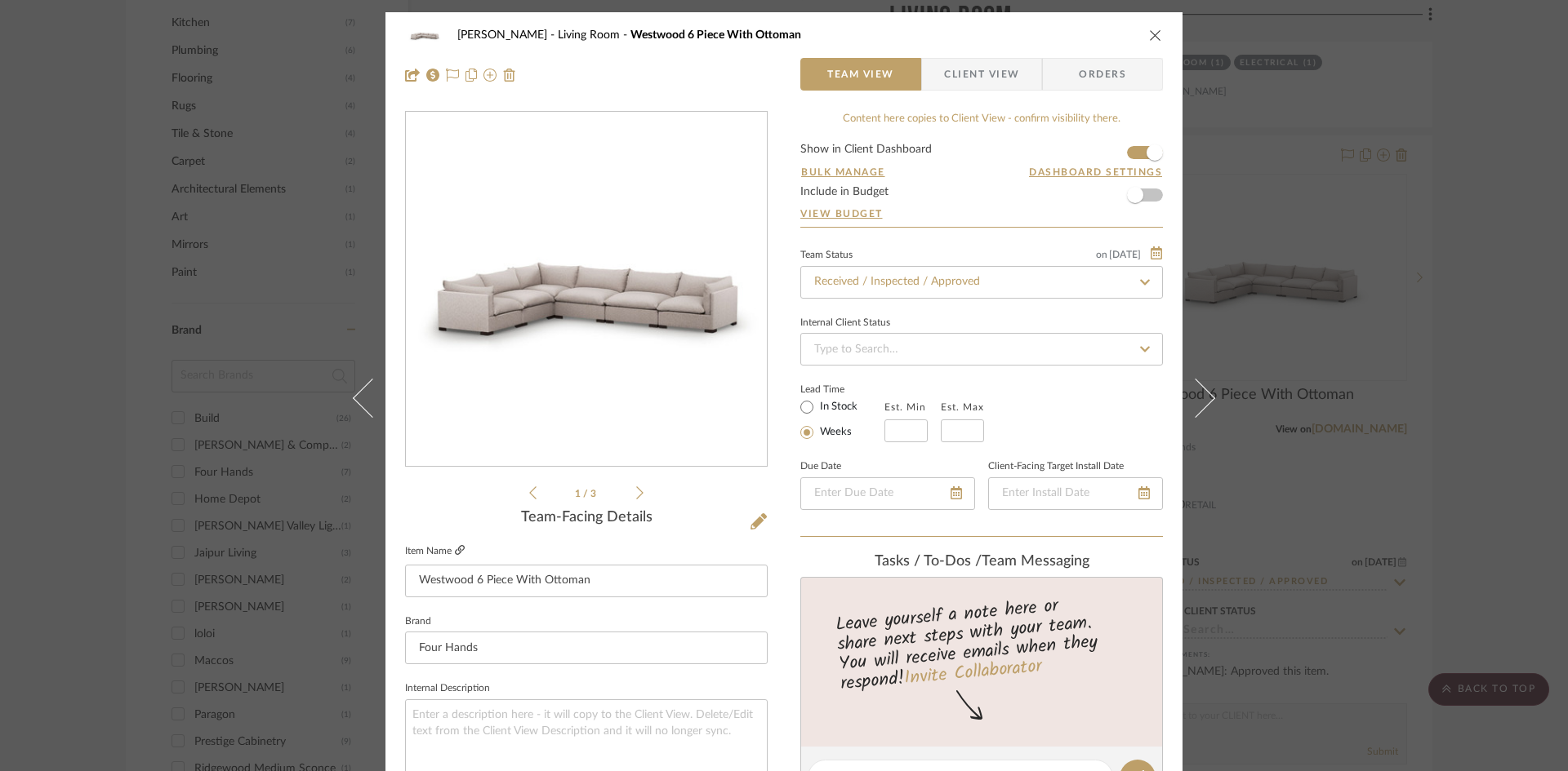
click at [459, 547] on icon at bounding box center [459, 549] width 10 height 10
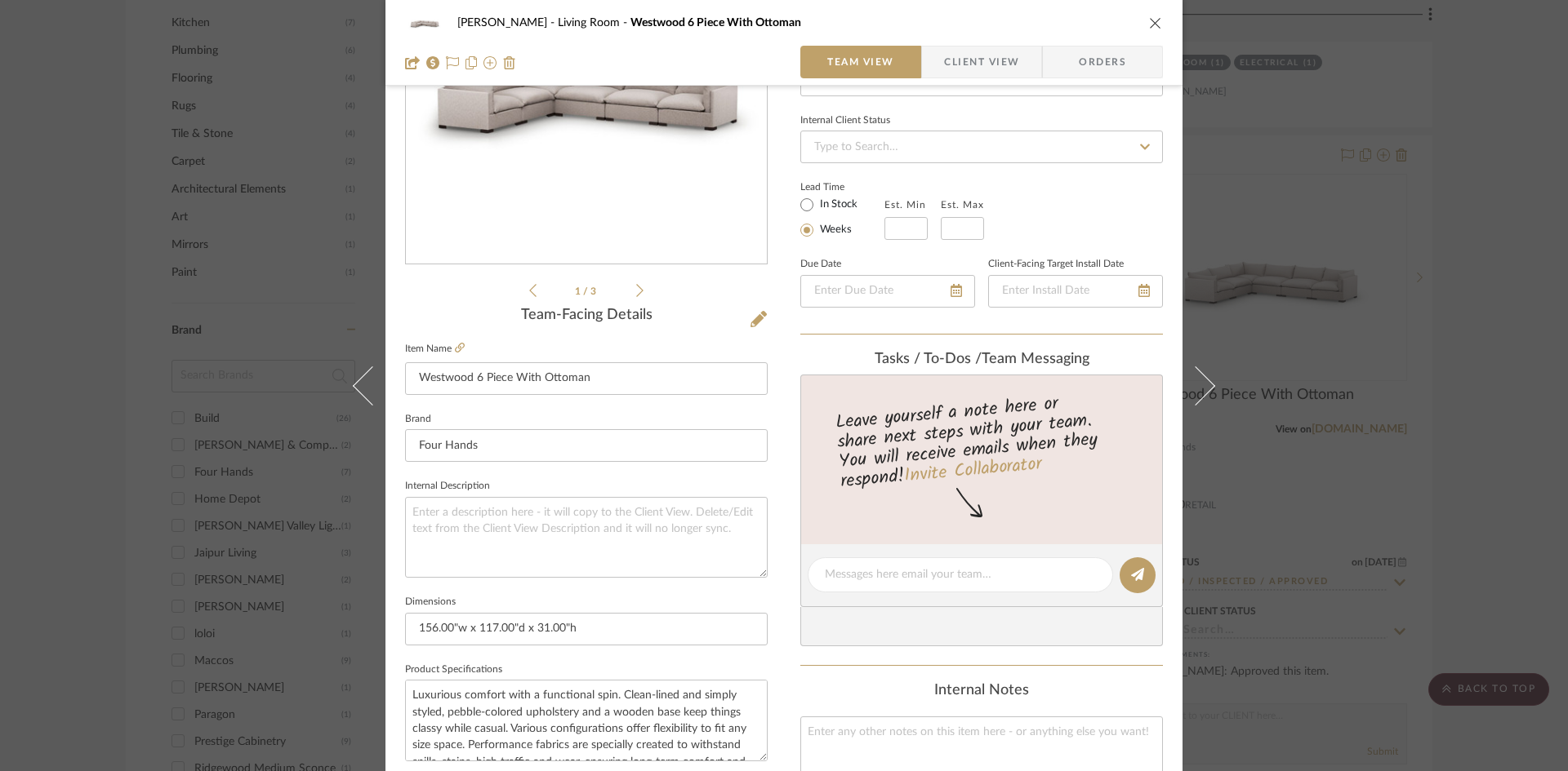
scroll to position [490, 0]
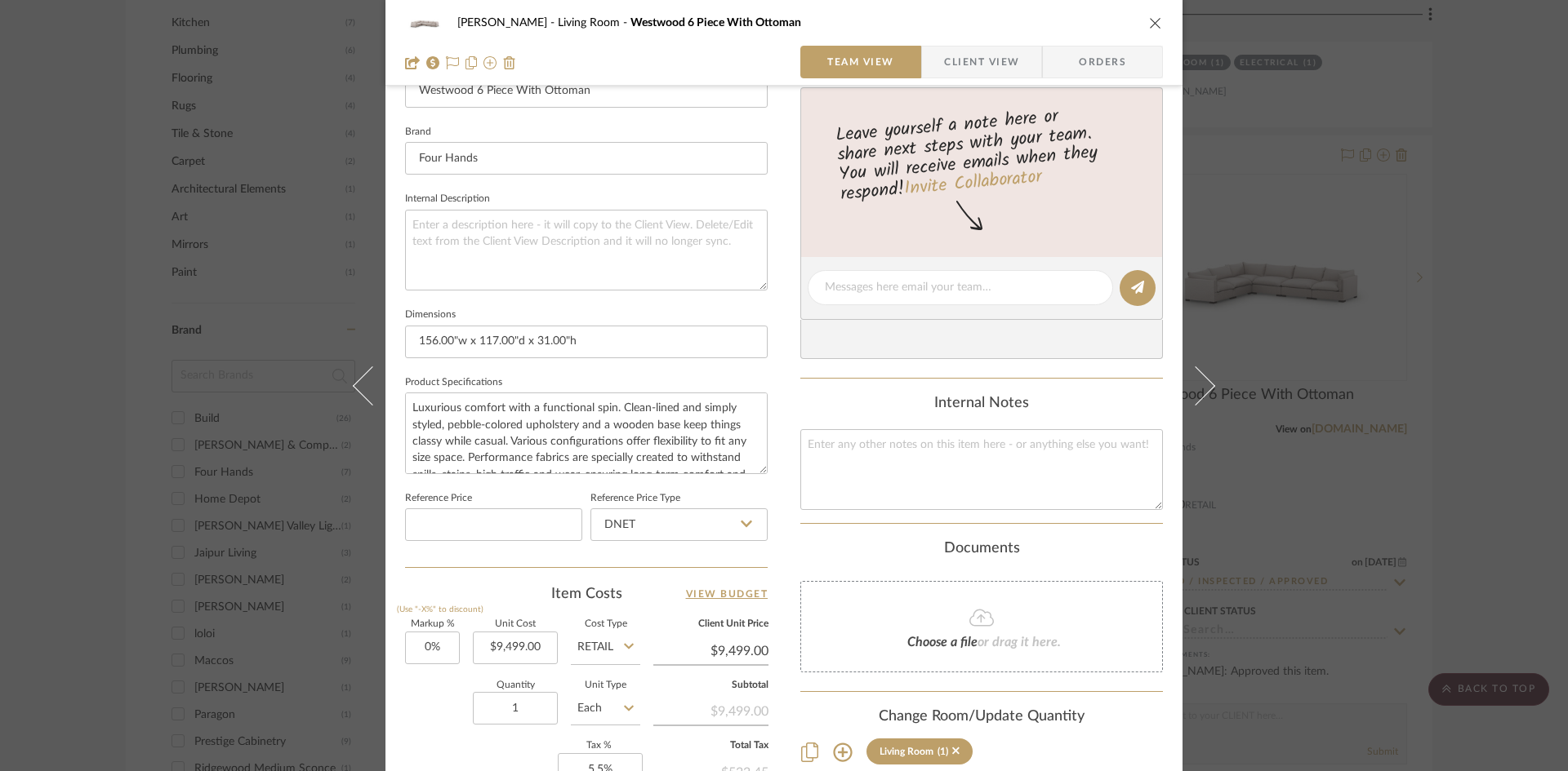
click at [1150, 24] on icon "close" at bounding box center [1155, 23] width 13 height 13
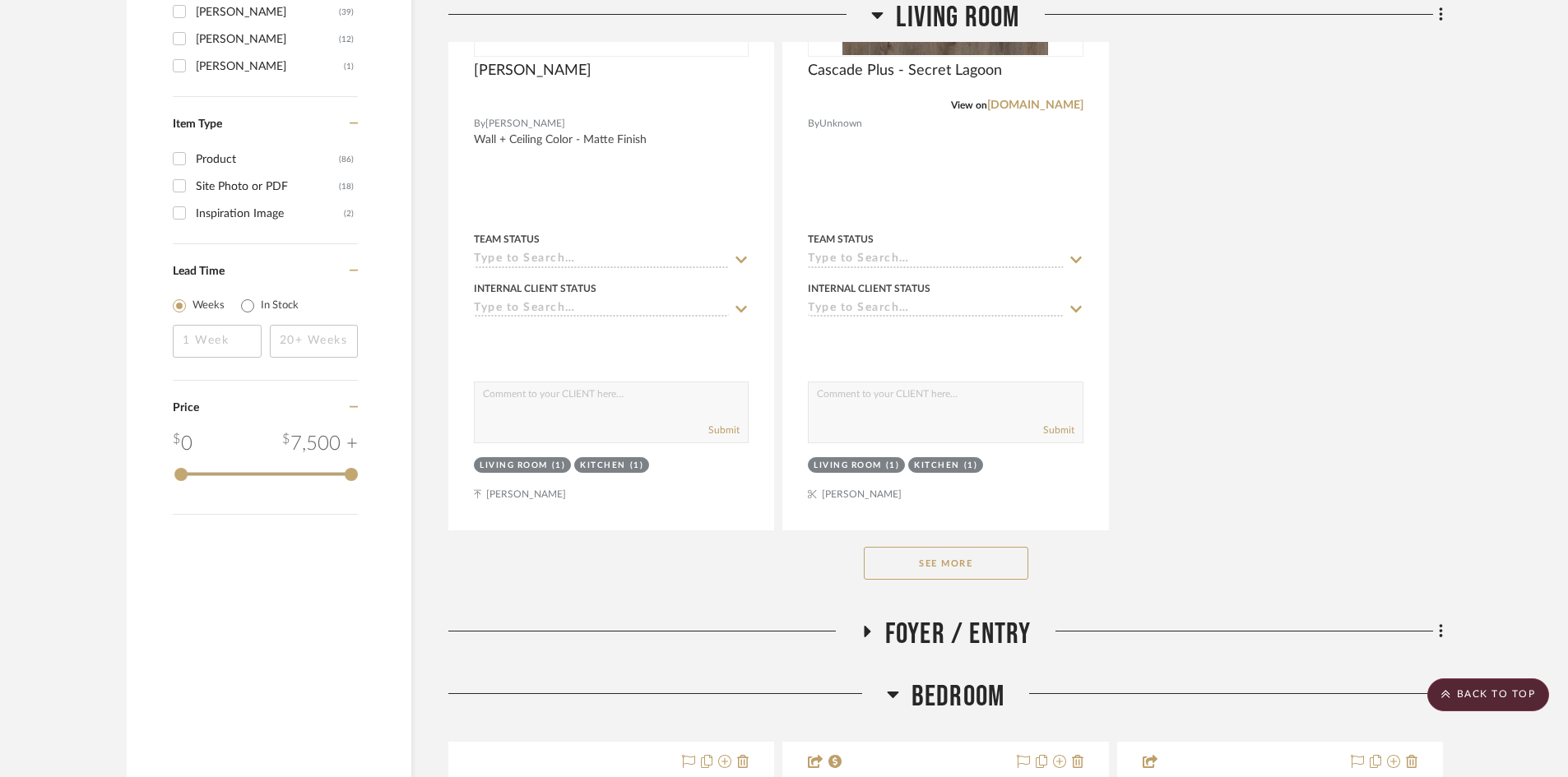
scroll to position [2632, 0]
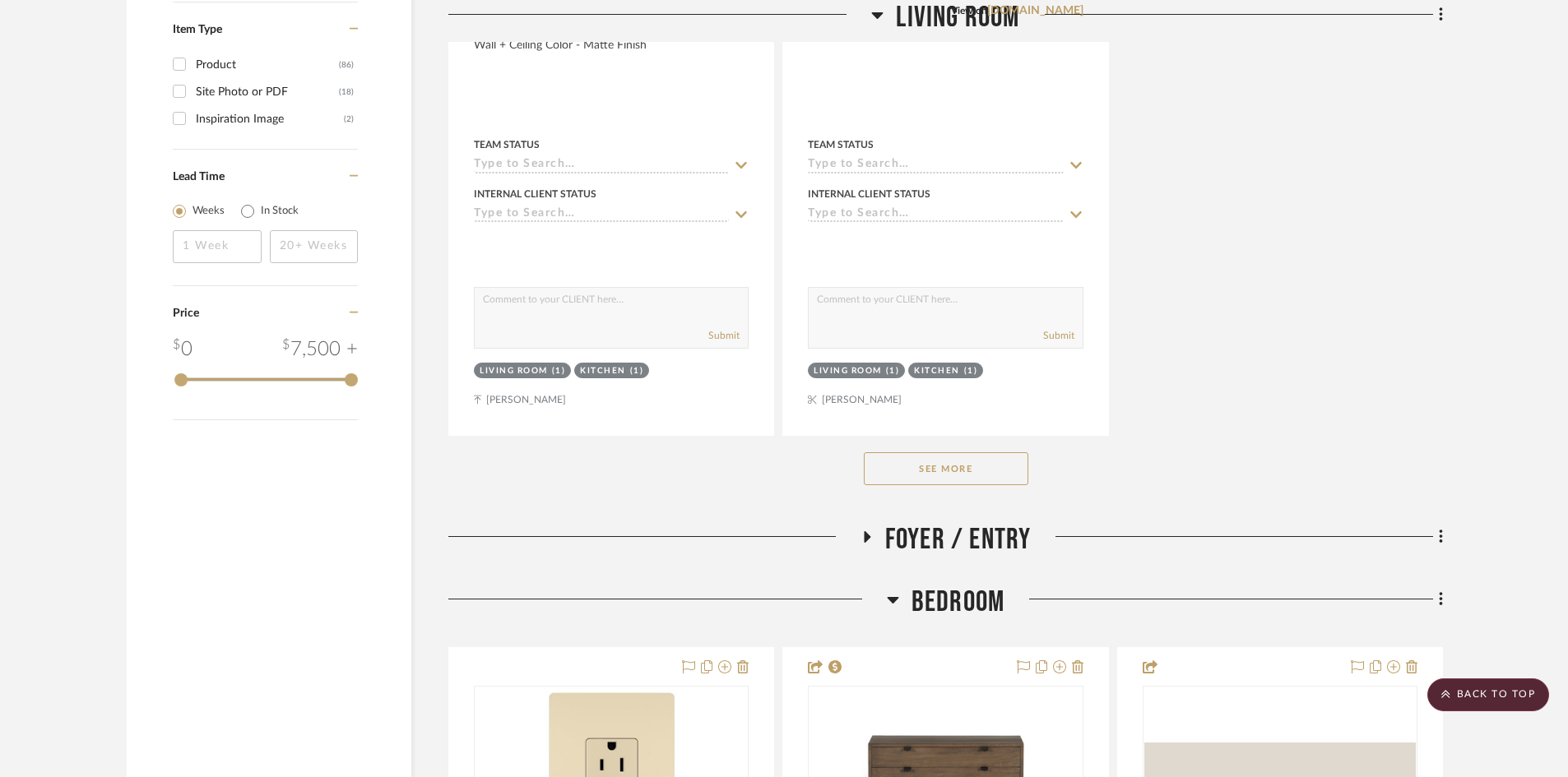
click at [961, 465] on button "See More" at bounding box center [946, 469] width 164 height 33
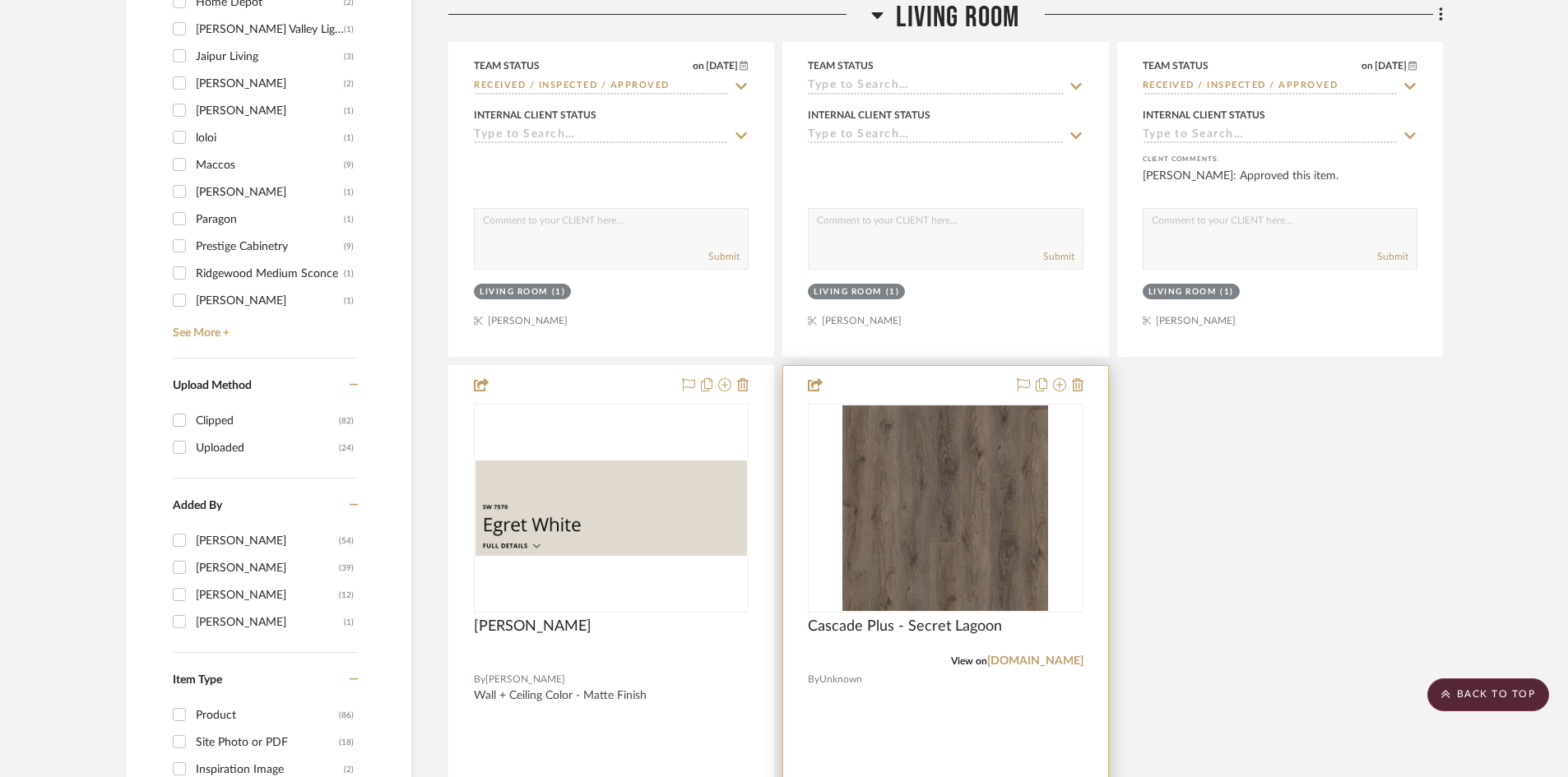
scroll to position [1974, 0]
